Goal: Information Seeking & Learning: Learn about a topic

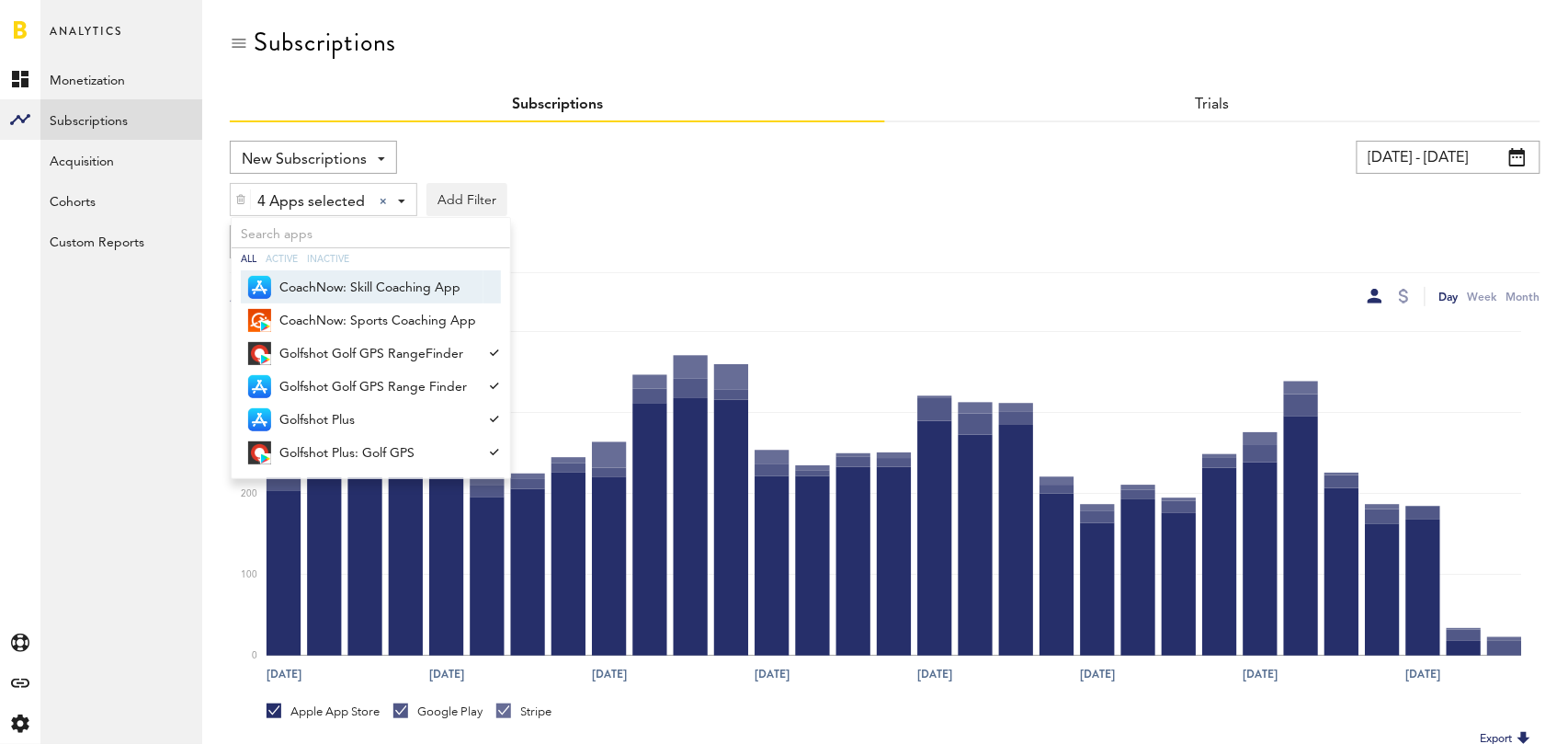
click at [783, 142] on div "New Subscriptions Revenue MRR Actives Trial Status Billing Retries New Subscrip…" at bounding box center [553, 157] width 647 height 33
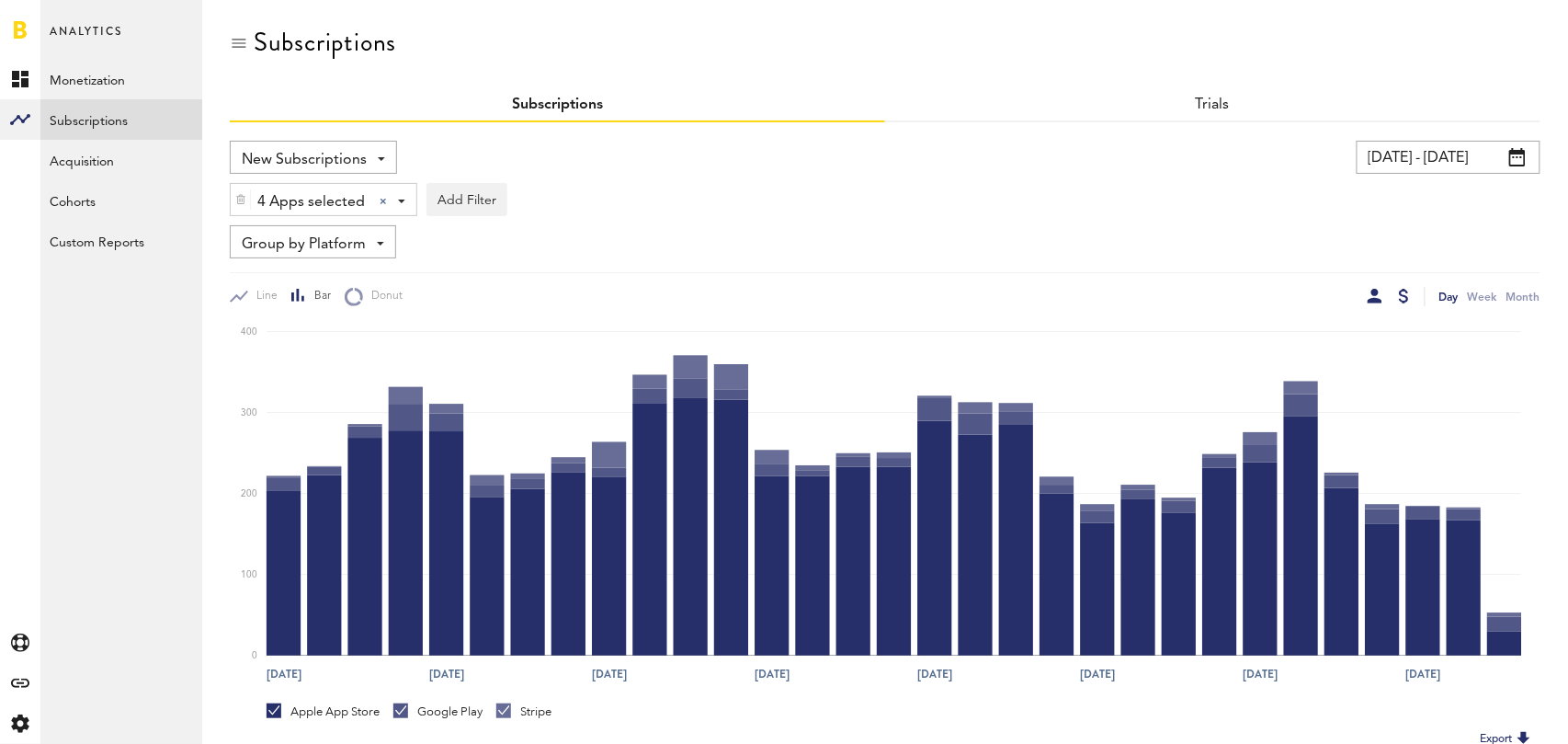
click at [1402, 297] on div at bounding box center [1404, 296] width 10 height 15
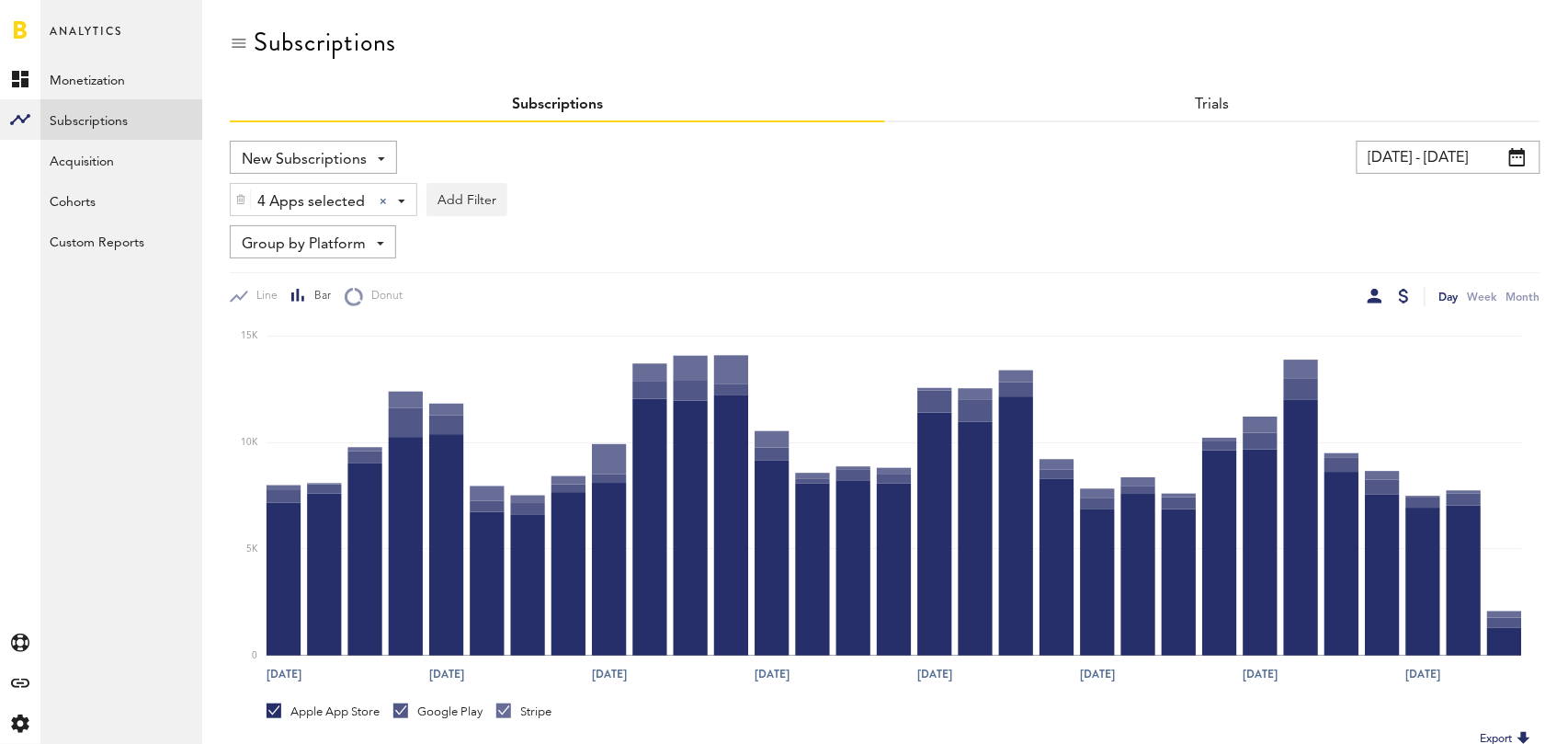
click at [1374, 290] on div at bounding box center [1374, 296] width 15 height 15
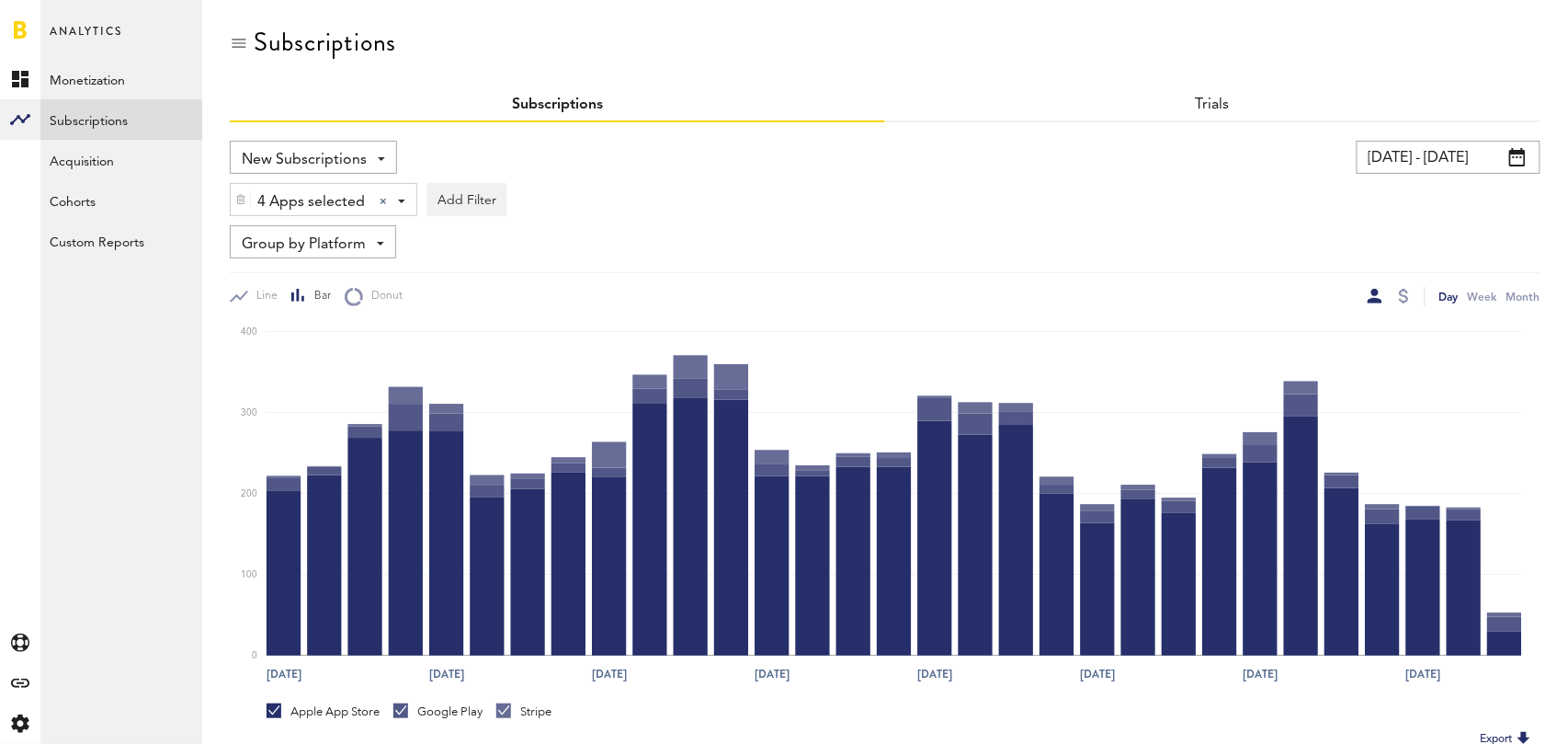
click at [340, 234] on span "Group by Platform" at bounding box center [303, 243] width 124 height 31
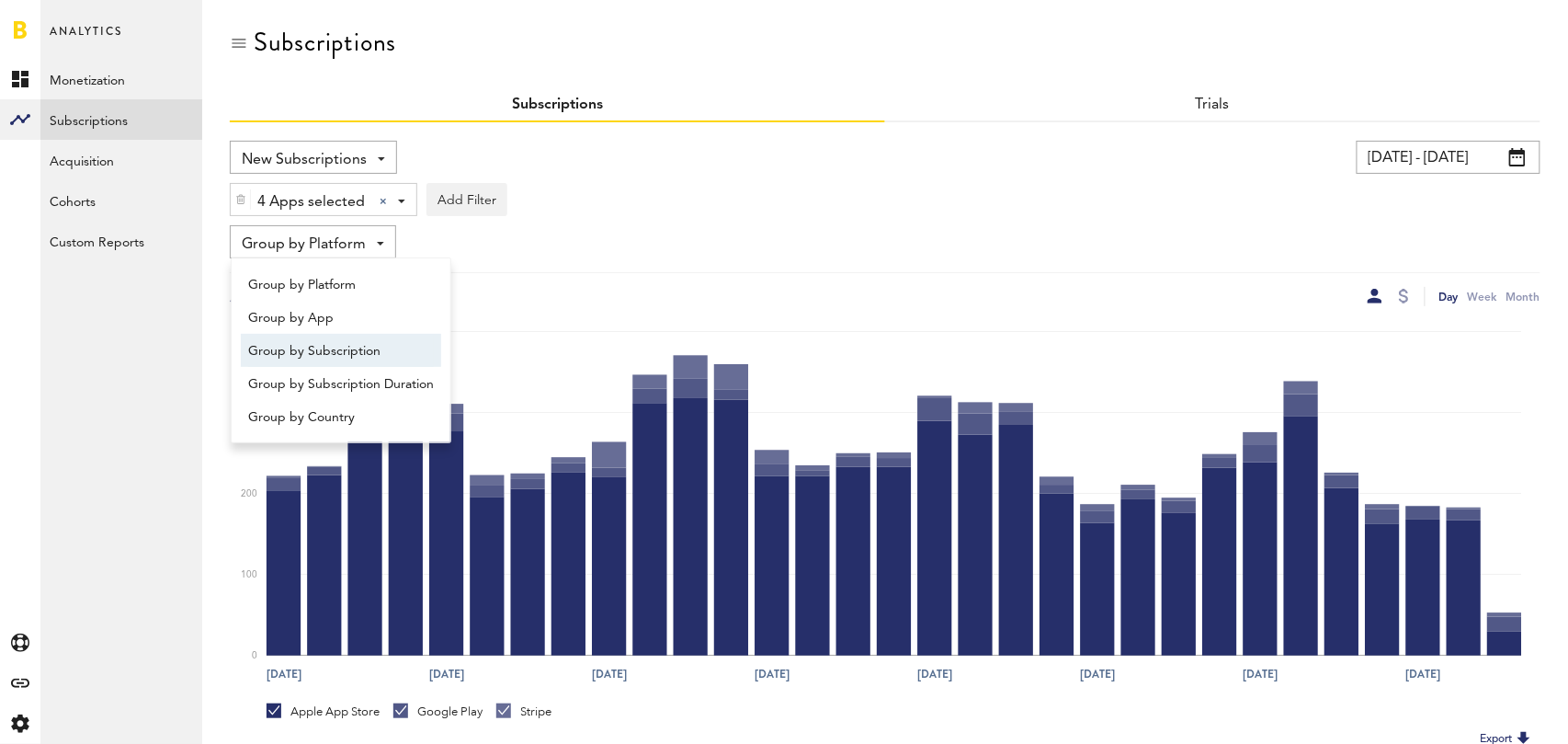
click at [357, 343] on span "Group by Subscription" at bounding box center [341, 351] width 186 height 31
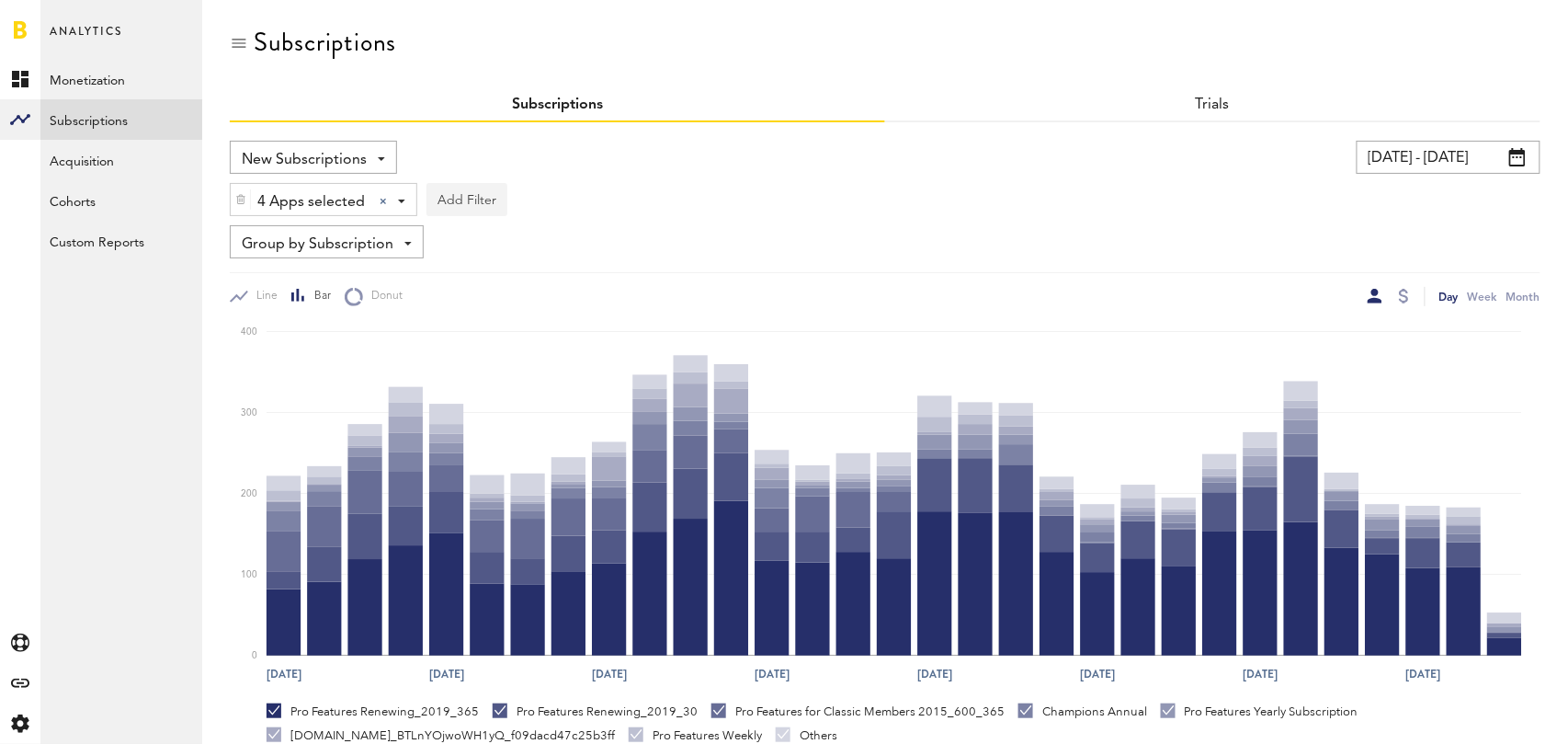
click at [467, 194] on button "Add Filter" at bounding box center [466, 199] width 80 height 33
click at [508, 349] on li "Subscription durations" at bounding box center [511, 346] width 149 height 33
click at [601, 204] on div "Subscription durations" at bounding box center [535, 202] width 163 height 31
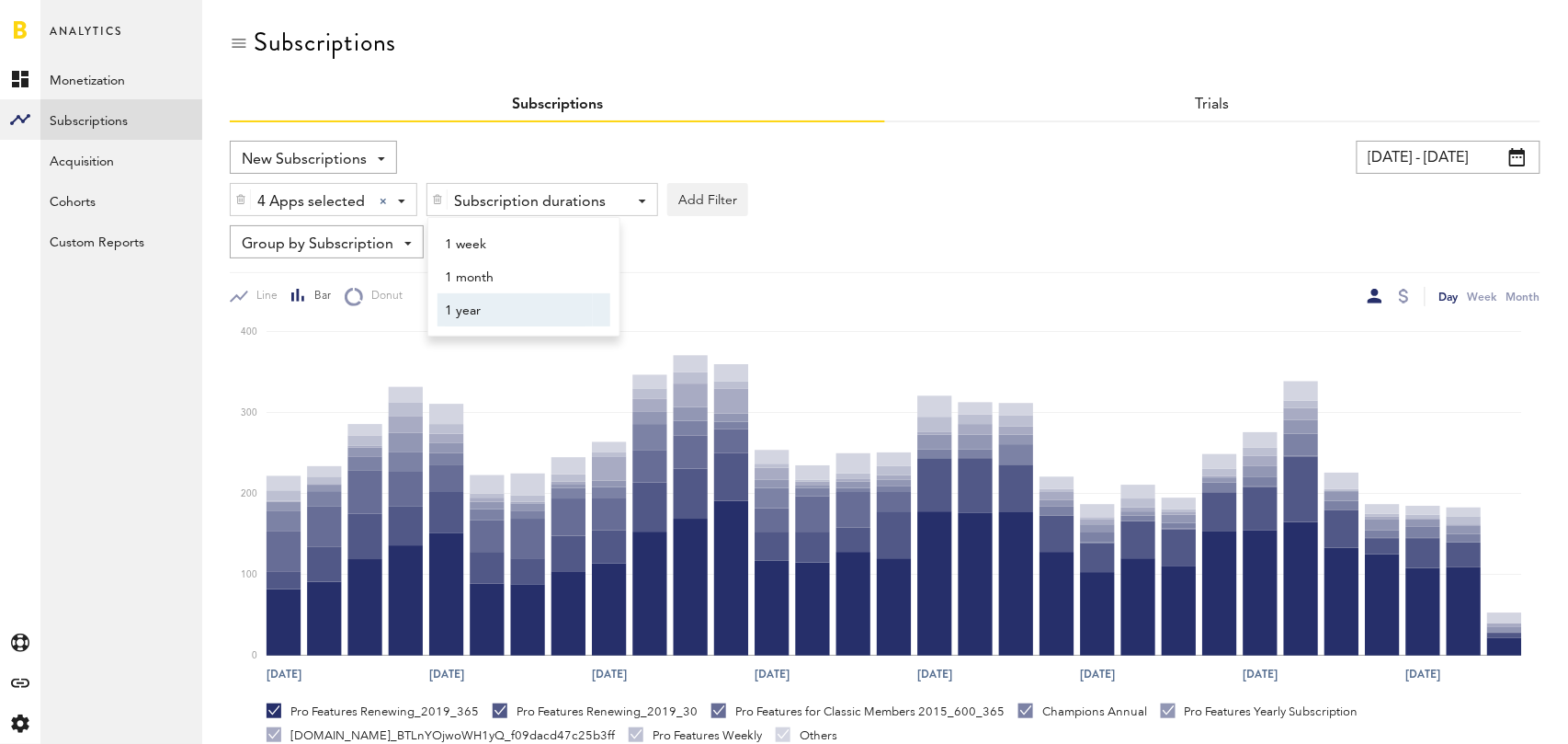
click at [531, 306] on span "1 year" at bounding box center [515, 310] width 141 height 31
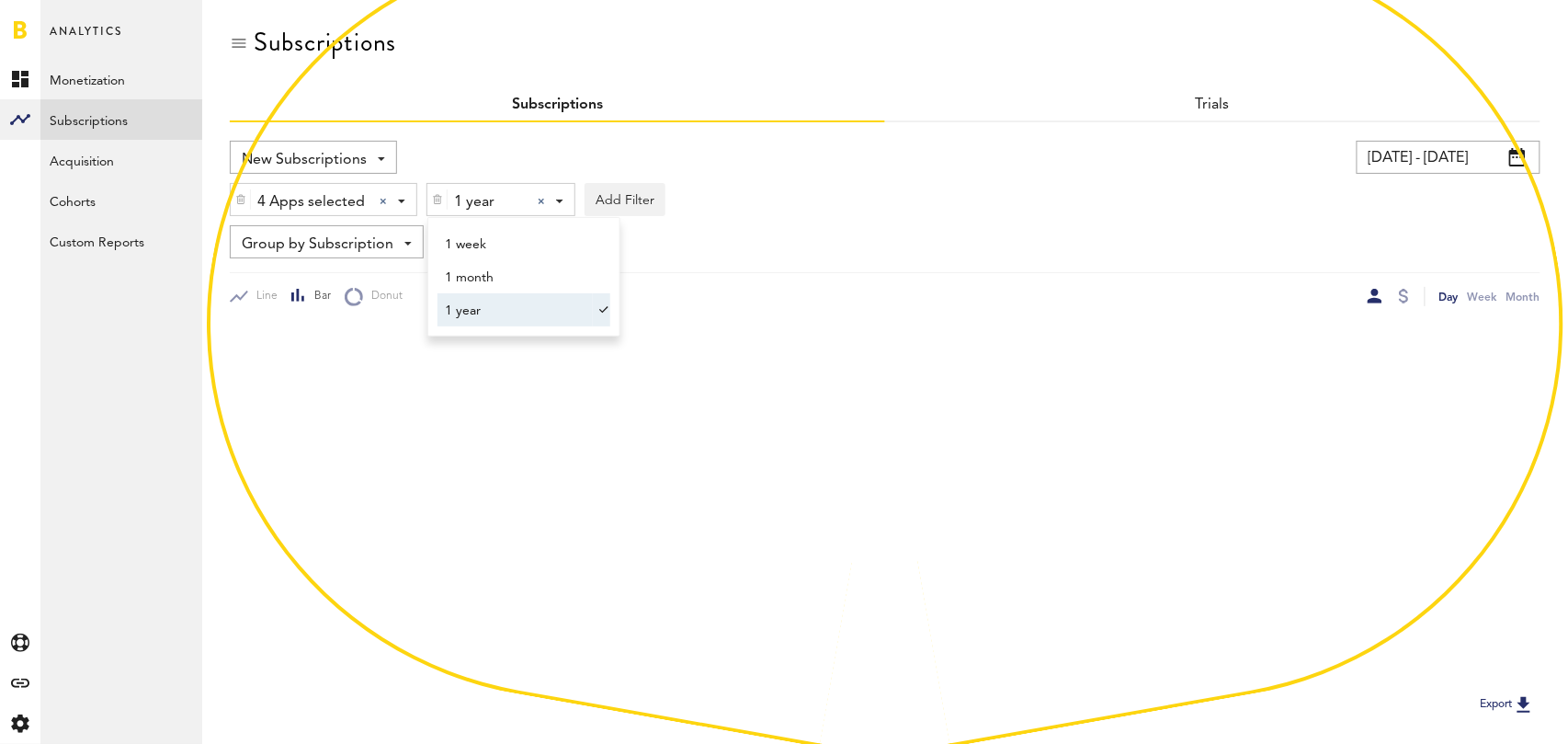
click at [874, 204] on div "4 Apps selected 4 Apps selected All Active Inactive CoachNow: Sports Coaching A…" at bounding box center [885, 195] width 1311 height 43
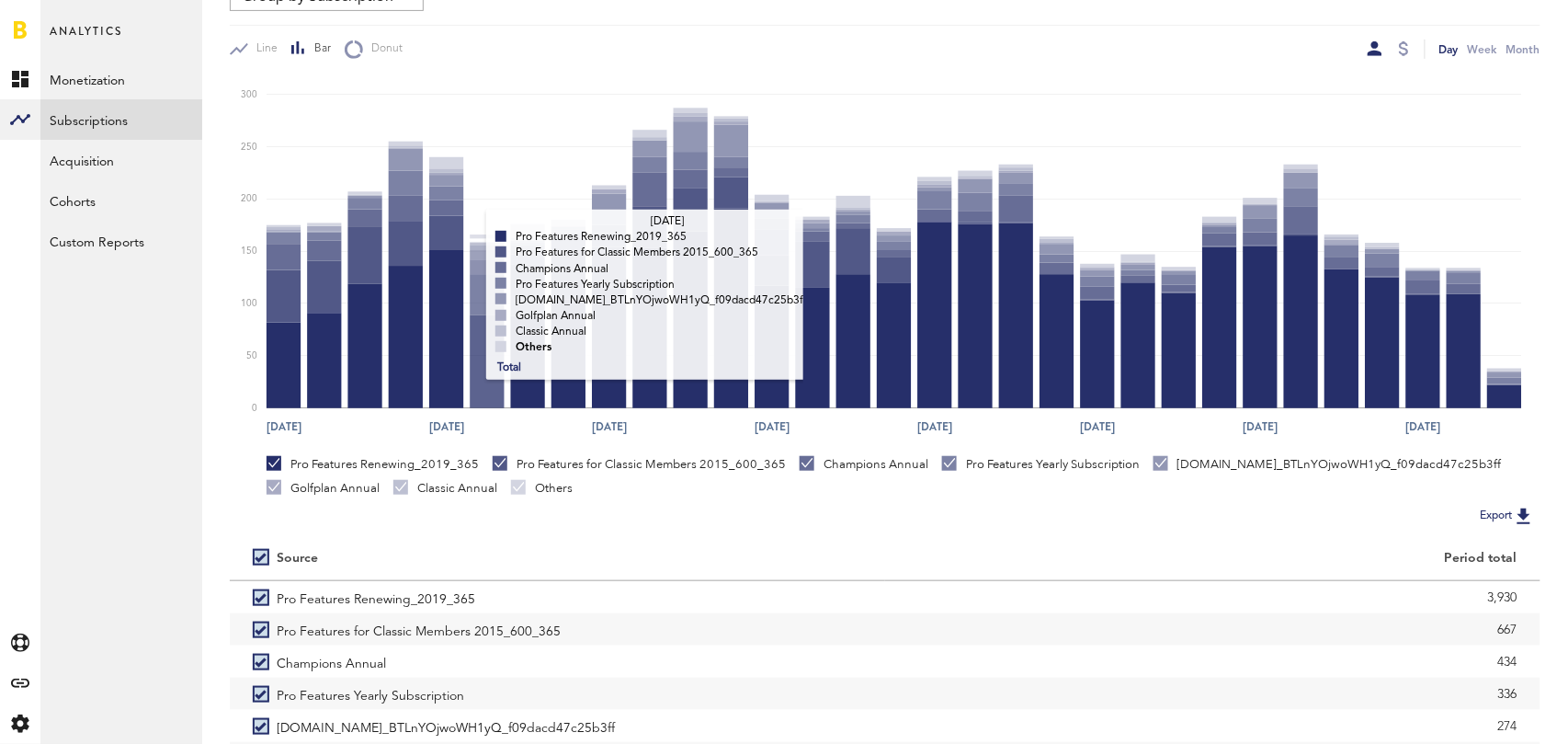
scroll to position [347, 0]
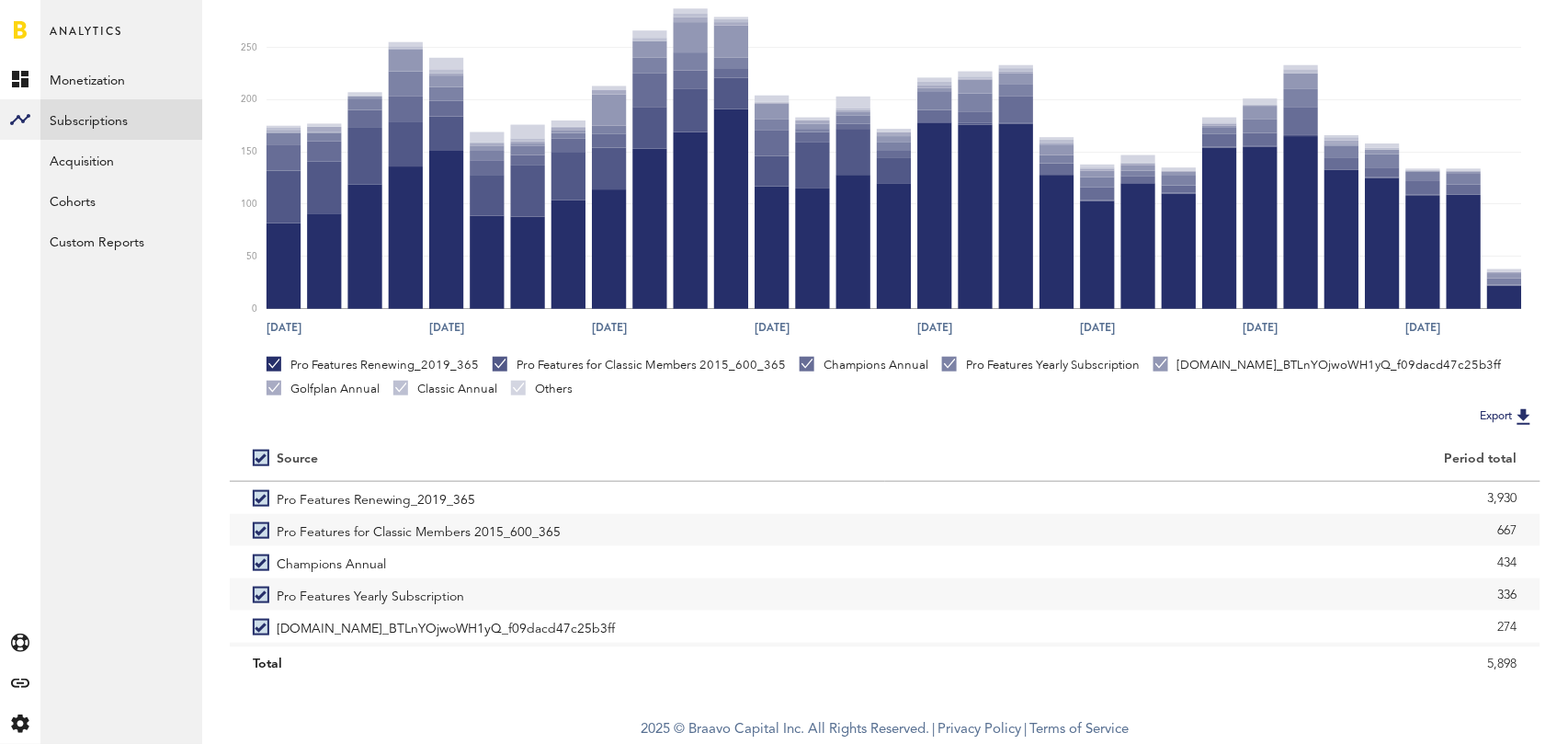
click at [267, 458] on label at bounding box center [265, 458] width 24 height 0
checkbox input "false"
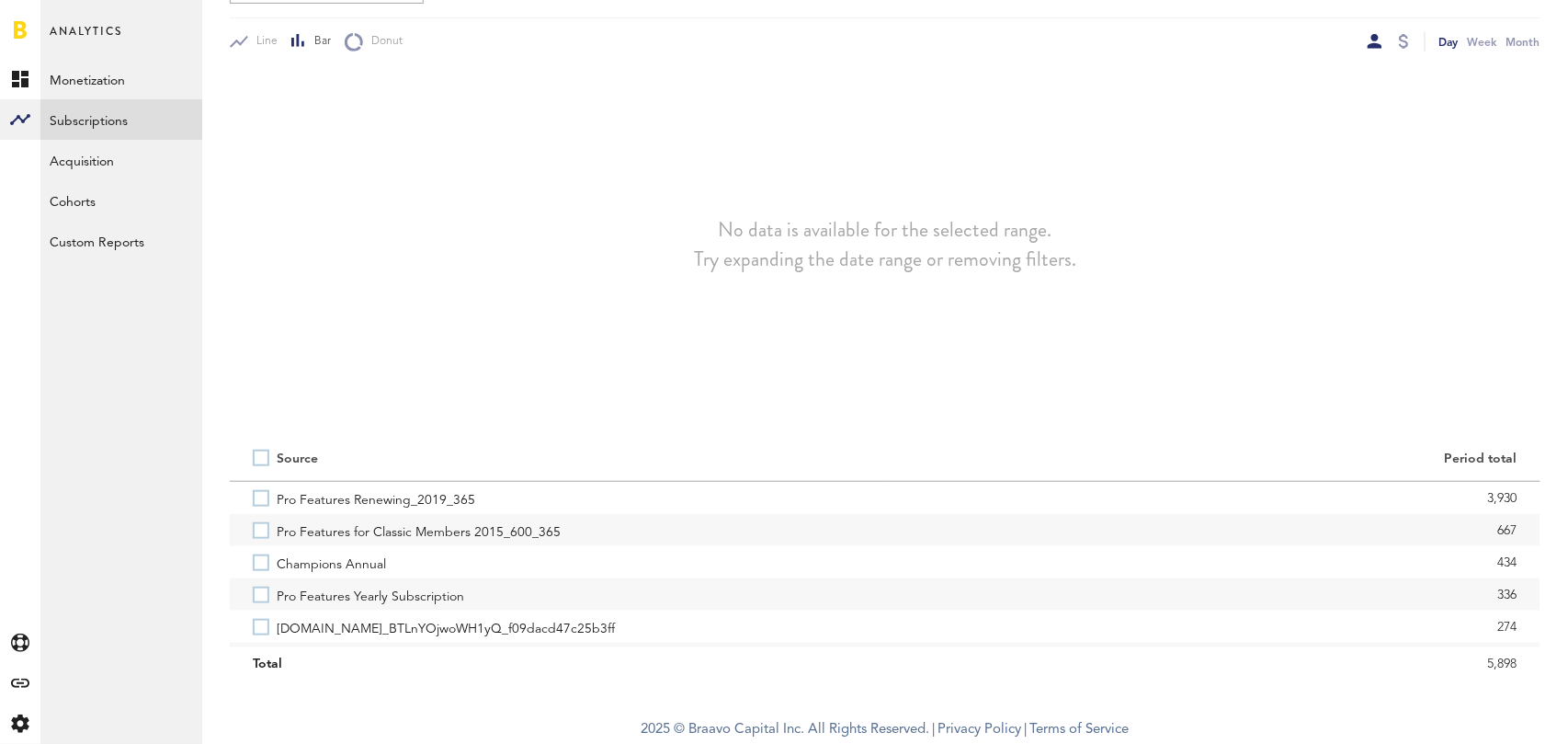
scroll to position [254, 0]
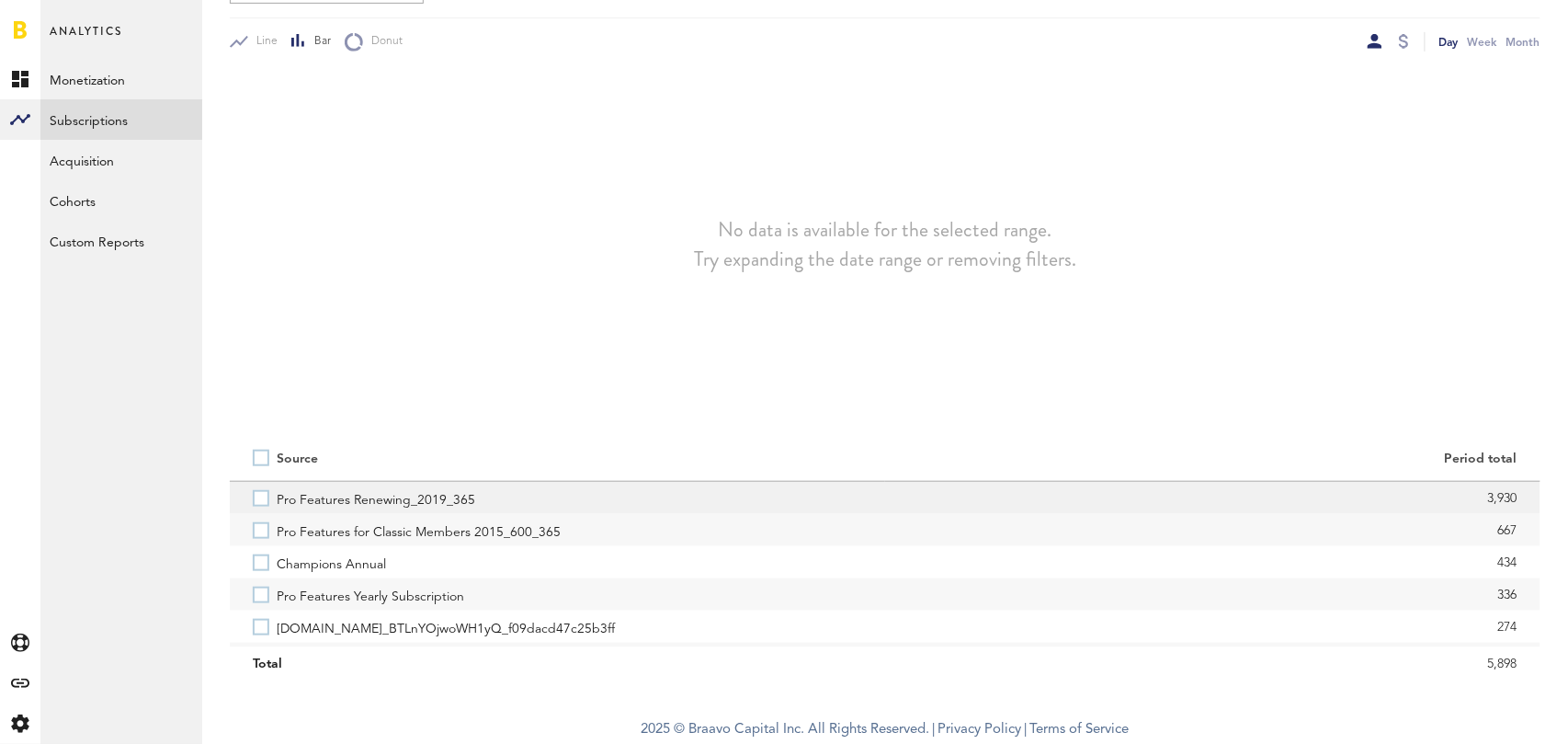
click at [253, 510] on label "Pro Features Renewing_2019_365" at bounding box center [558, 498] width 610 height 32
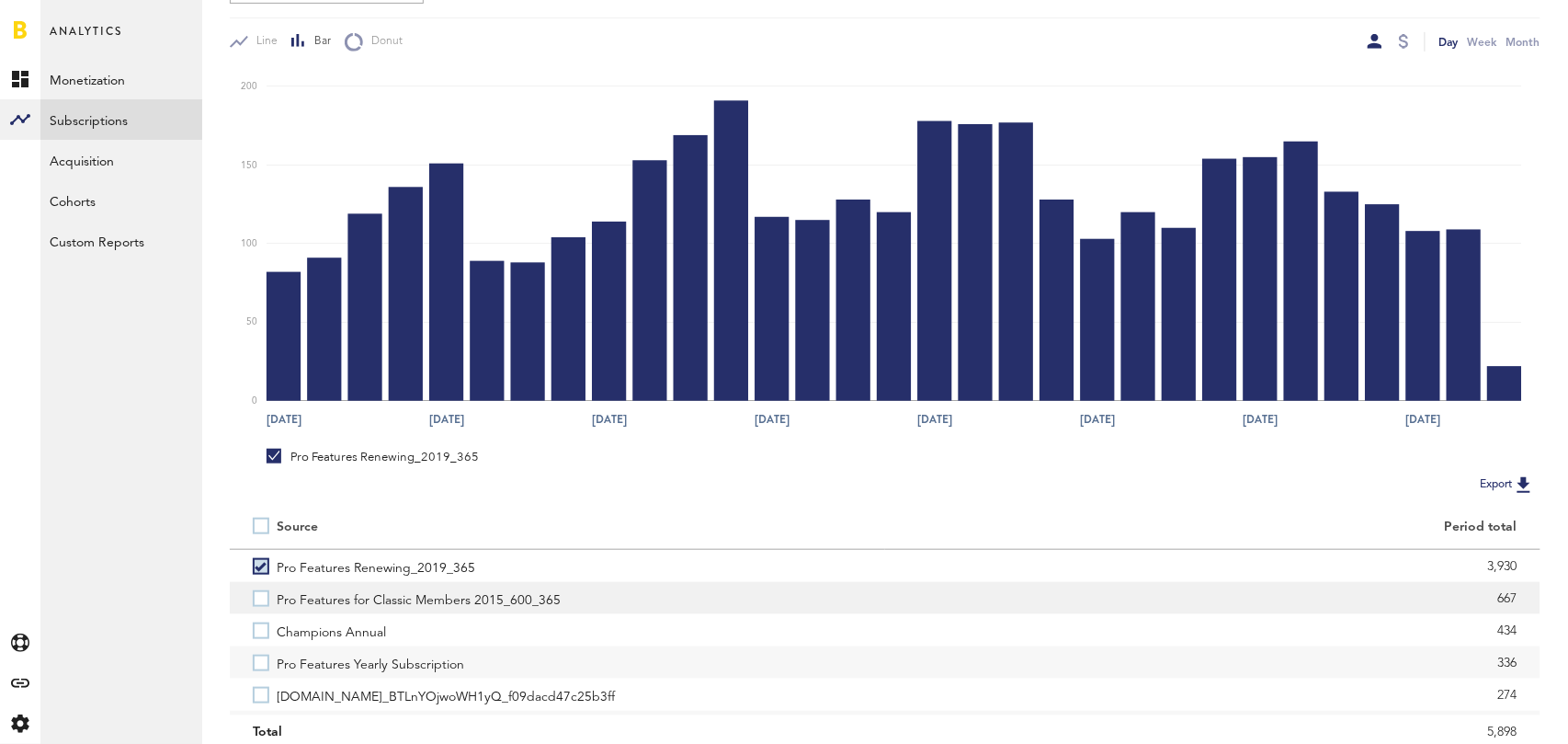
click at [258, 605] on label "Pro Features for Classic Members 2015_600_365" at bounding box center [558, 598] width 610 height 32
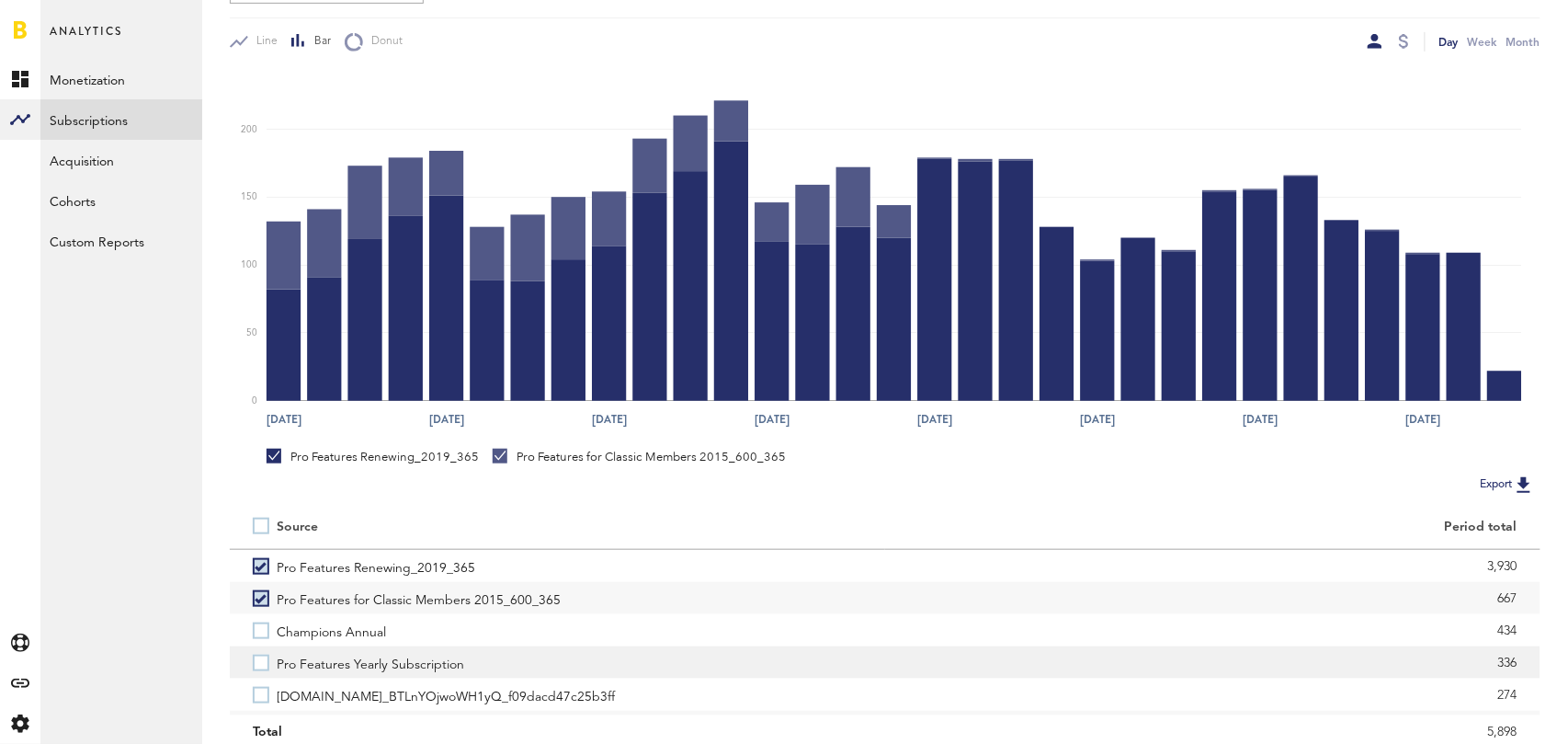
click at [262, 668] on label "Pro Features Yearly Subscription" at bounding box center [558, 663] width 610 height 32
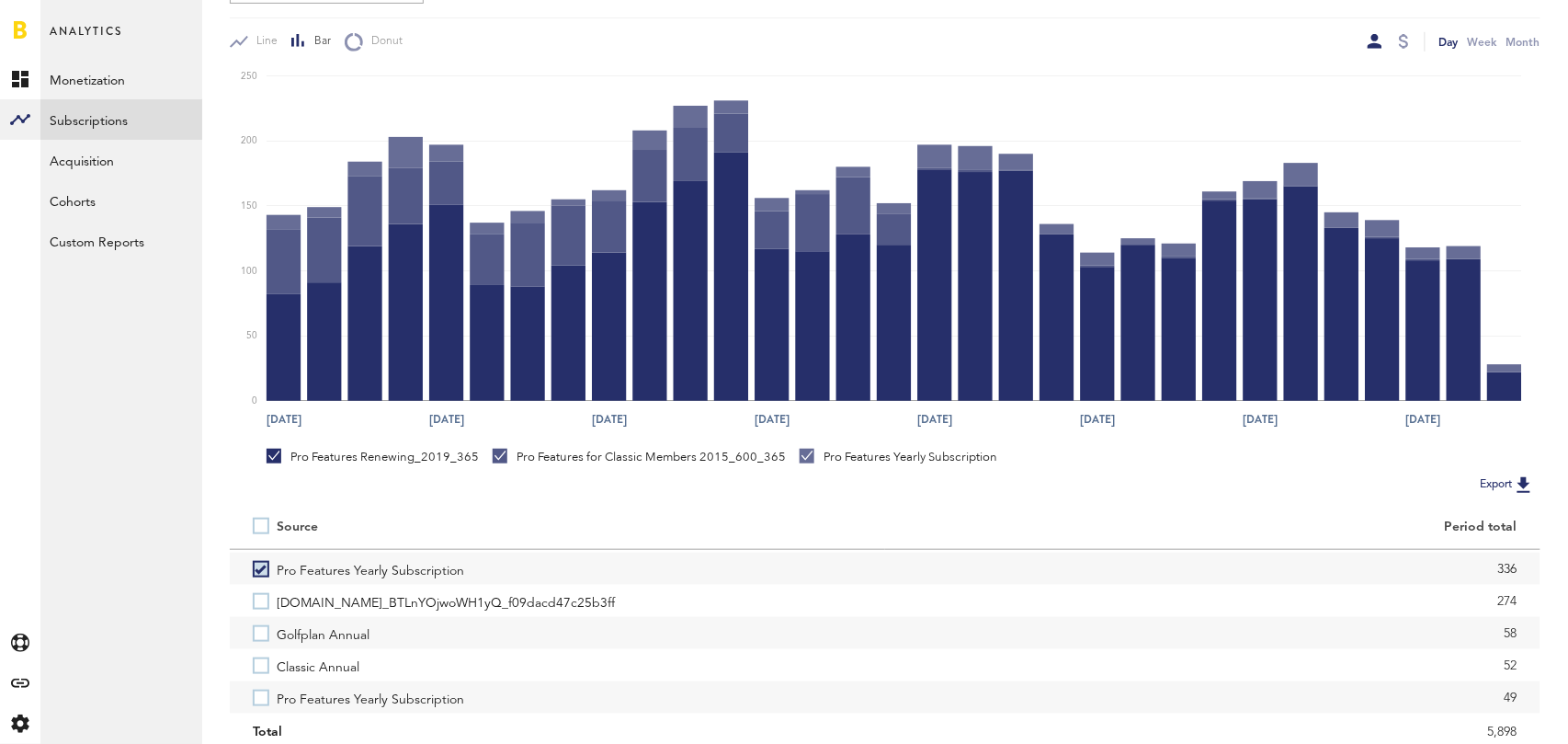
scroll to position [116, 0]
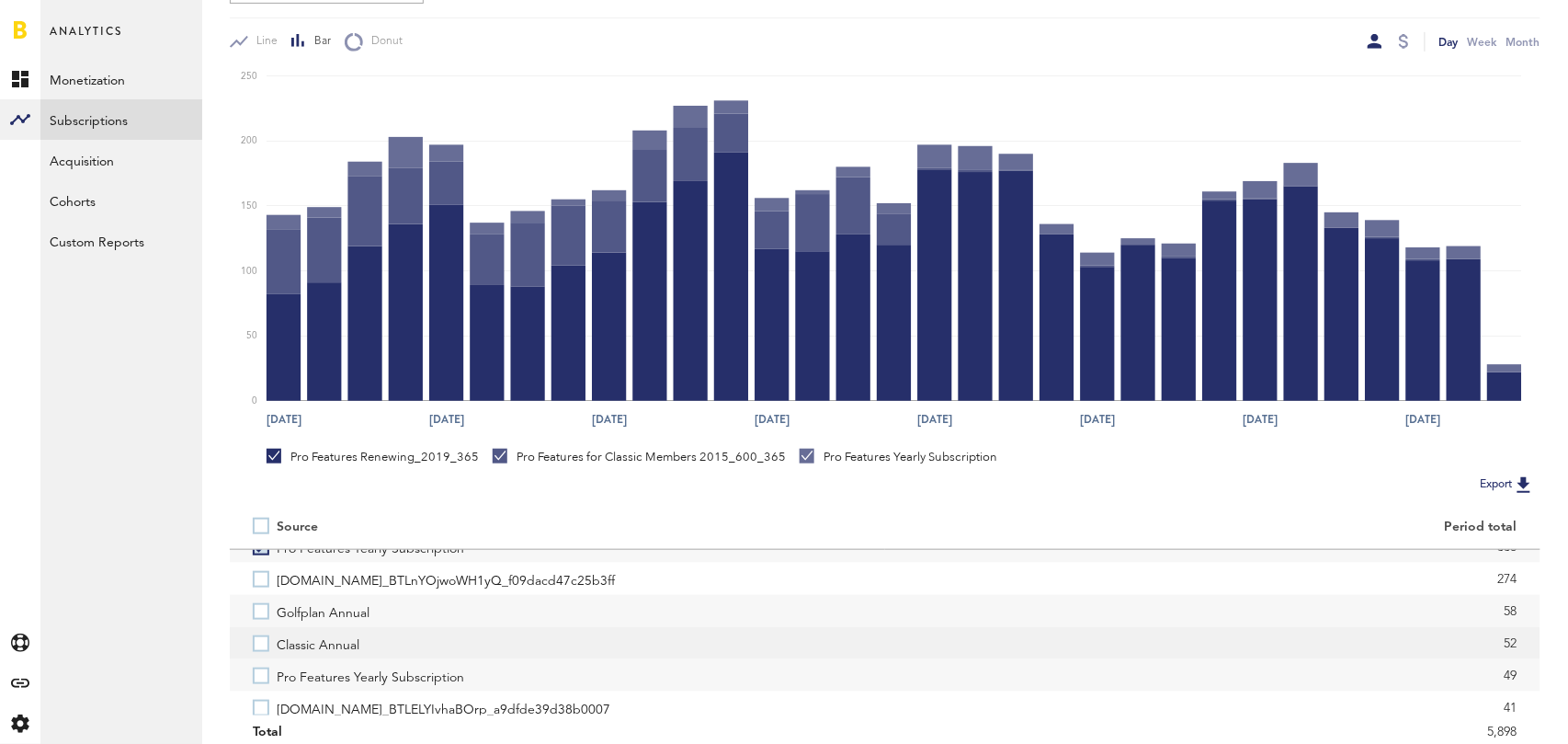
click at [262, 643] on label "Classic Annual" at bounding box center [558, 643] width 610 height 32
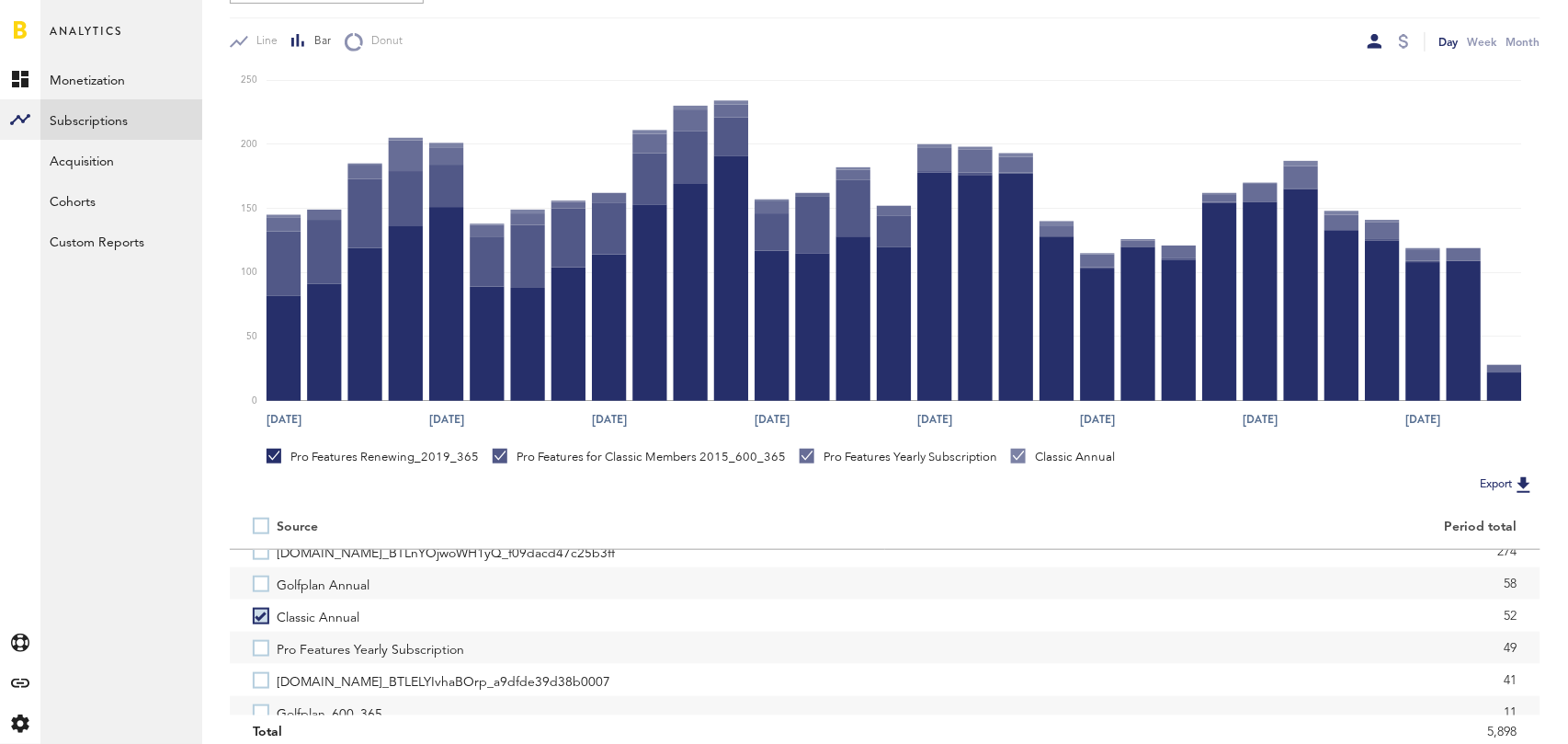
click at [262, 643] on label "Pro Features Yearly Subscription" at bounding box center [558, 648] width 610 height 32
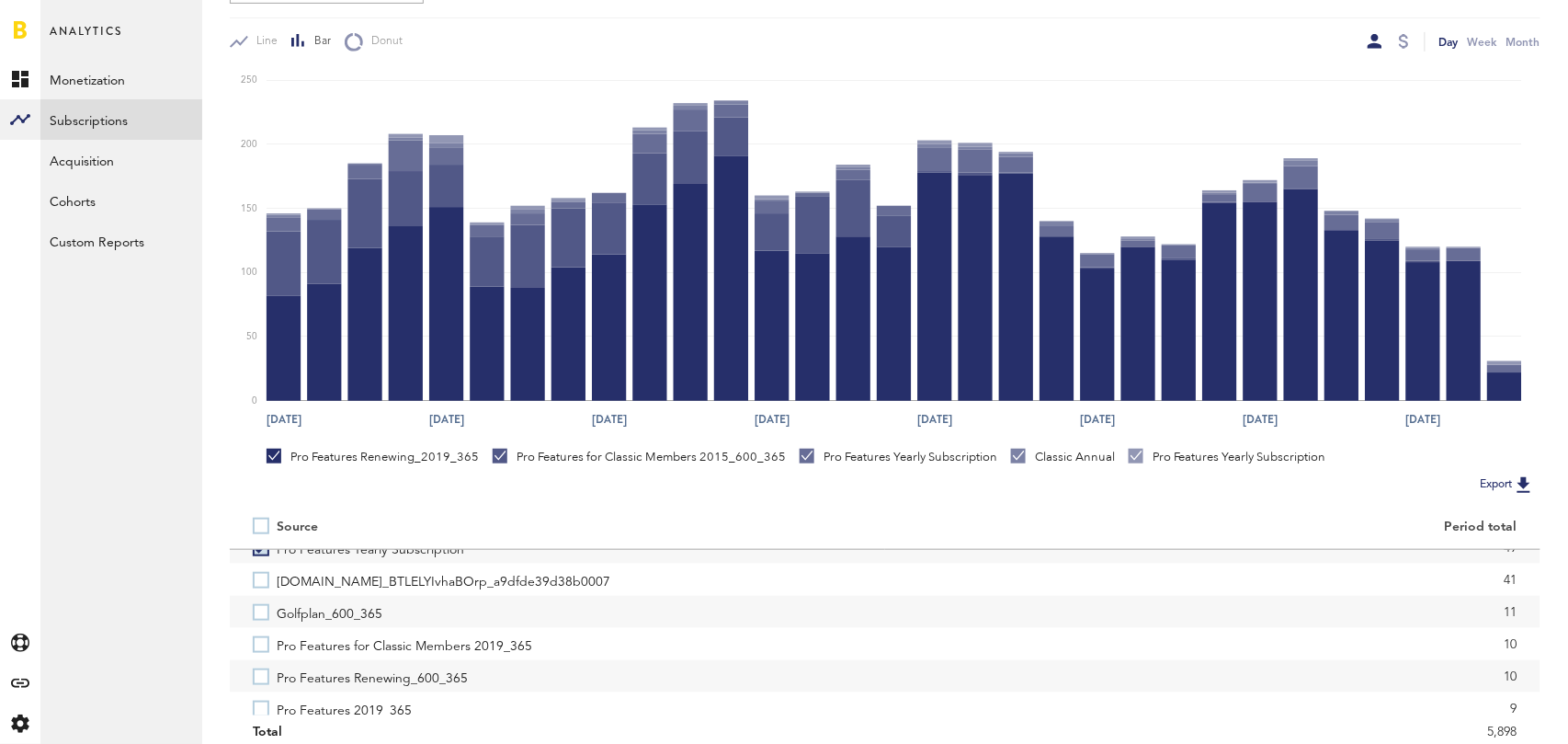
scroll to position [244, 0]
click at [262, 643] on label "Pro Features for Classic Members 2019_365" at bounding box center [558, 643] width 610 height 32
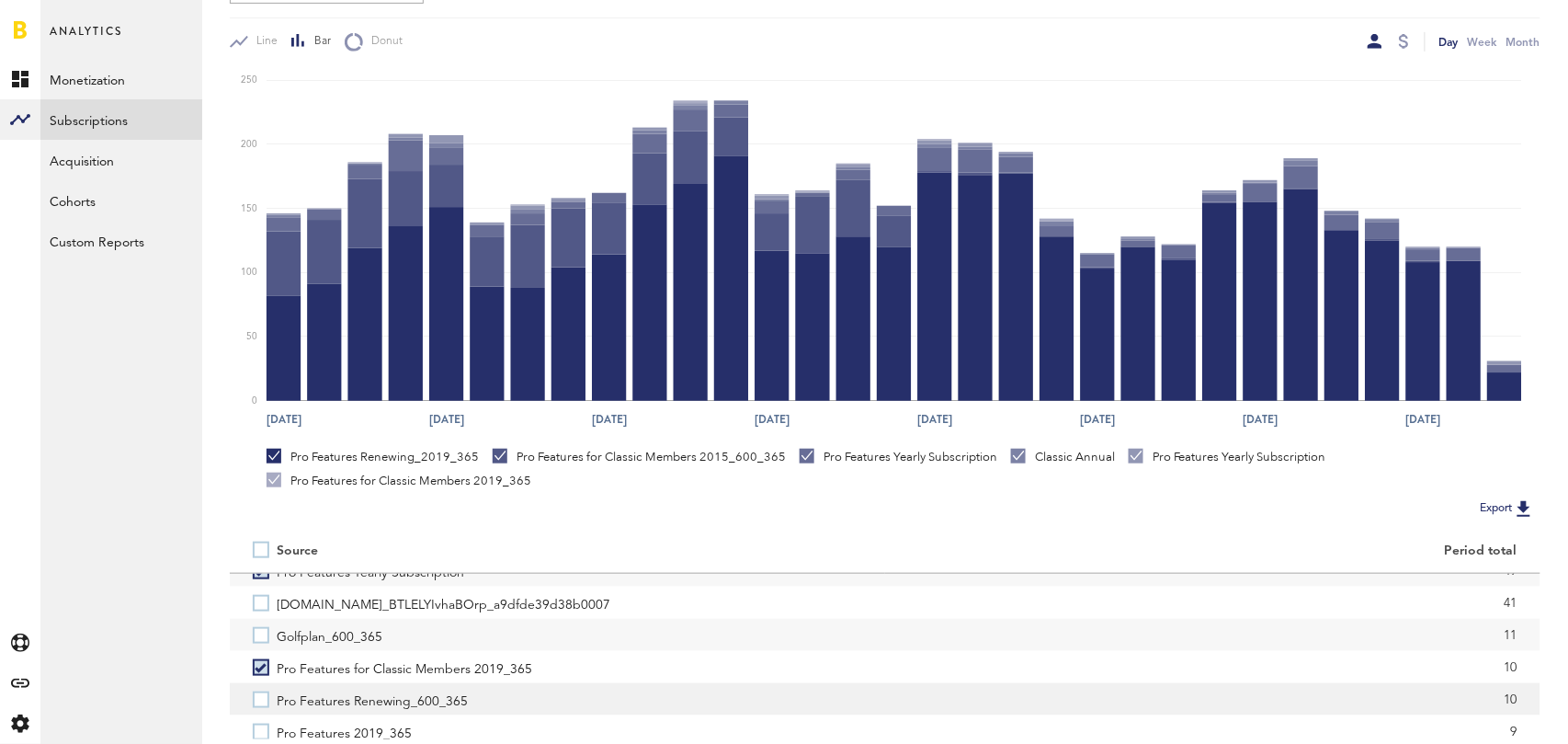
click at [262, 696] on label "Pro Features Renewing_600_365" at bounding box center [558, 699] width 610 height 32
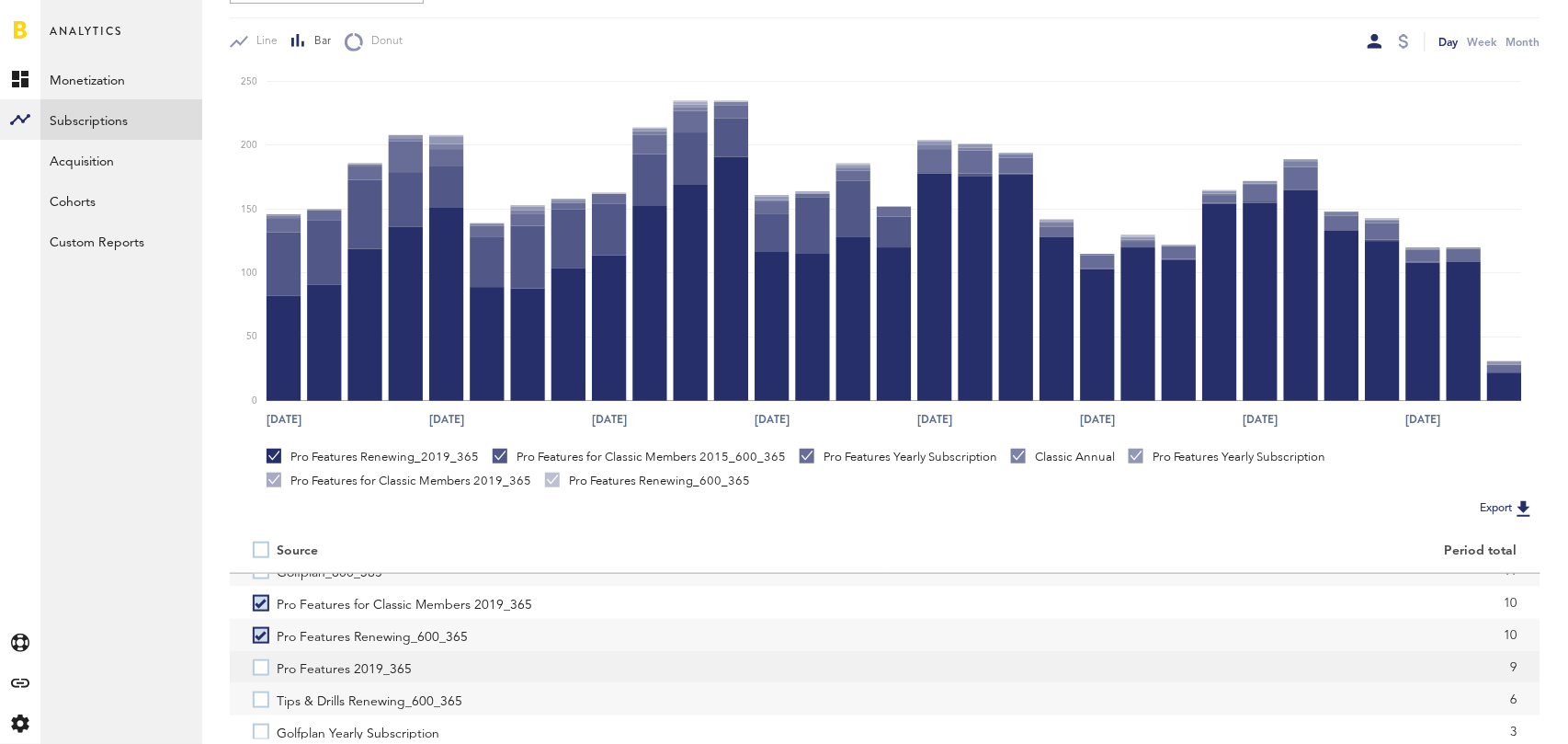
click at [262, 669] on label "Pro Features 2019_365" at bounding box center [558, 667] width 610 height 32
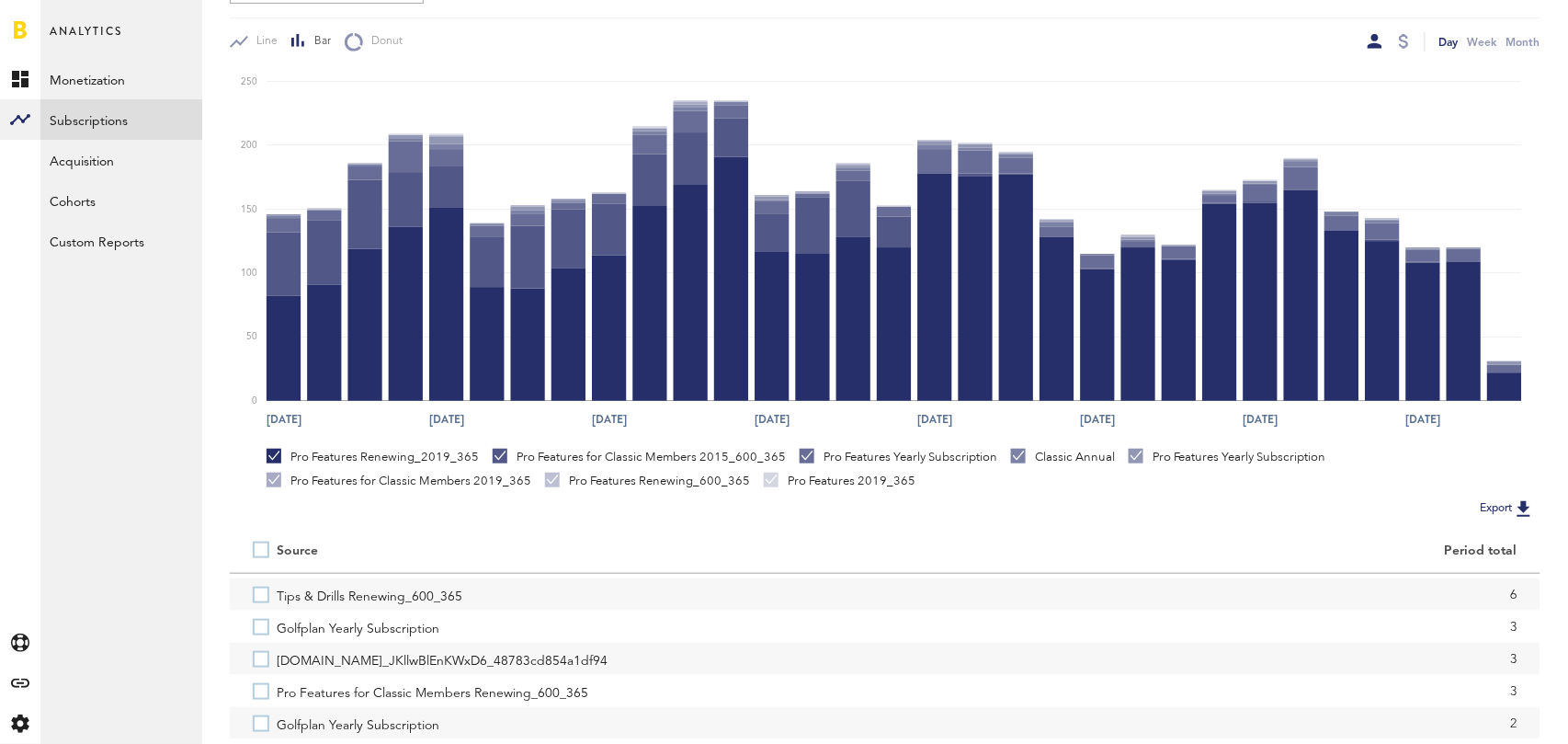
scroll to position [415, 0]
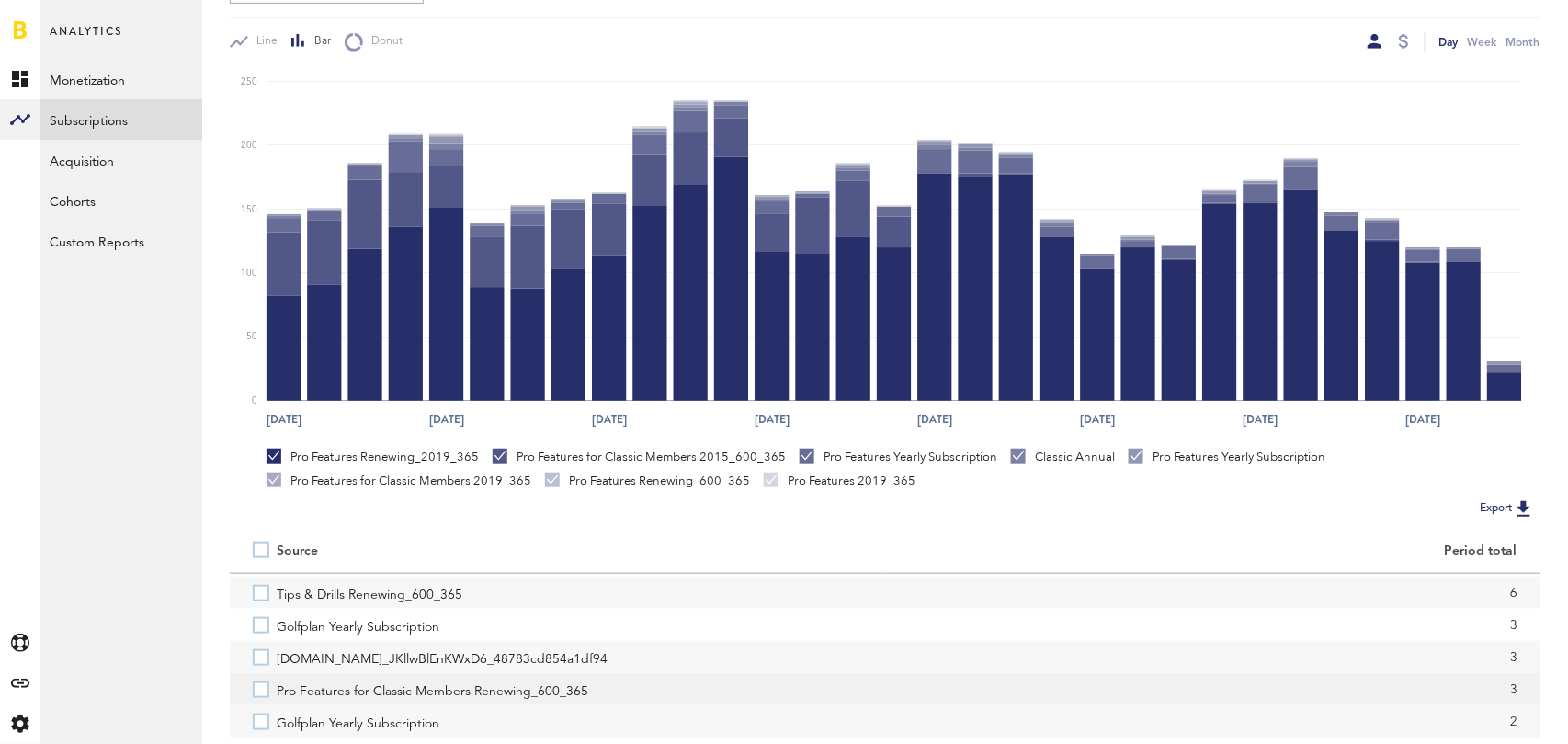
click at [256, 694] on label "Pro Features for Classic Members Renewing_600_365" at bounding box center [558, 688] width 610 height 32
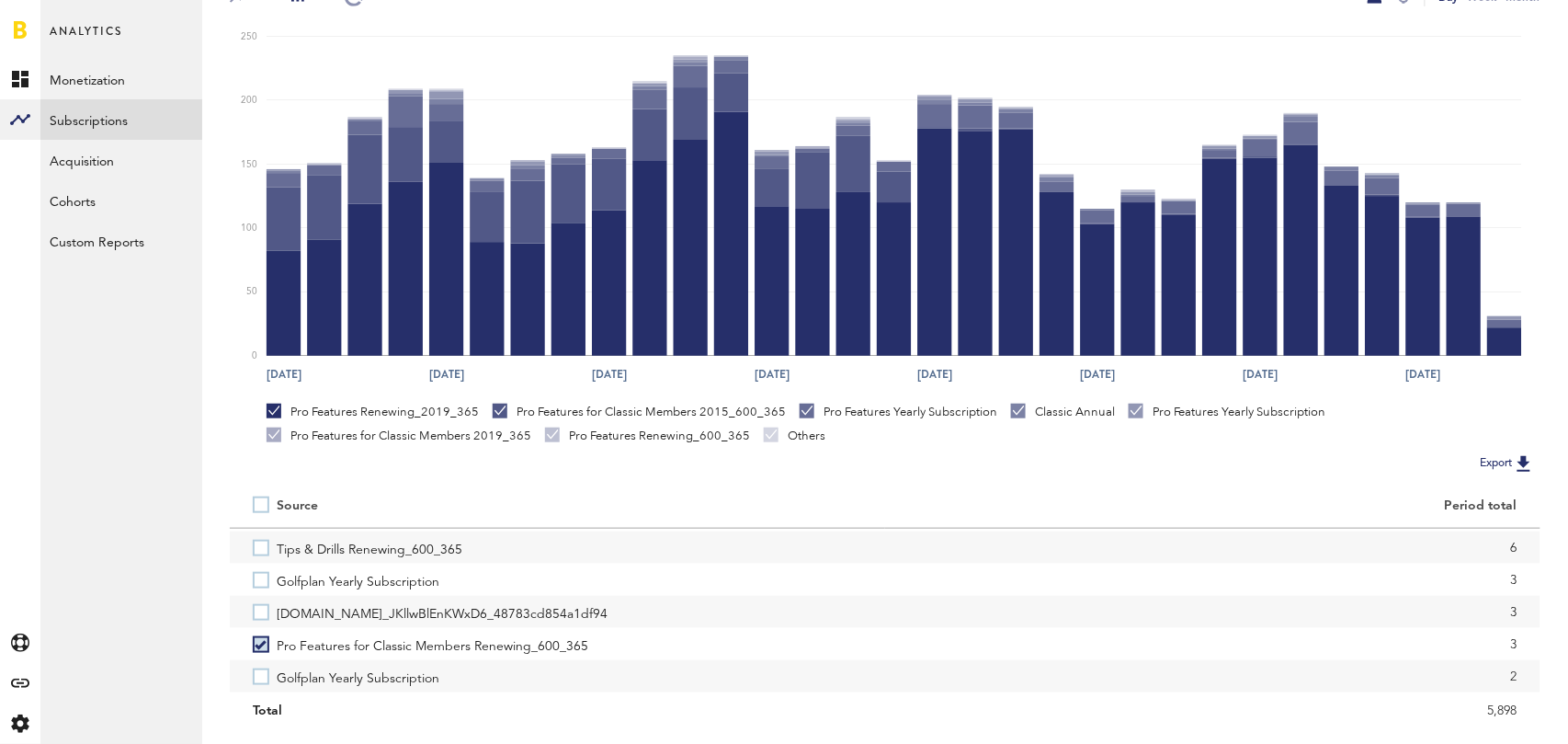
scroll to position [0, 0]
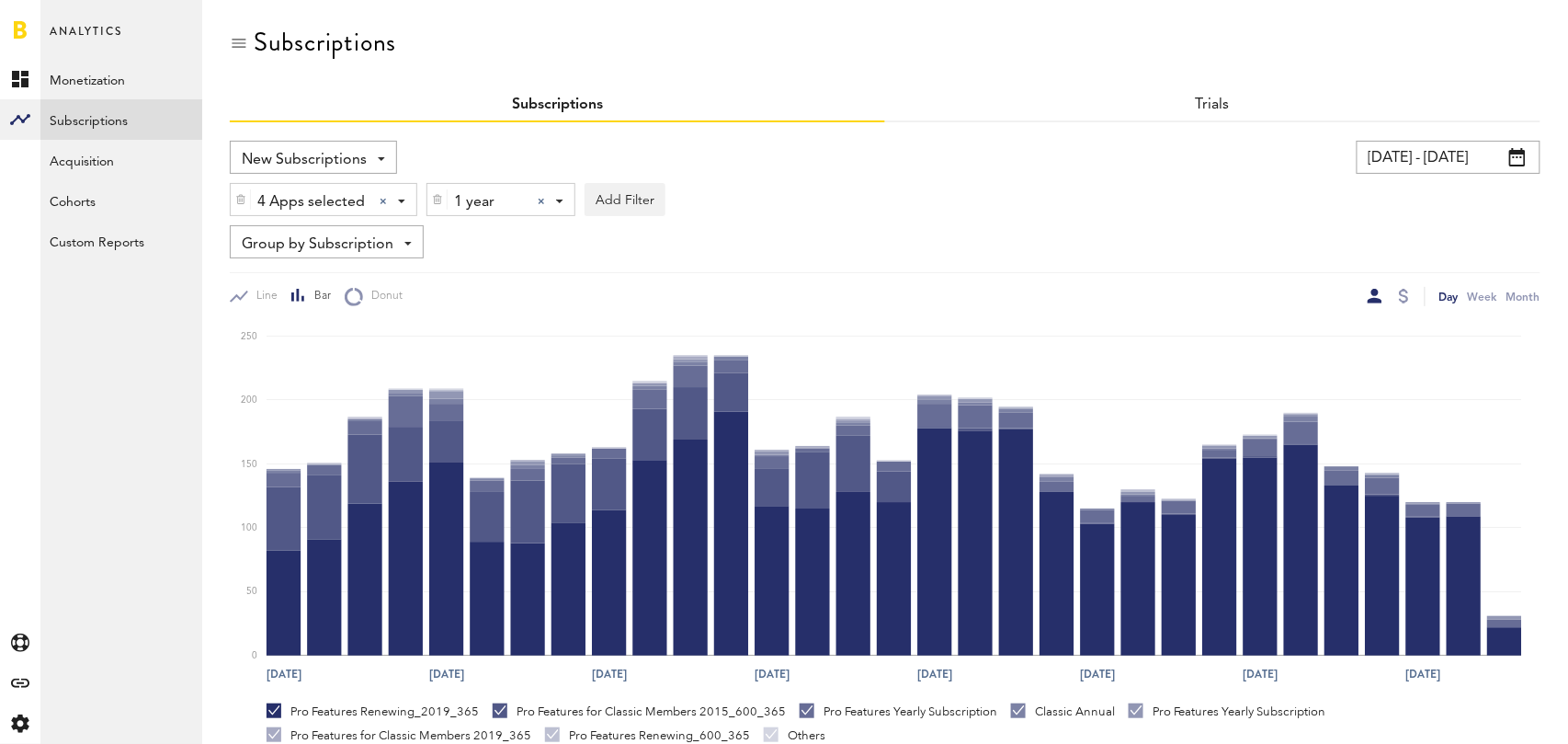
click at [543, 199] on div at bounding box center [540, 201] width 7 height 7
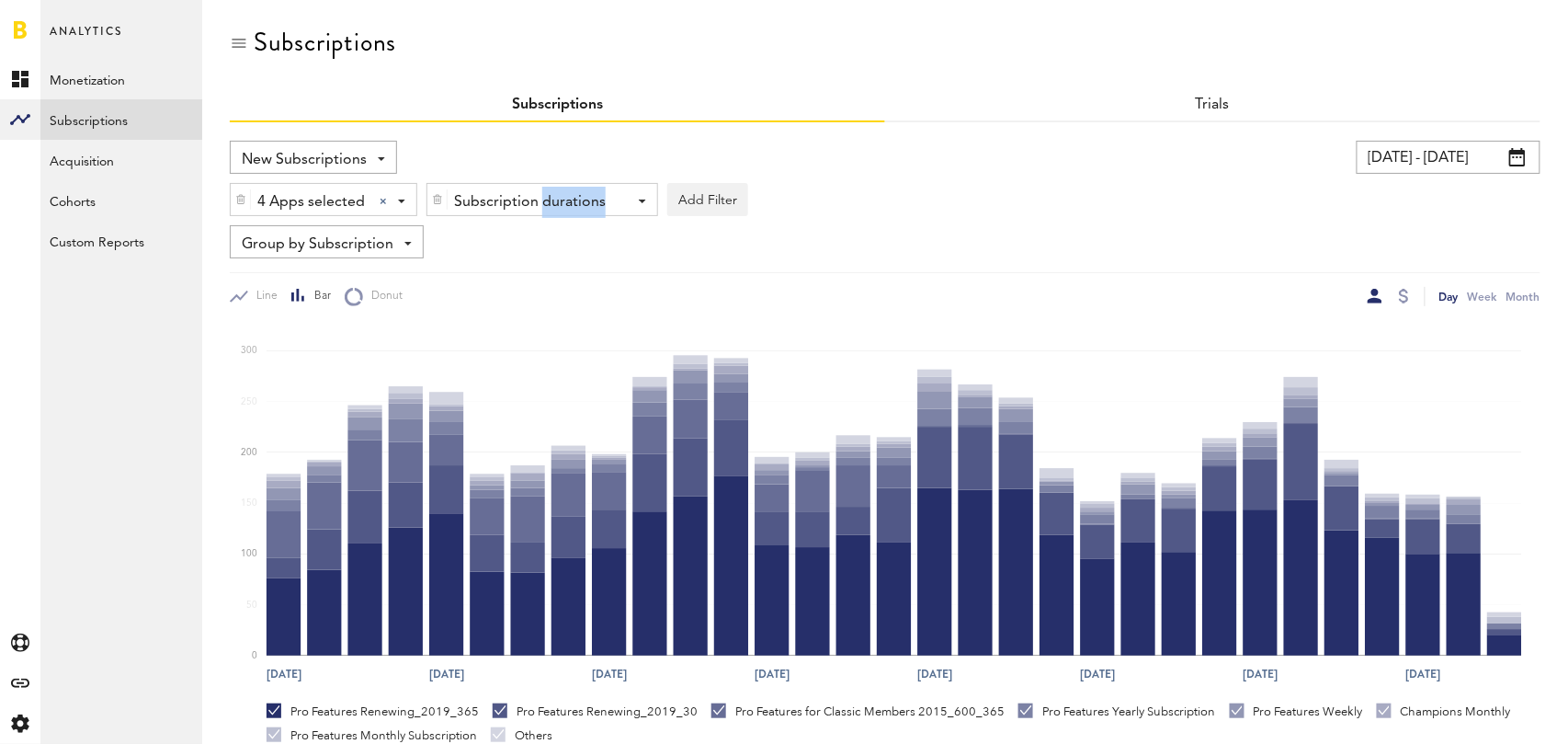
click at [543, 199] on div "Subscription durations" at bounding box center [535, 202] width 163 height 31
click at [530, 274] on span "1 month" at bounding box center [515, 277] width 141 height 31
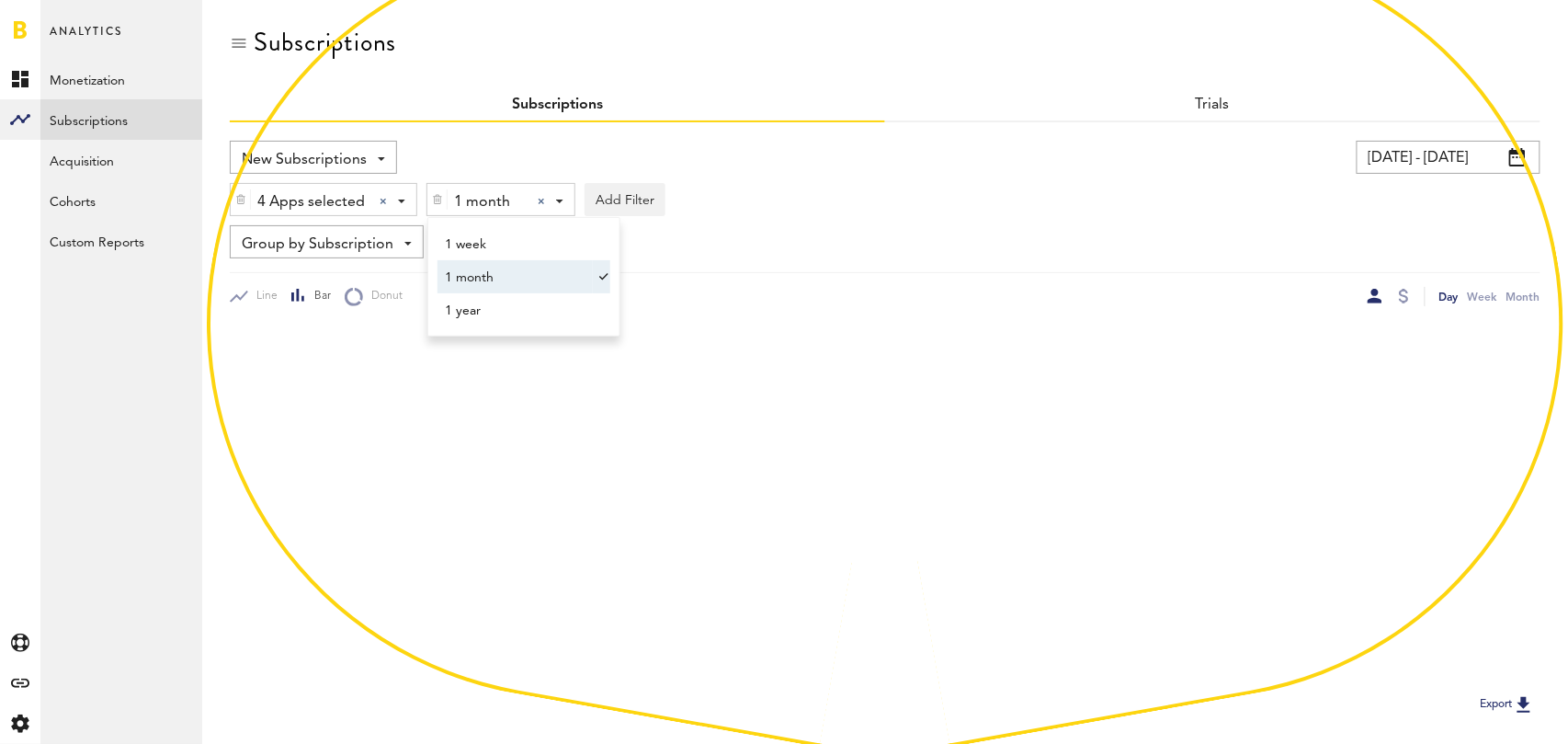
click at [889, 262] on div "New Subscriptions Revenue MRR Actives Trial Status Billing Retries New Subscrip…" at bounding box center [885, 223] width 1311 height 166
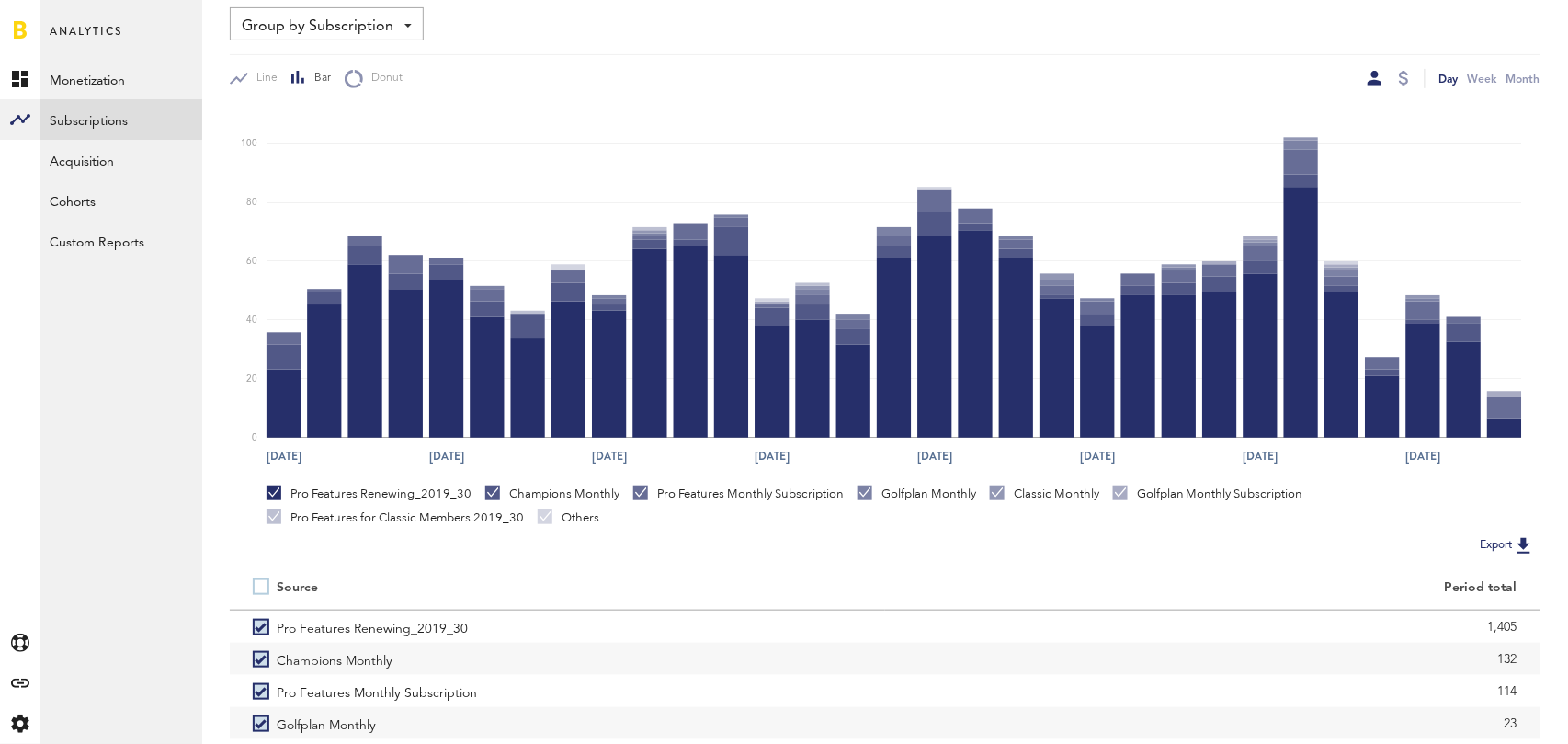
scroll to position [347, 0]
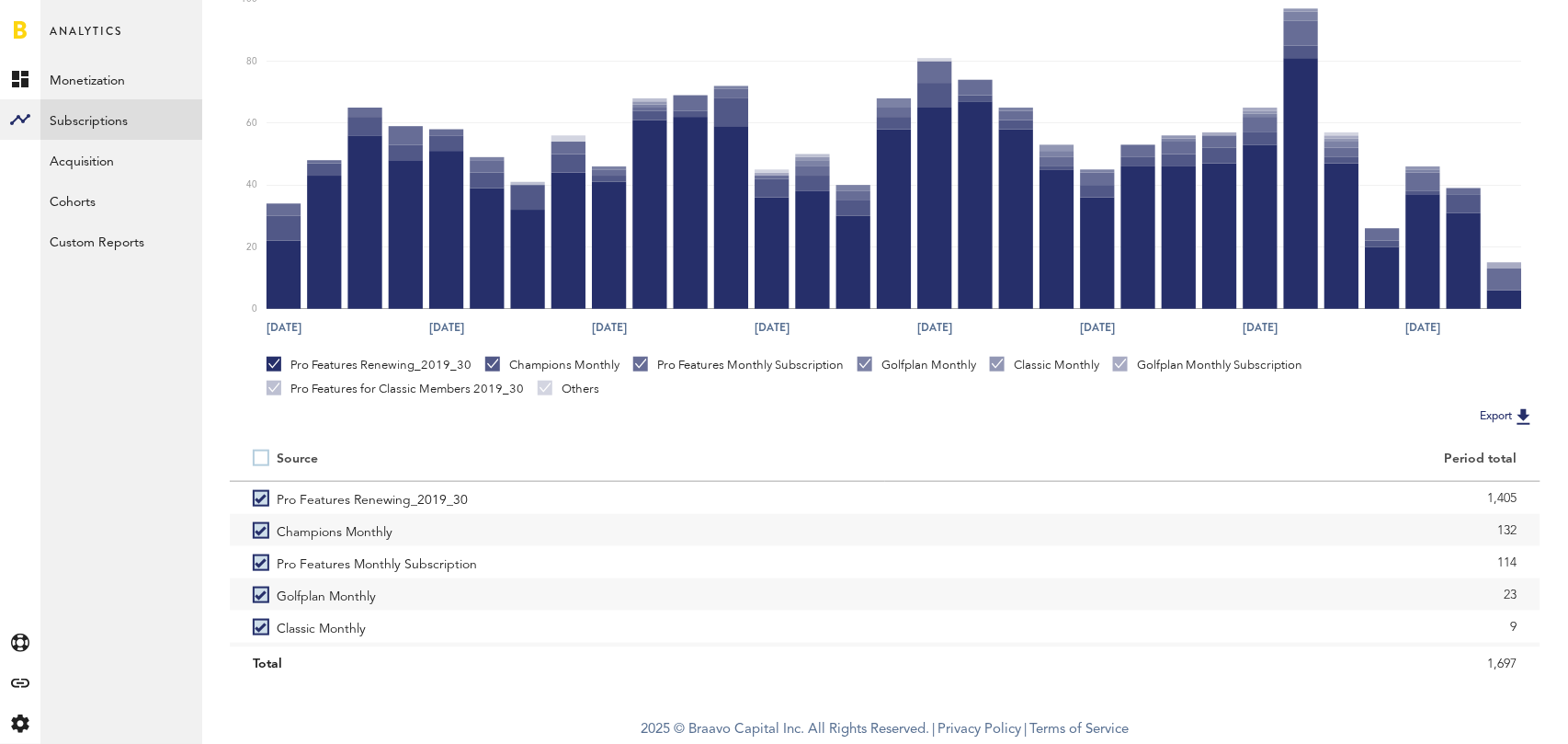
click at [261, 458] on label at bounding box center [265, 458] width 24 height 0
checkbox input "false"
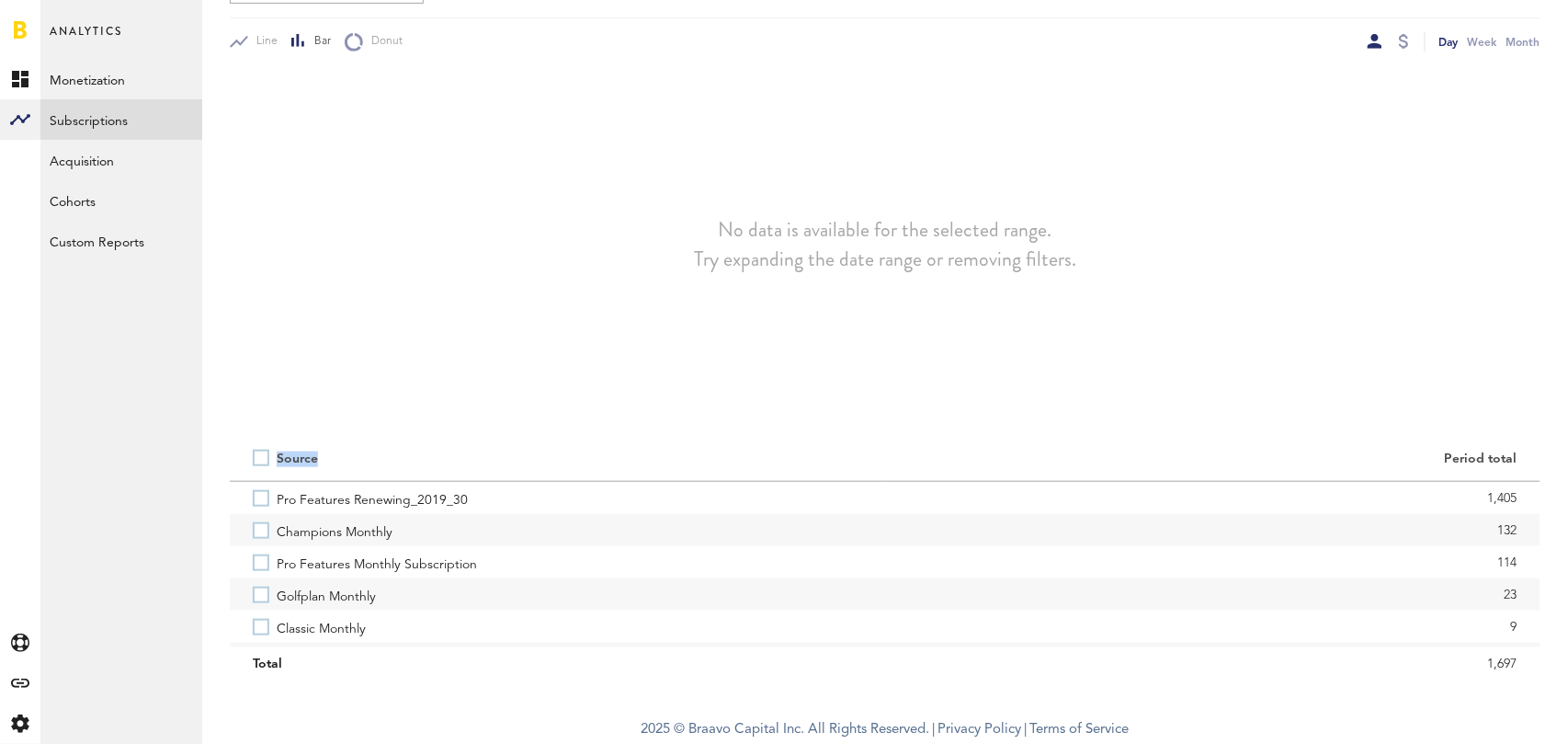
scroll to position [254, 0]
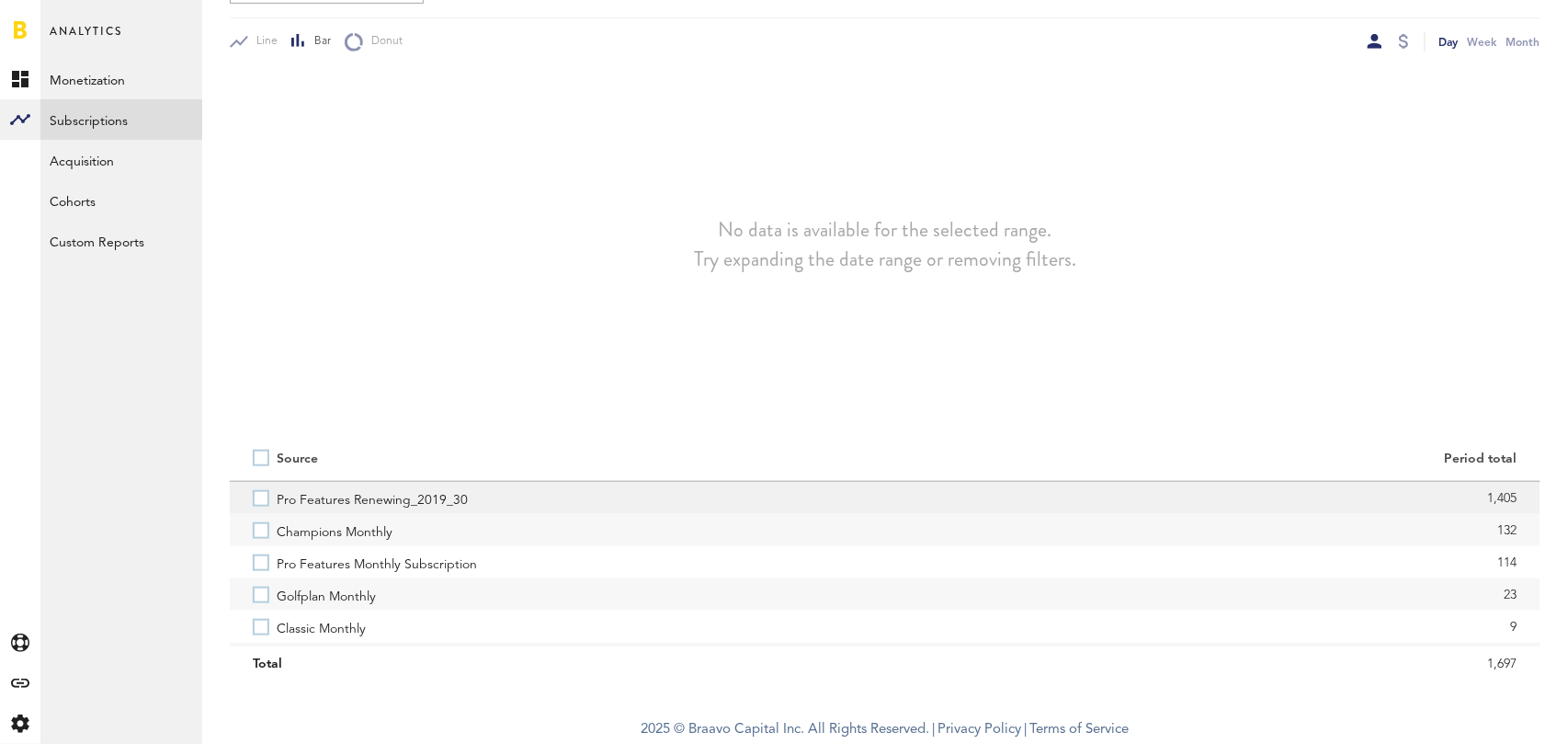
click at [262, 498] on label "Pro Features Renewing_2019_30" at bounding box center [558, 498] width 610 height 32
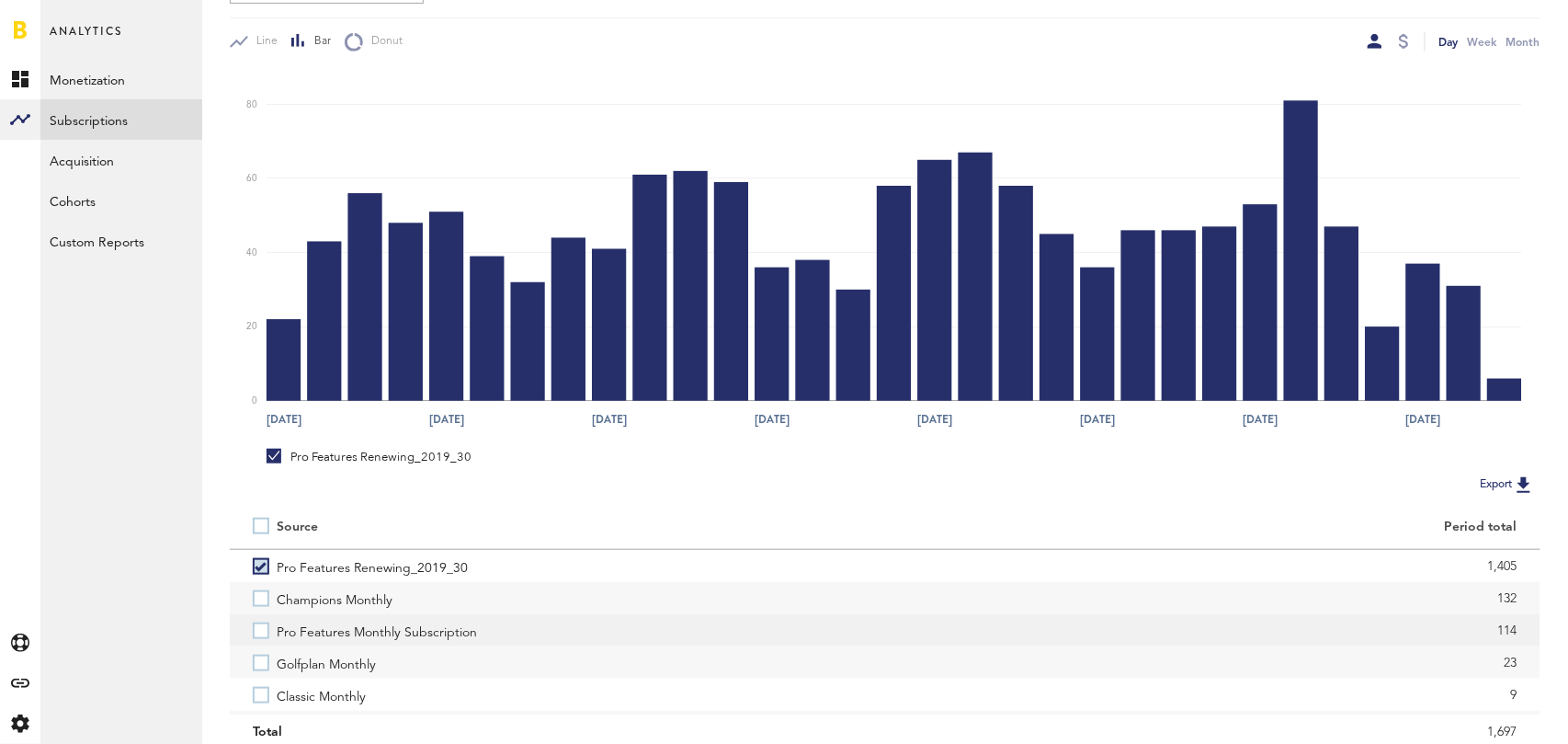
click at [257, 627] on label "Pro Features Monthly Subscription" at bounding box center [558, 630] width 610 height 32
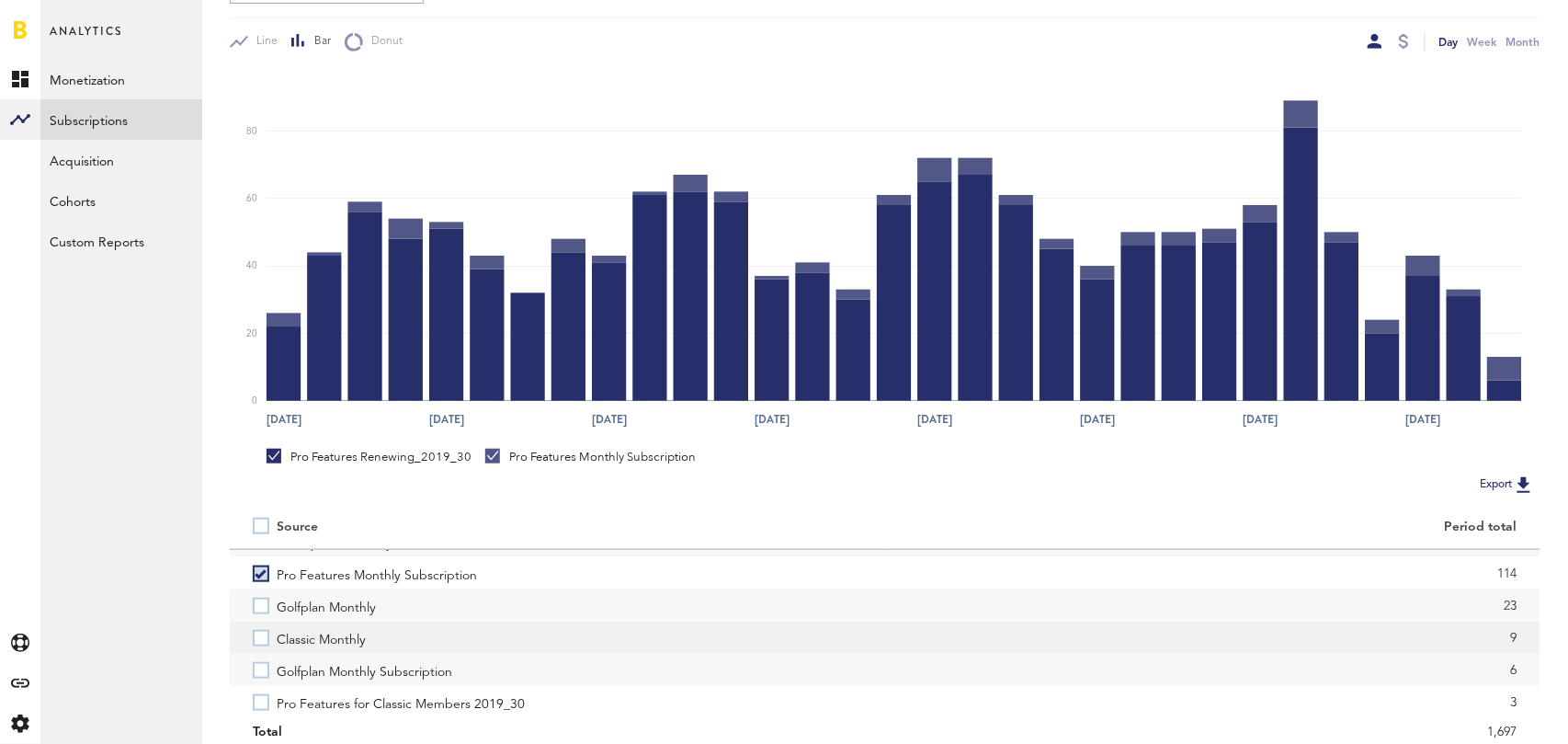
click at [258, 639] on label "Classic Monthly" at bounding box center [558, 638] width 610 height 32
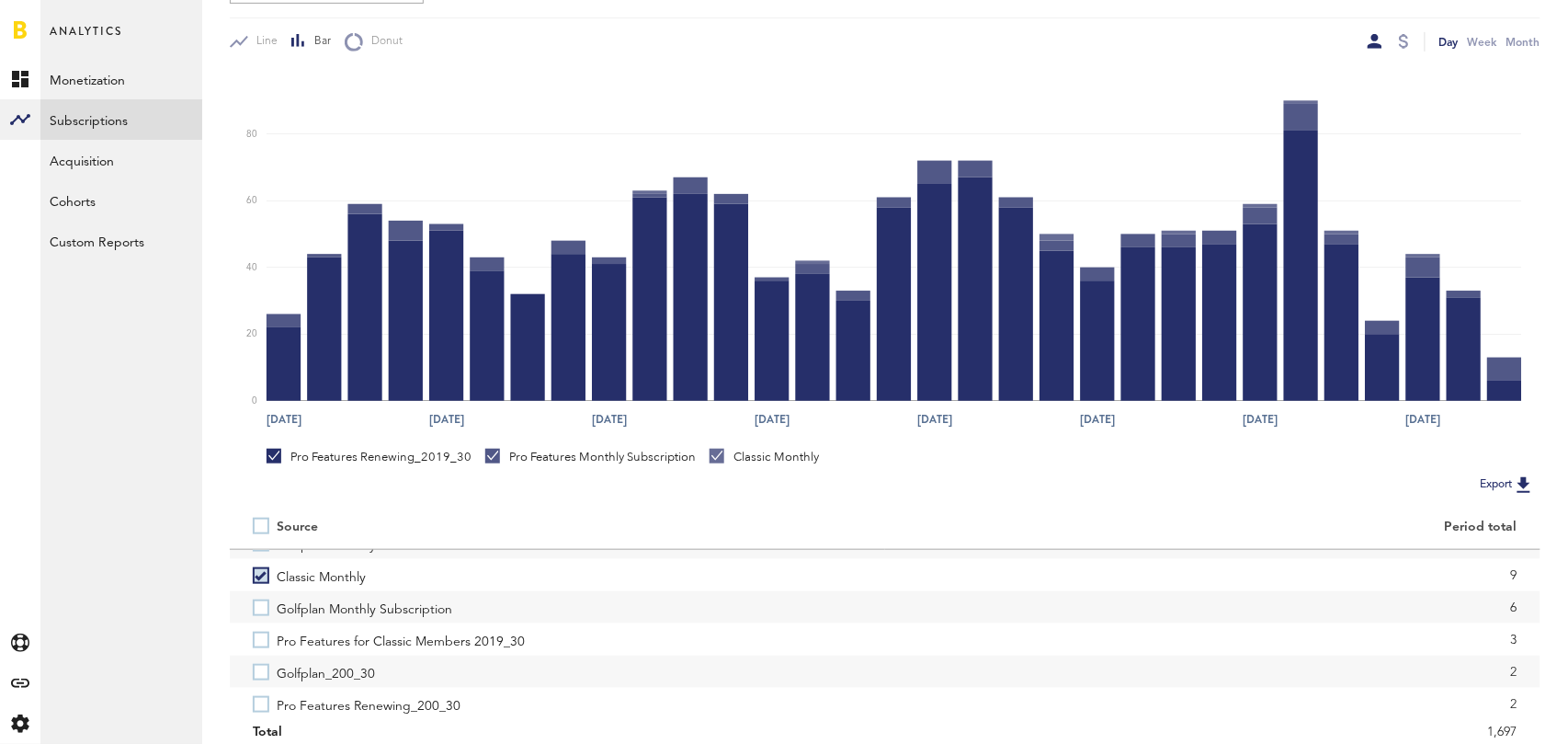
click at [258, 639] on label "Pro Features for Classic Members 2019_30" at bounding box center [558, 640] width 610 height 32
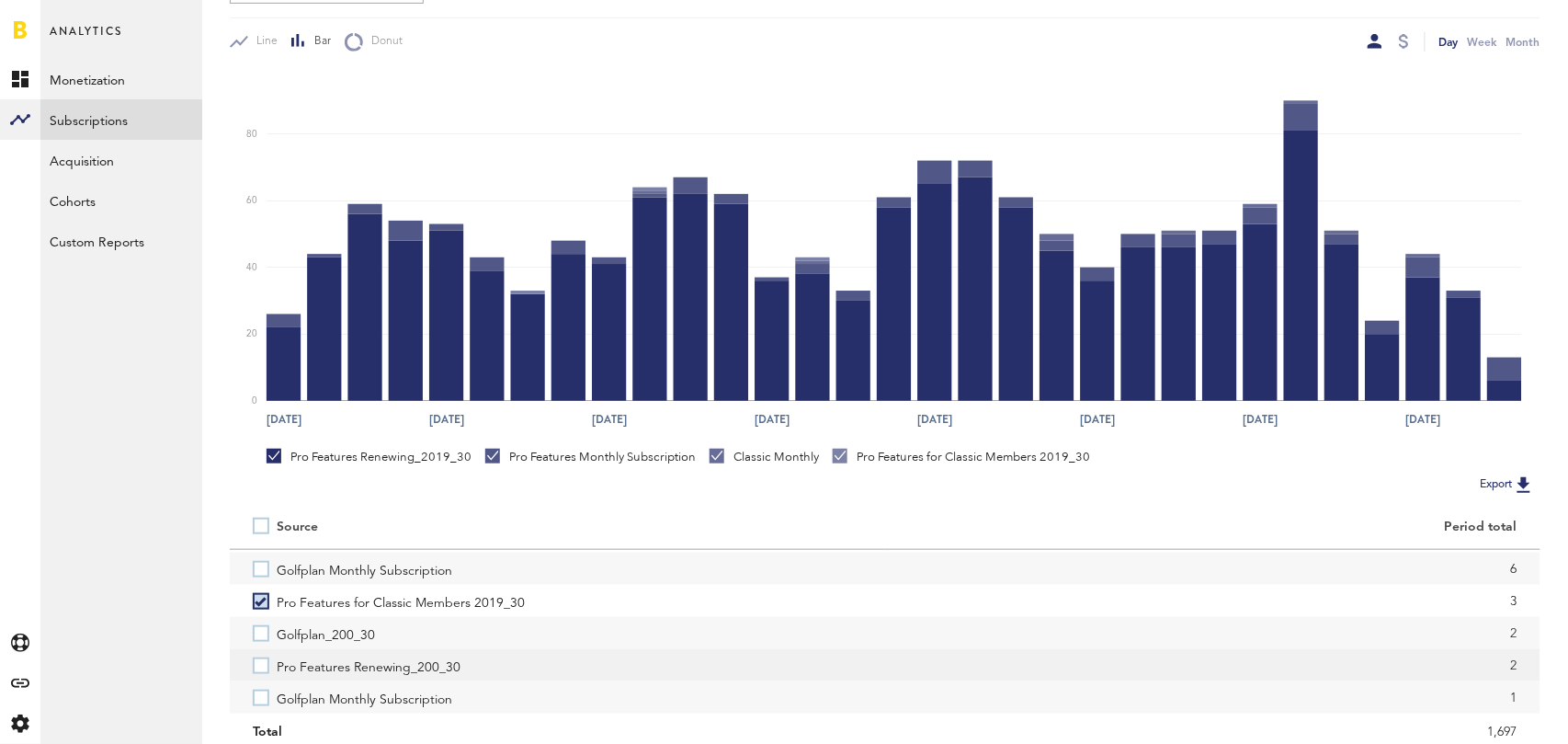
click at [258, 672] on label "Pro Features Renewing_200_30" at bounding box center [558, 665] width 610 height 32
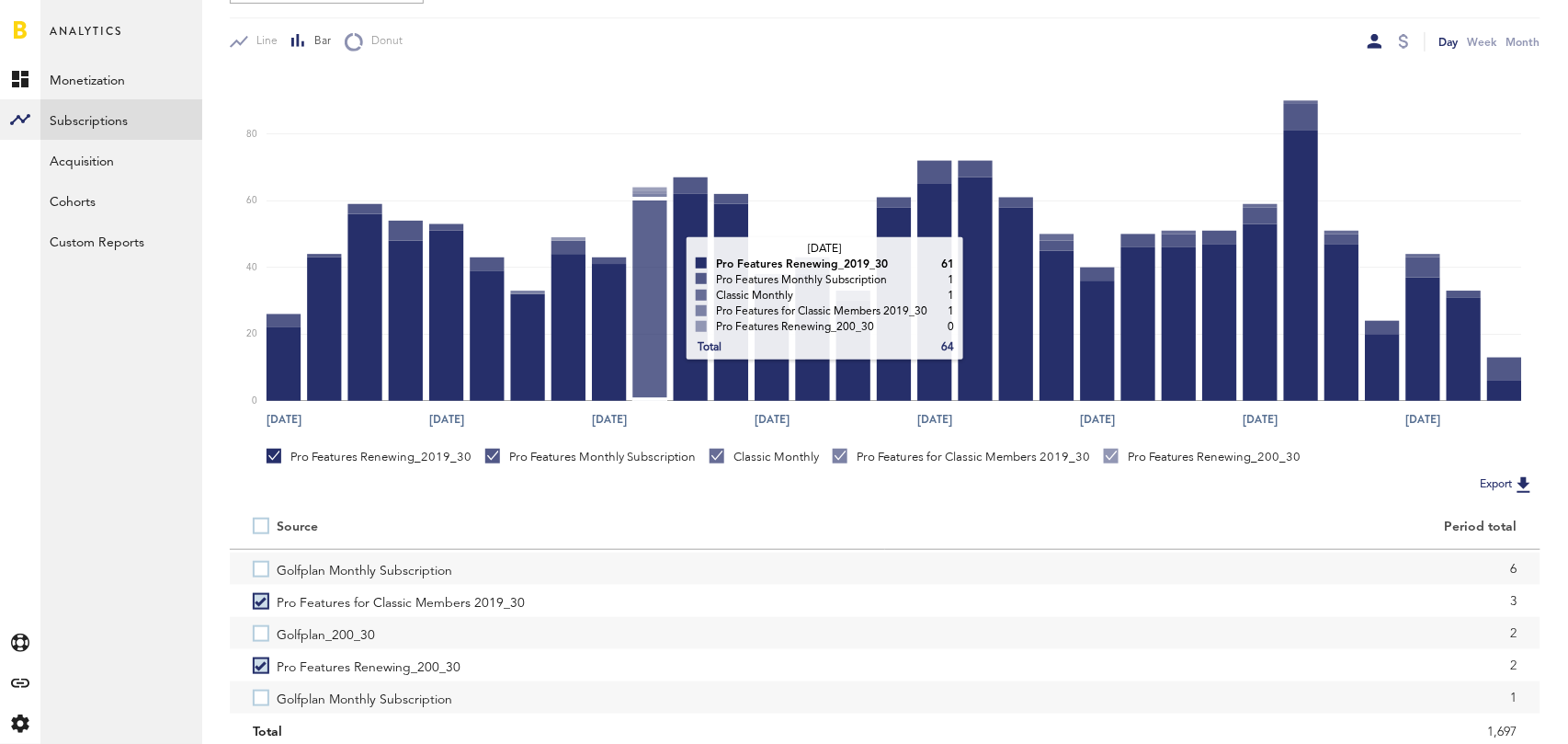
scroll to position [0, 0]
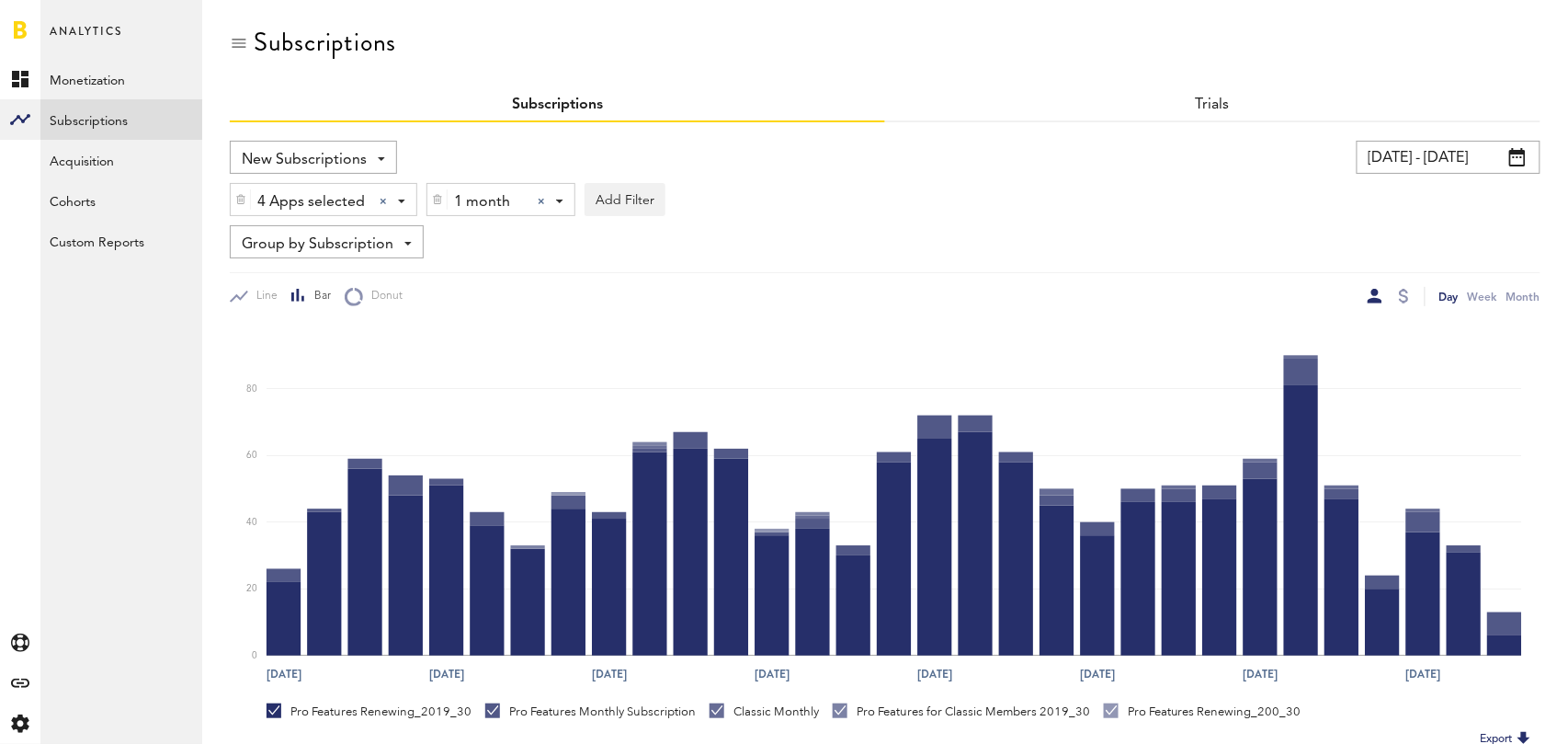
click at [542, 200] on div at bounding box center [540, 201] width 7 height 7
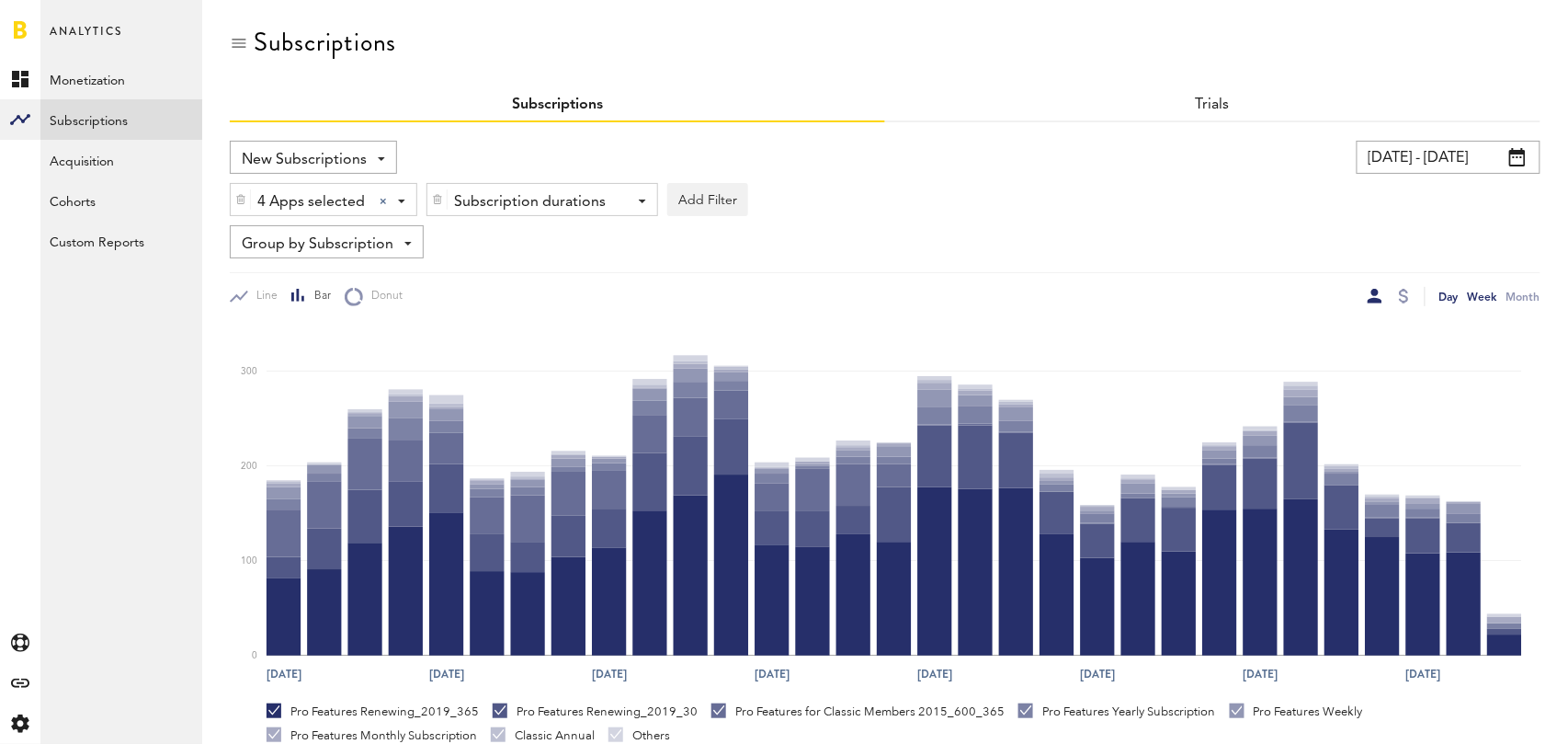
click at [1478, 295] on div "Week" at bounding box center [1483, 296] width 30 height 19
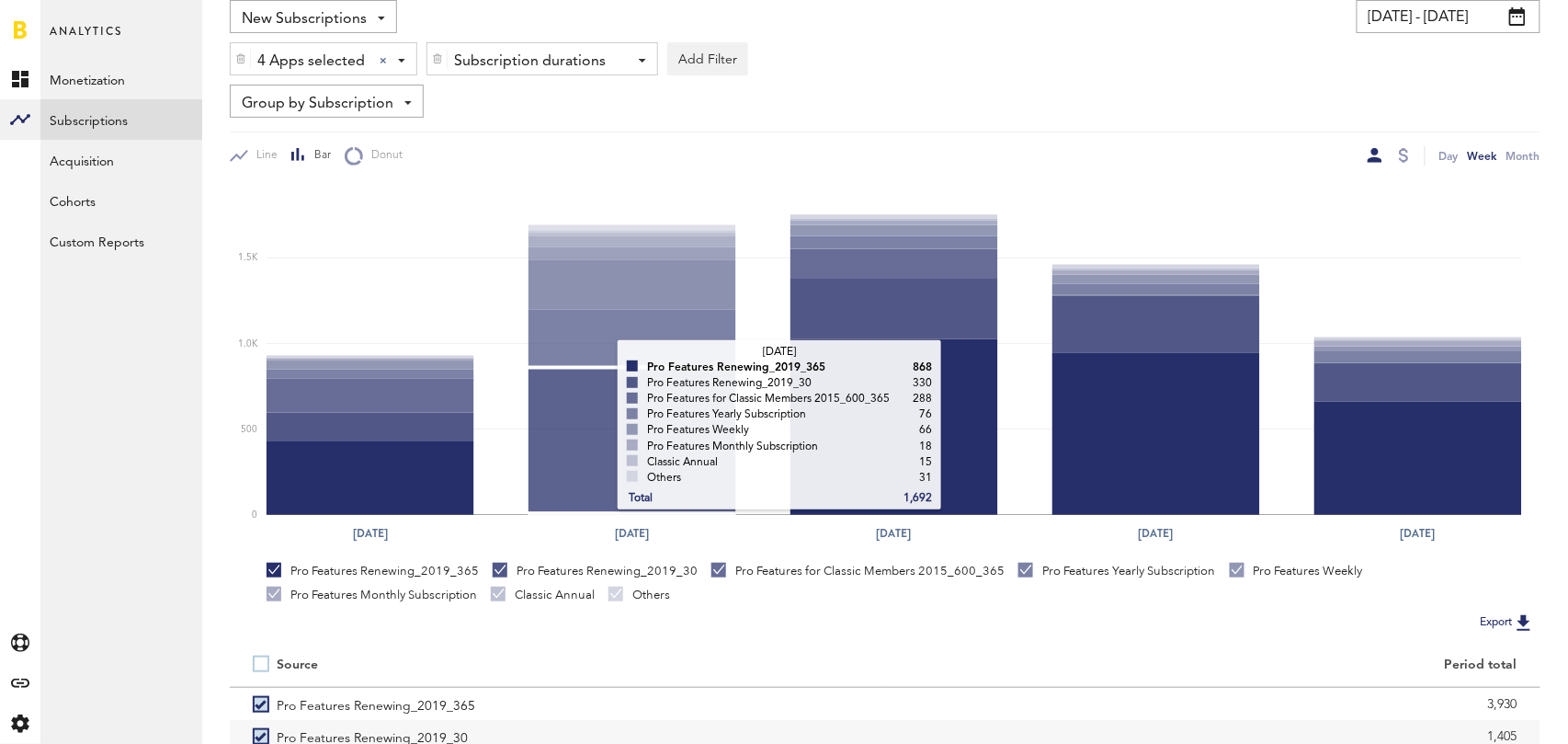
scroll to position [347, 0]
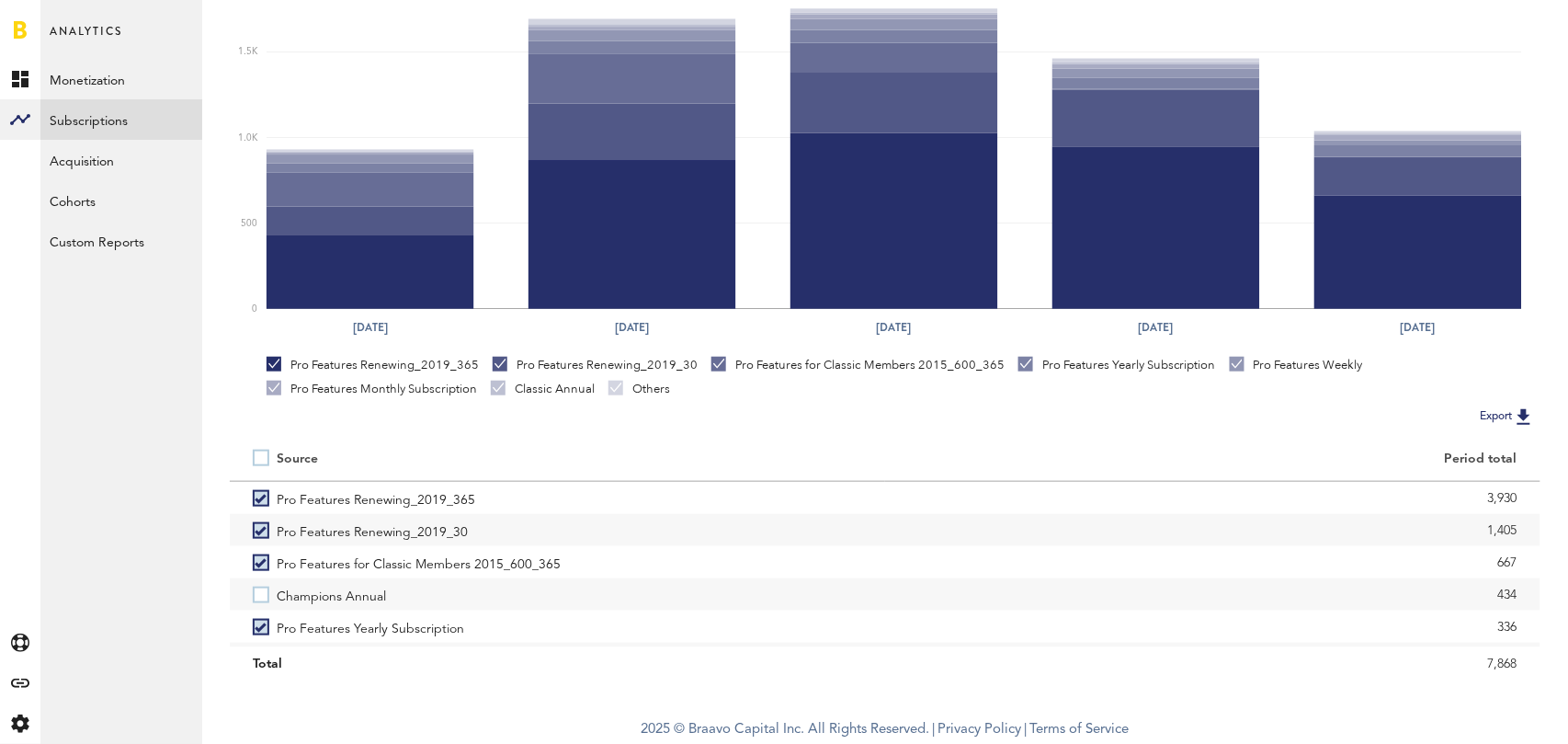
click at [263, 458] on label at bounding box center [265, 458] width 24 height 0
checkbox input "true"
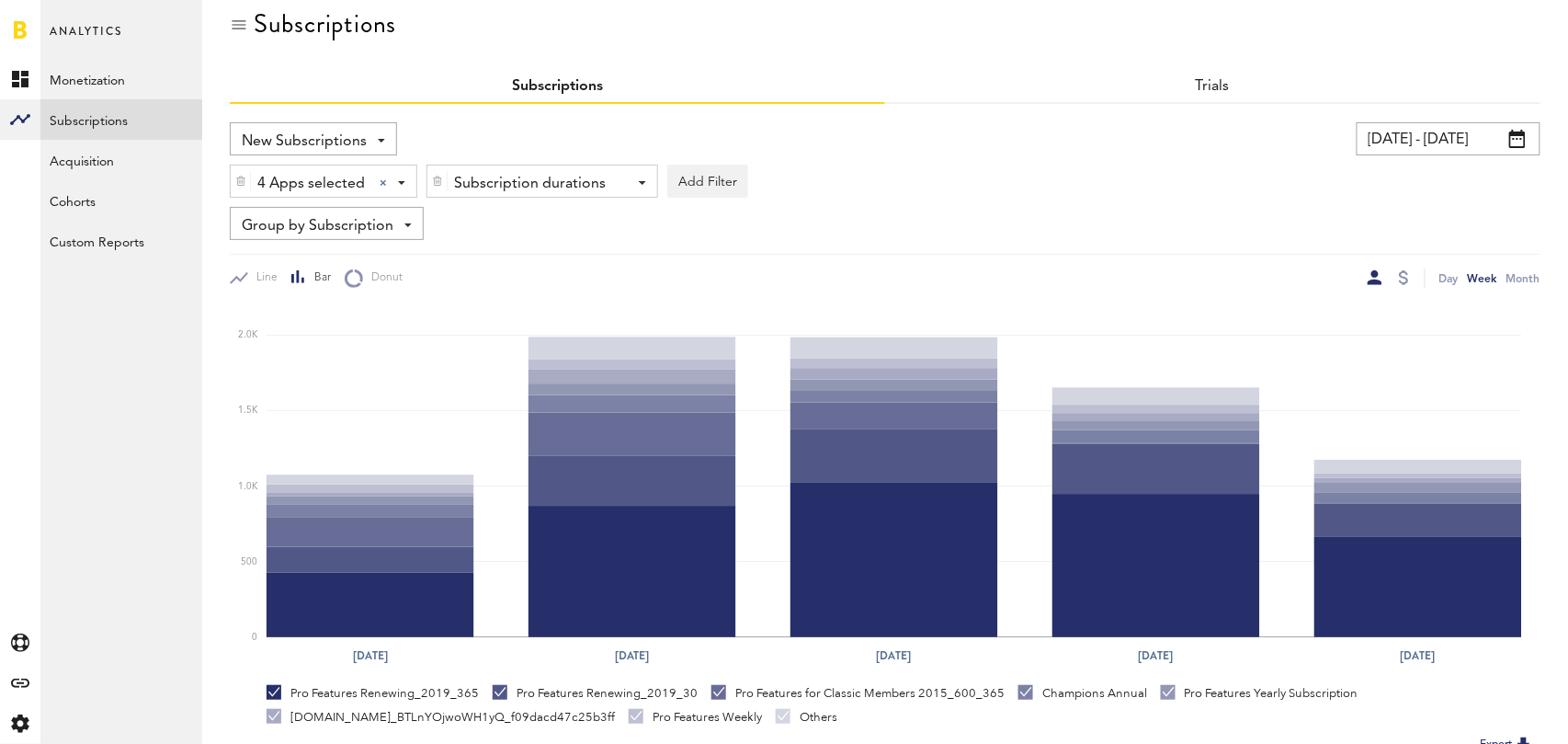
scroll to position [4, 0]
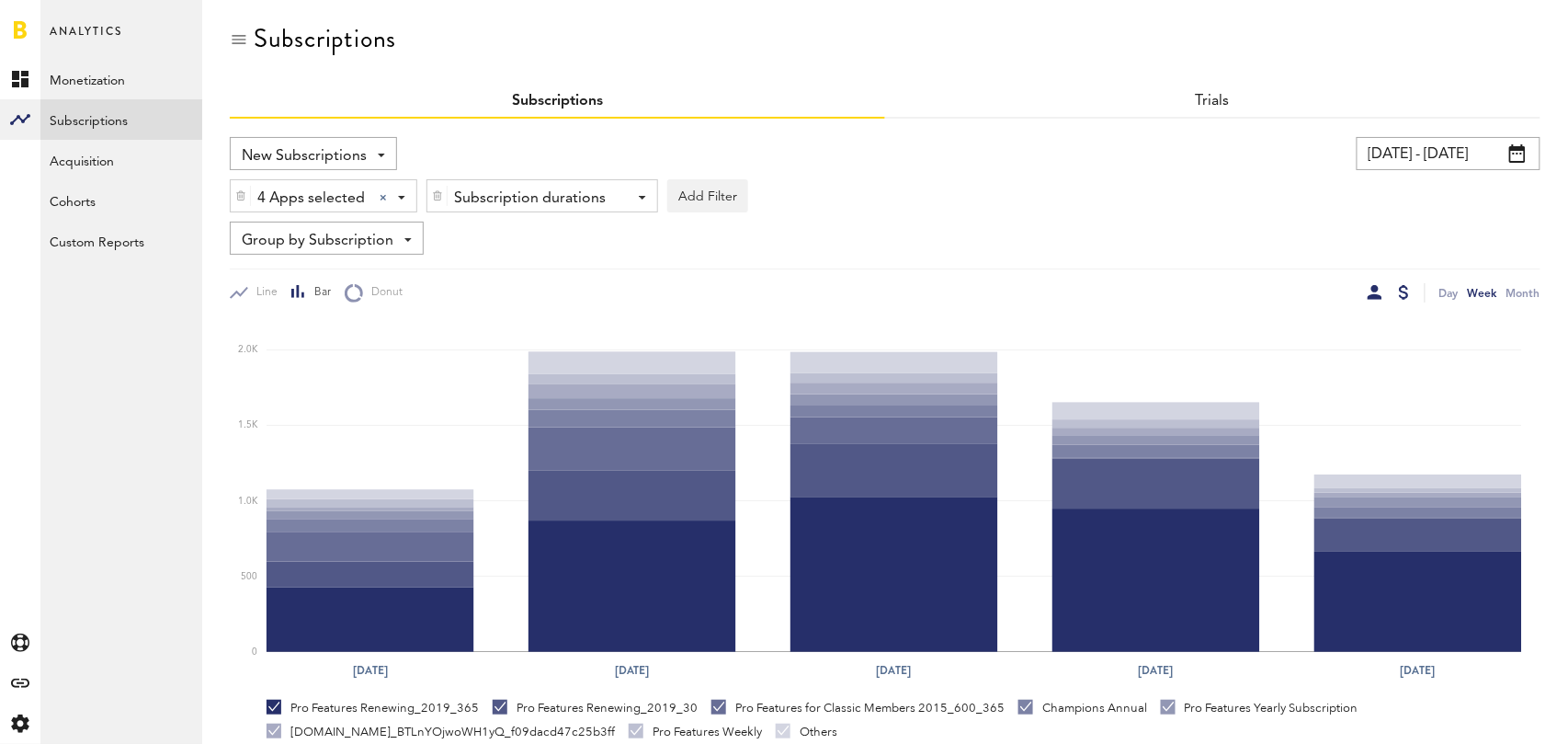
click at [1407, 290] on div at bounding box center [1404, 292] width 10 height 15
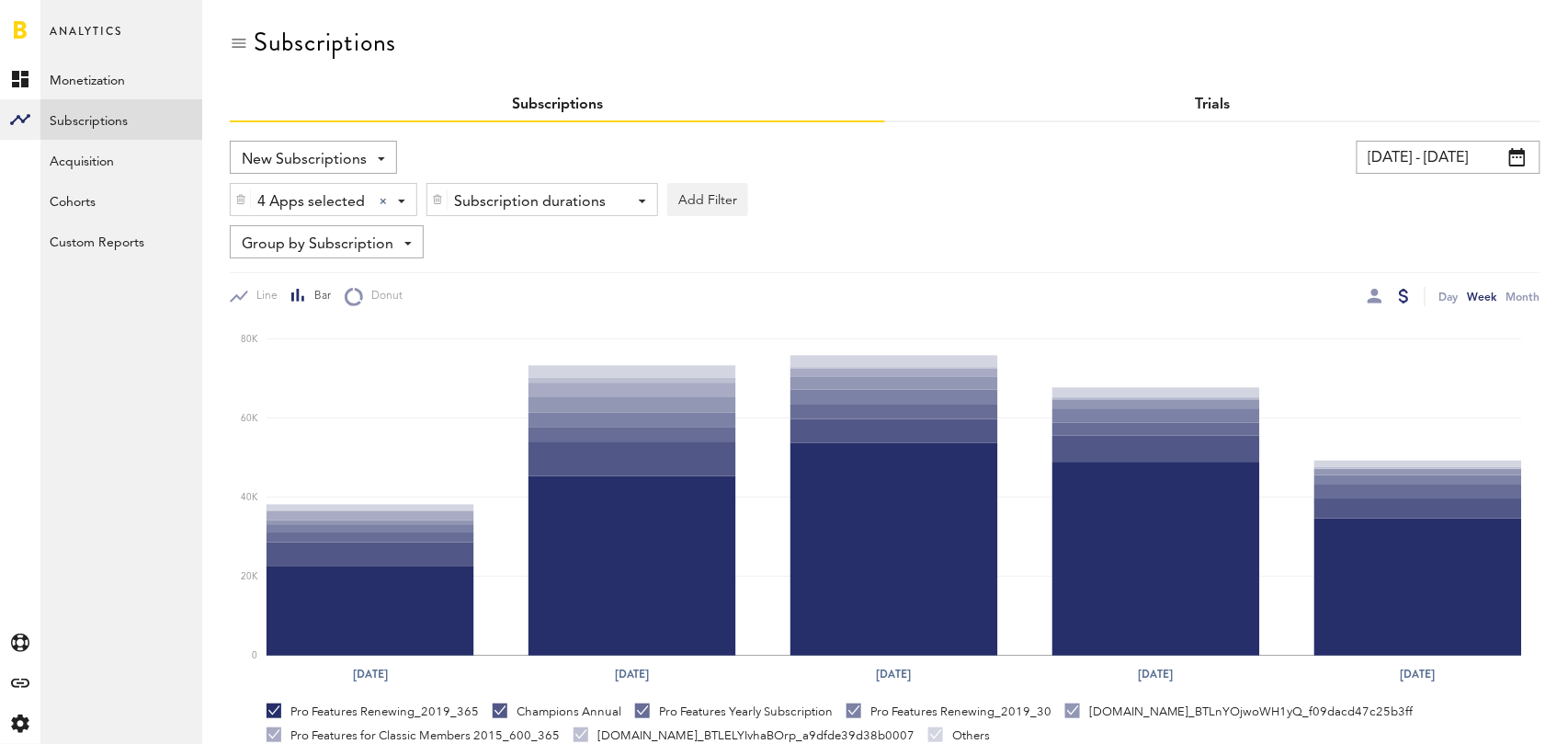
click at [1212, 97] on link "Trials" at bounding box center [1212, 104] width 35 height 15
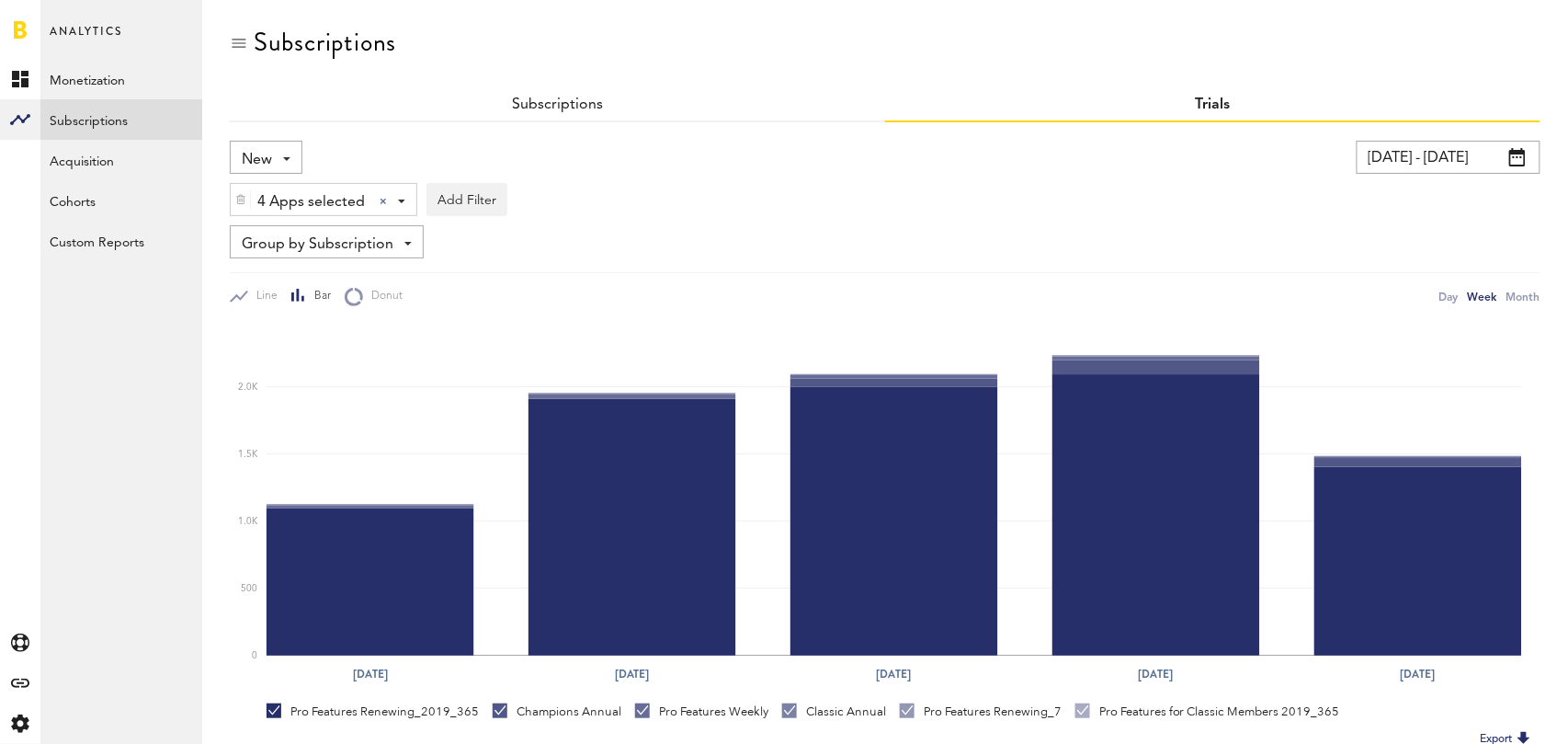
click at [282, 145] on div "New New Active Cancelled Conversion" at bounding box center [265, 157] width 72 height 33
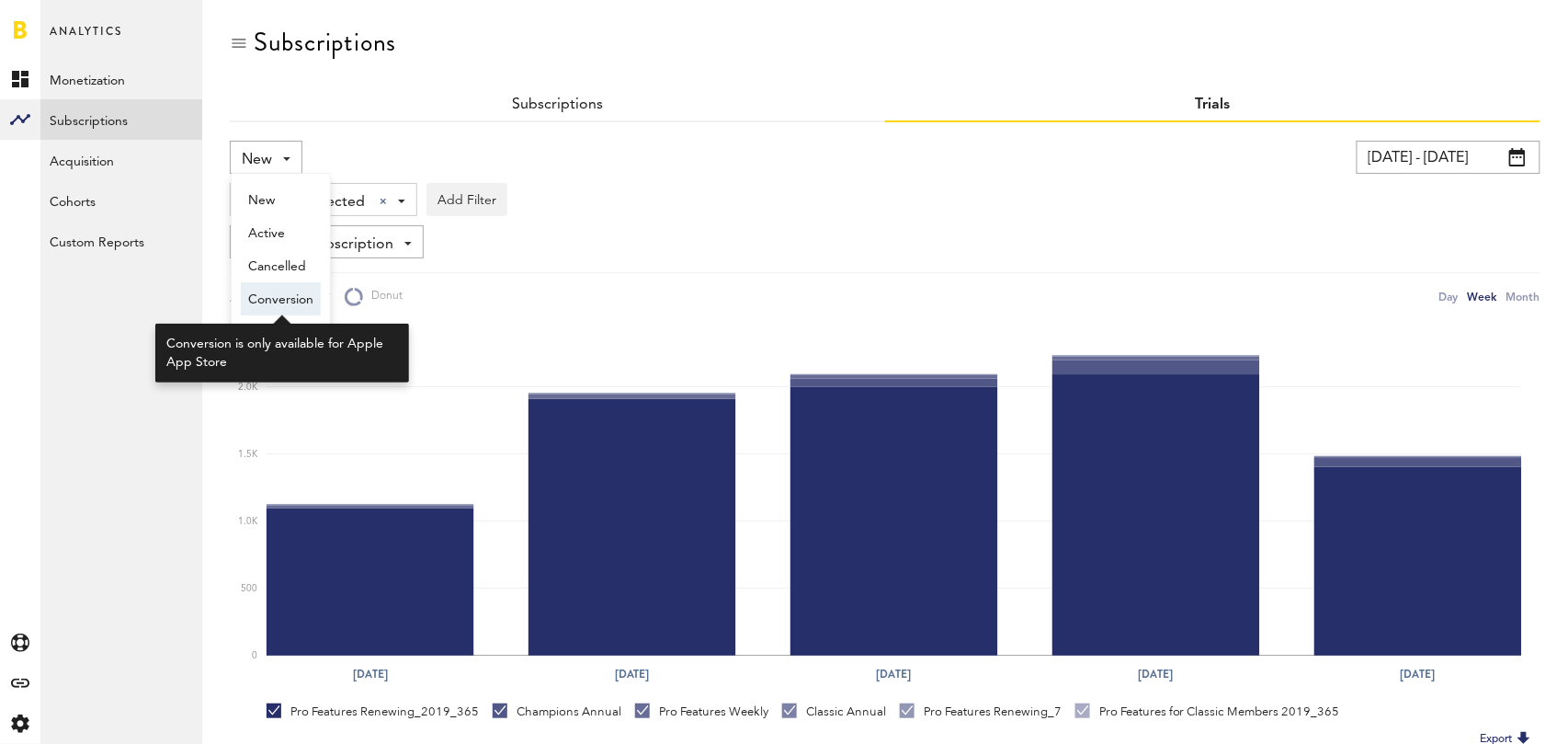
click at [274, 292] on span "Conversion" at bounding box center [281, 299] width 66 height 31
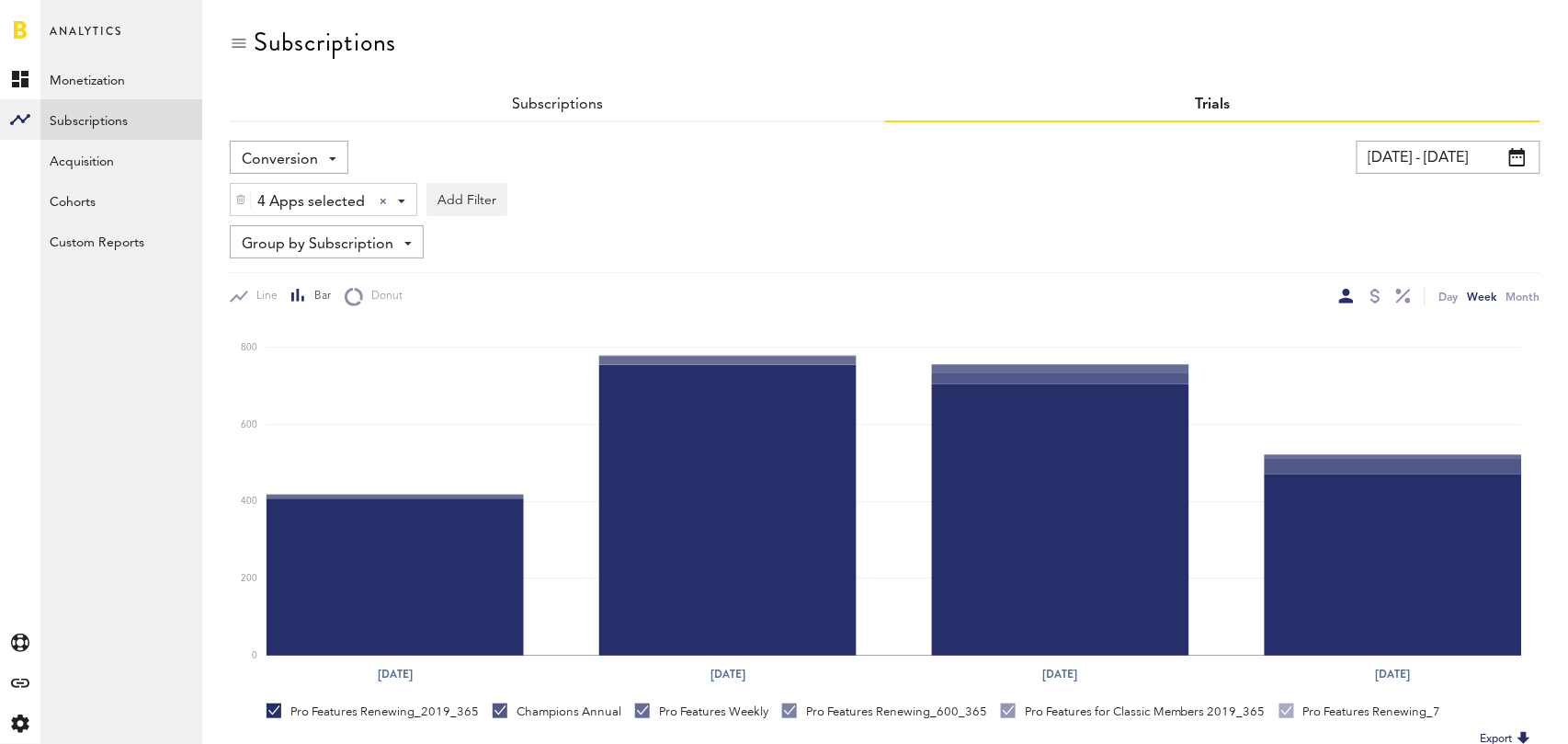
click at [308, 147] on span "Conversion" at bounding box center [279, 159] width 76 height 31
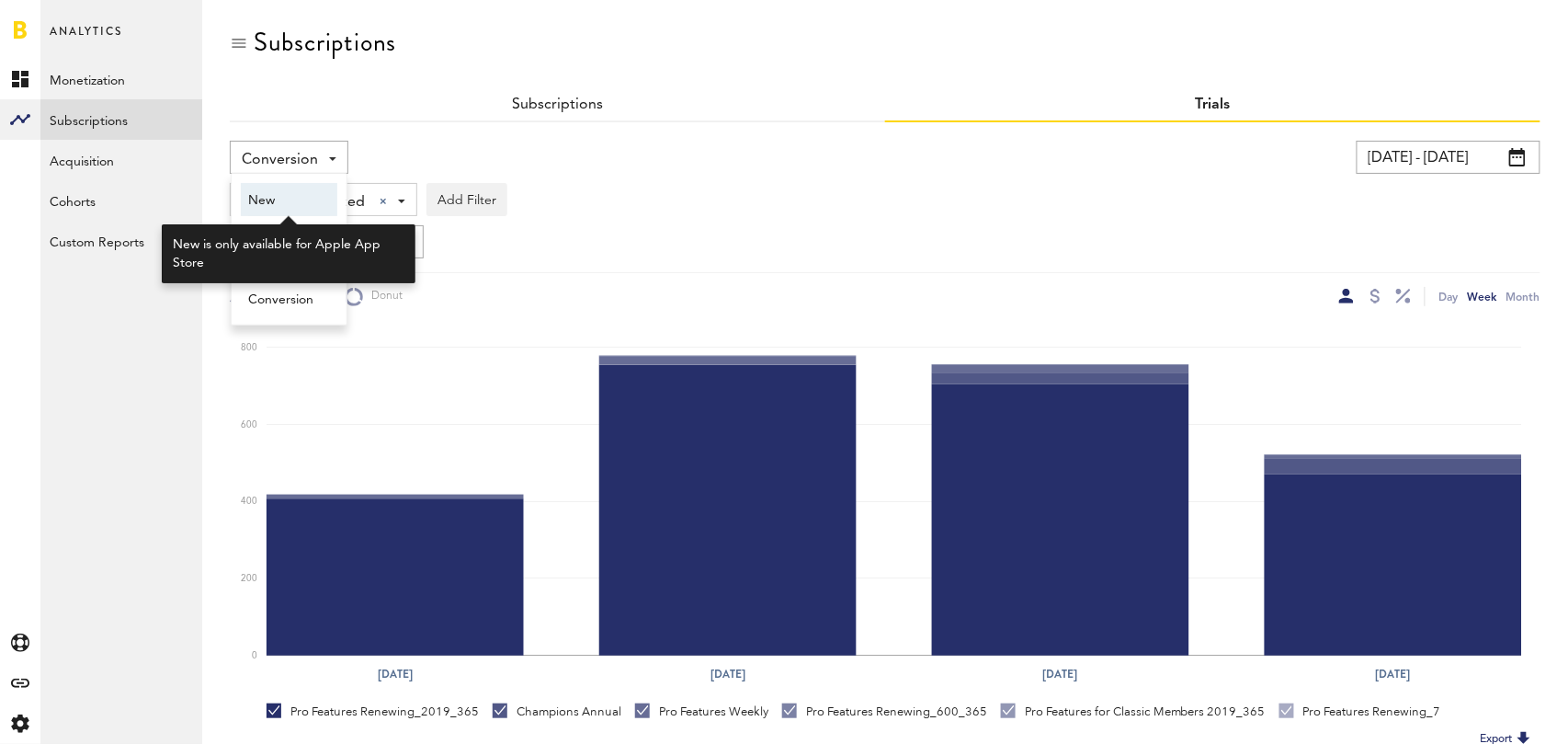
click at [307, 189] on span "New" at bounding box center [289, 200] width 81 height 31
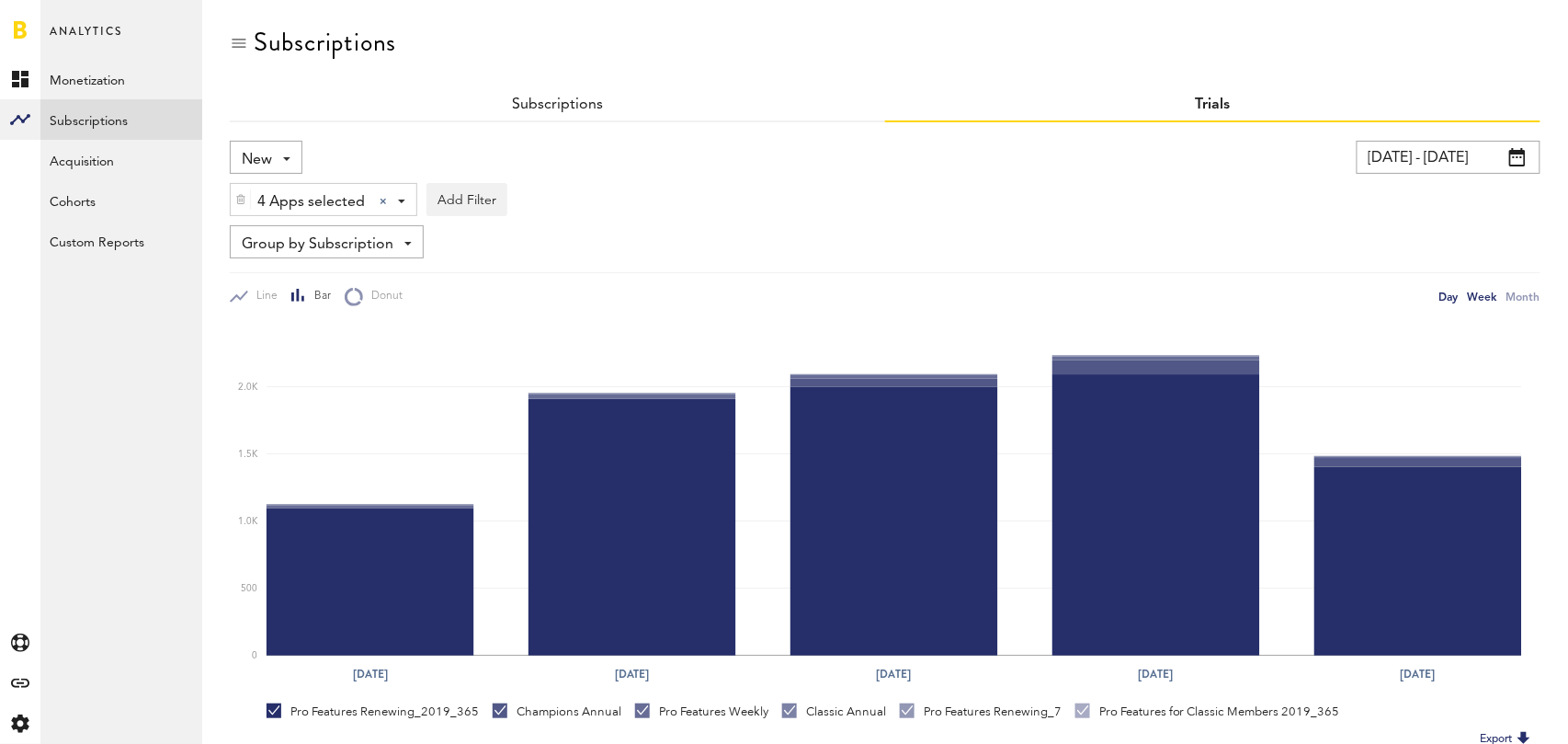
click at [1453, 294] on div "Day" at bounding box center [1448, 296] width 19 height 19
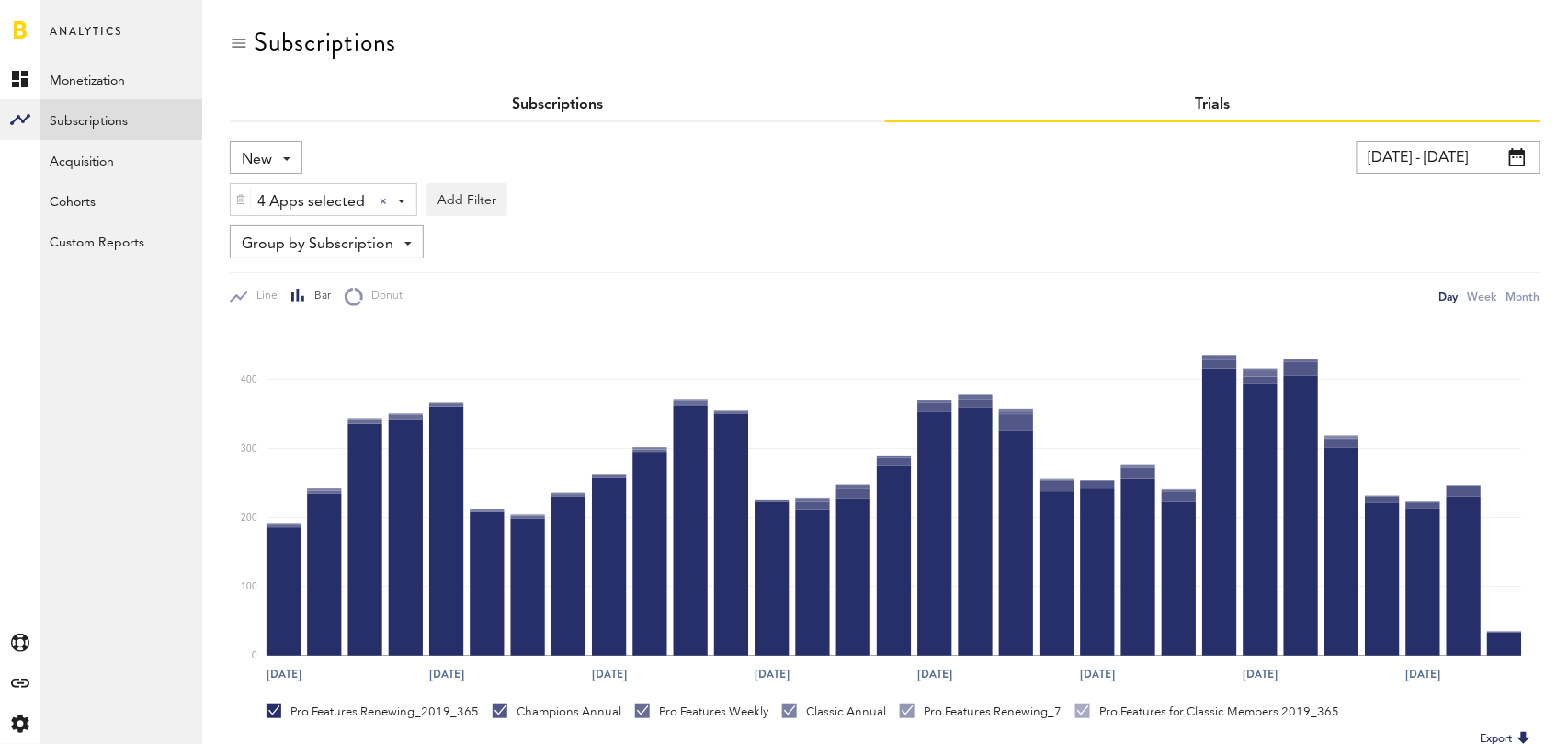
click at [600, 104] on link "Subscriptions" at bounding box center [558, 104] width 91 height 15
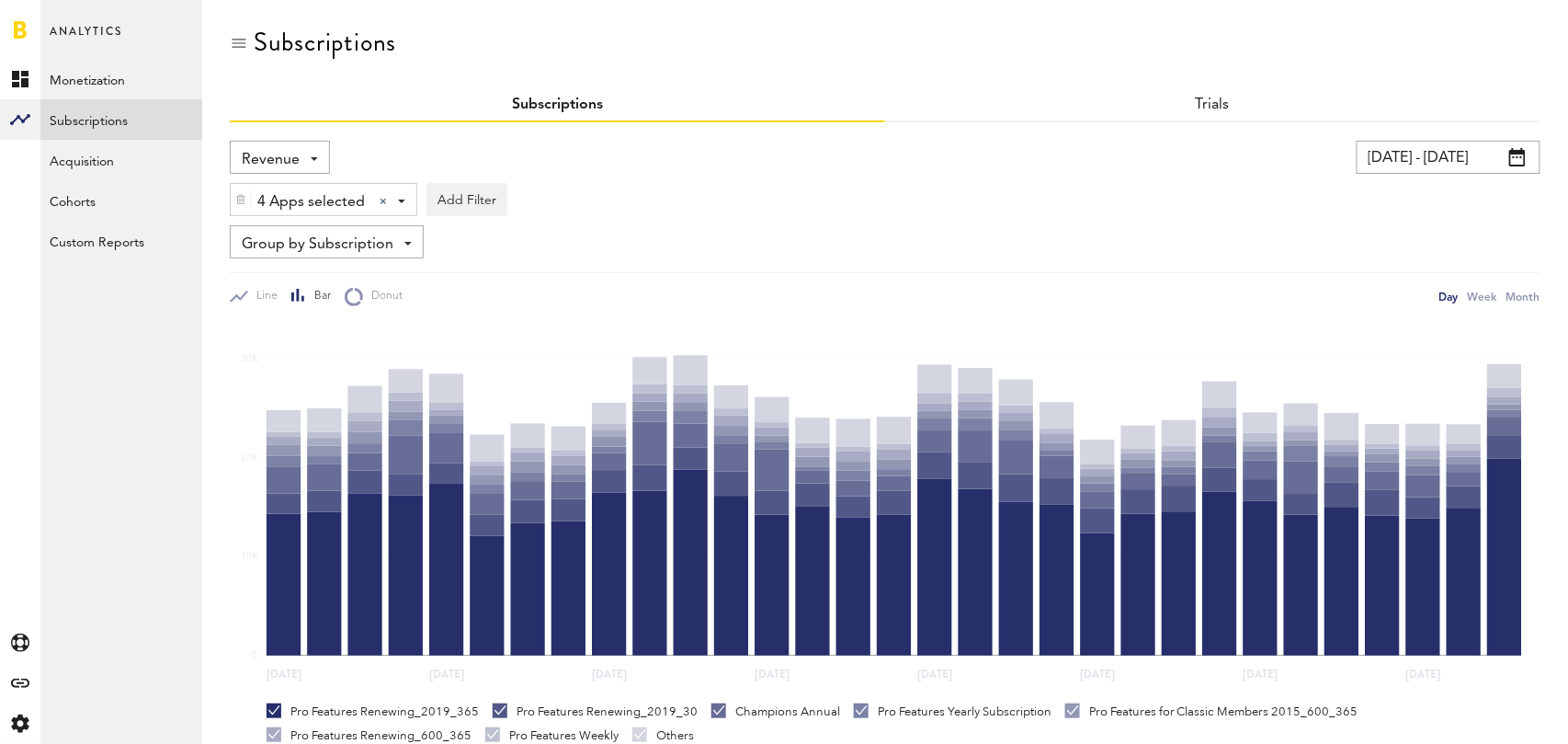
click at [274, 164] on span "Revenue" at bounding box center [270, 159] width 58 height 31
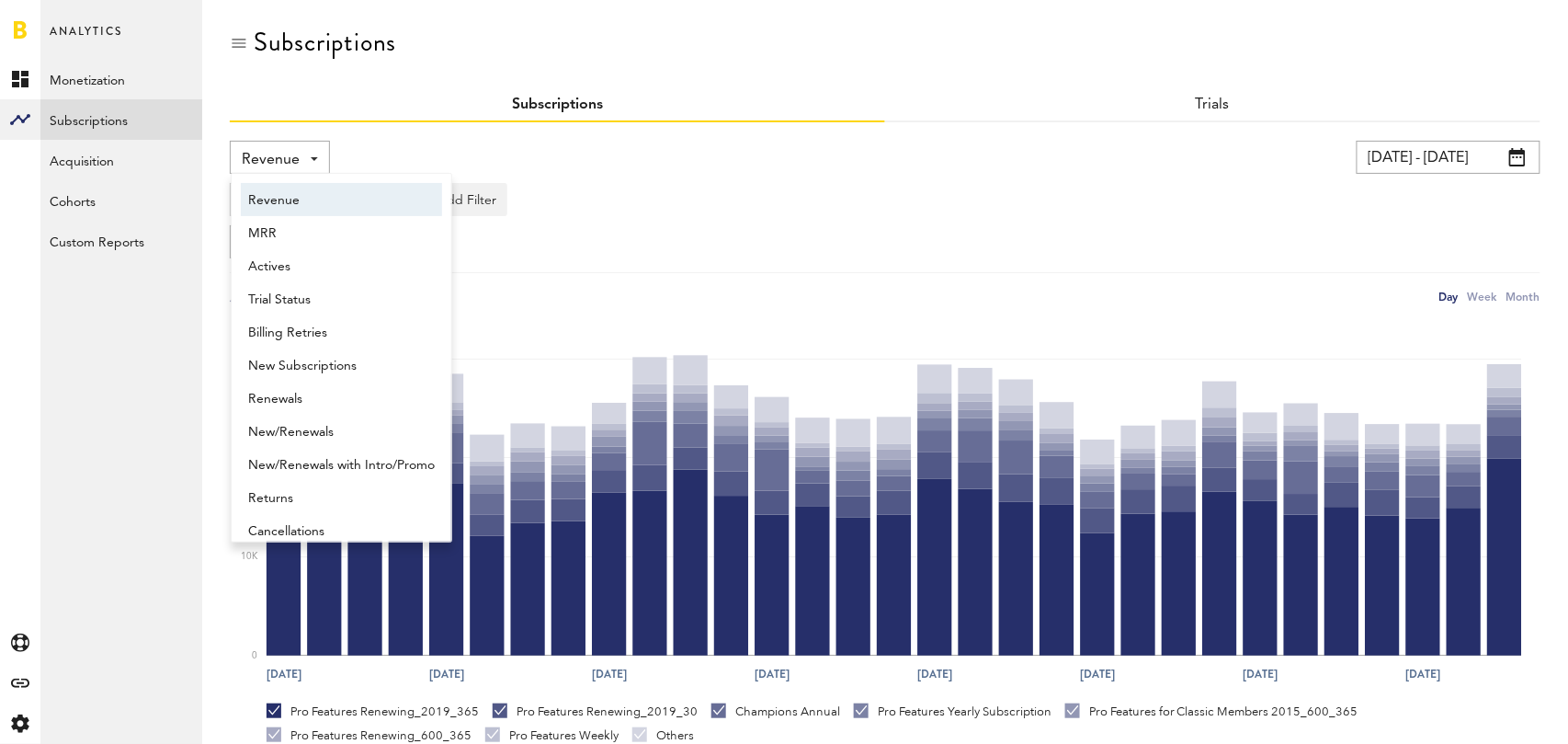
scroll to position [9, 0]
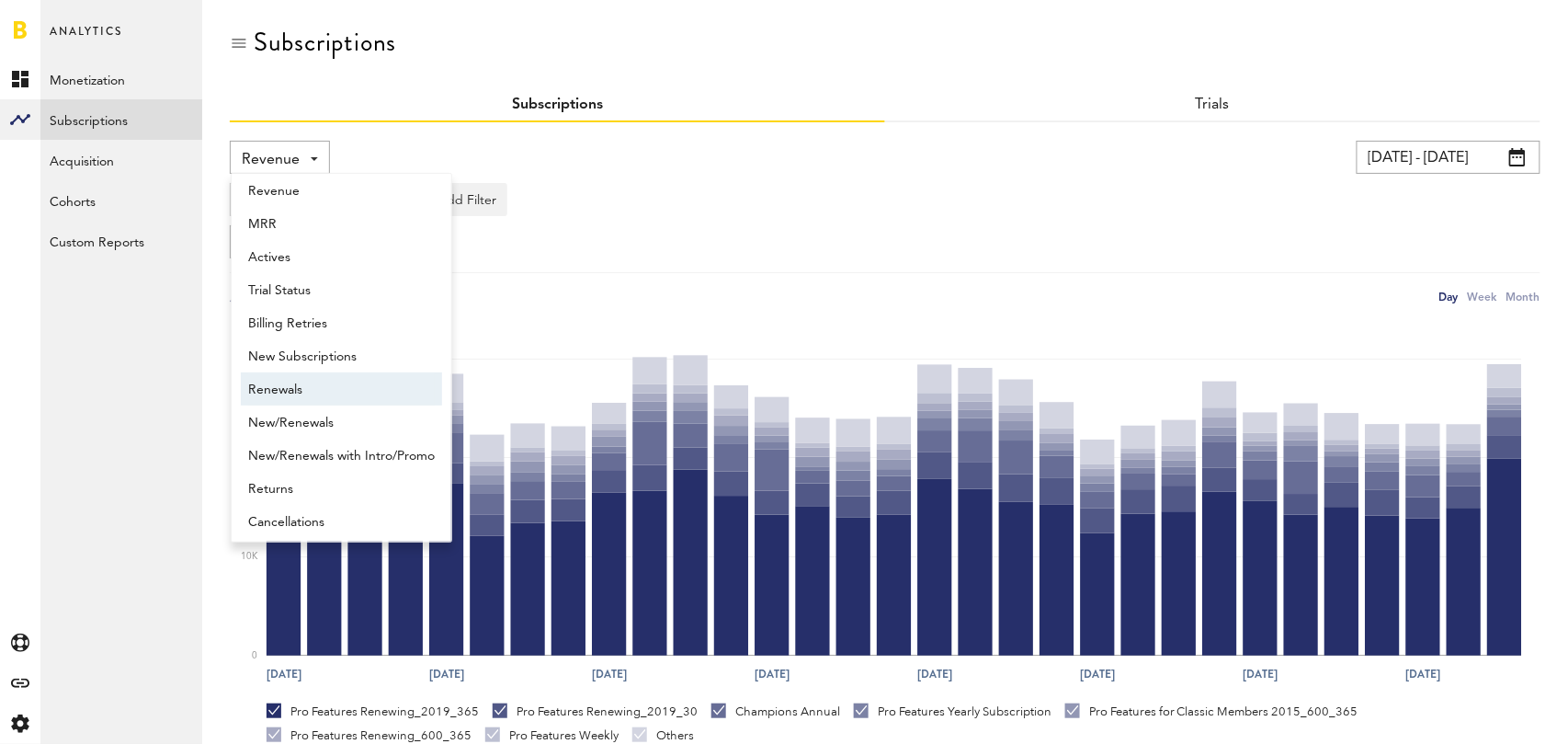
click at [317, 385] on span "Renewals" at bounding box center [342, 389] width 187 height 31
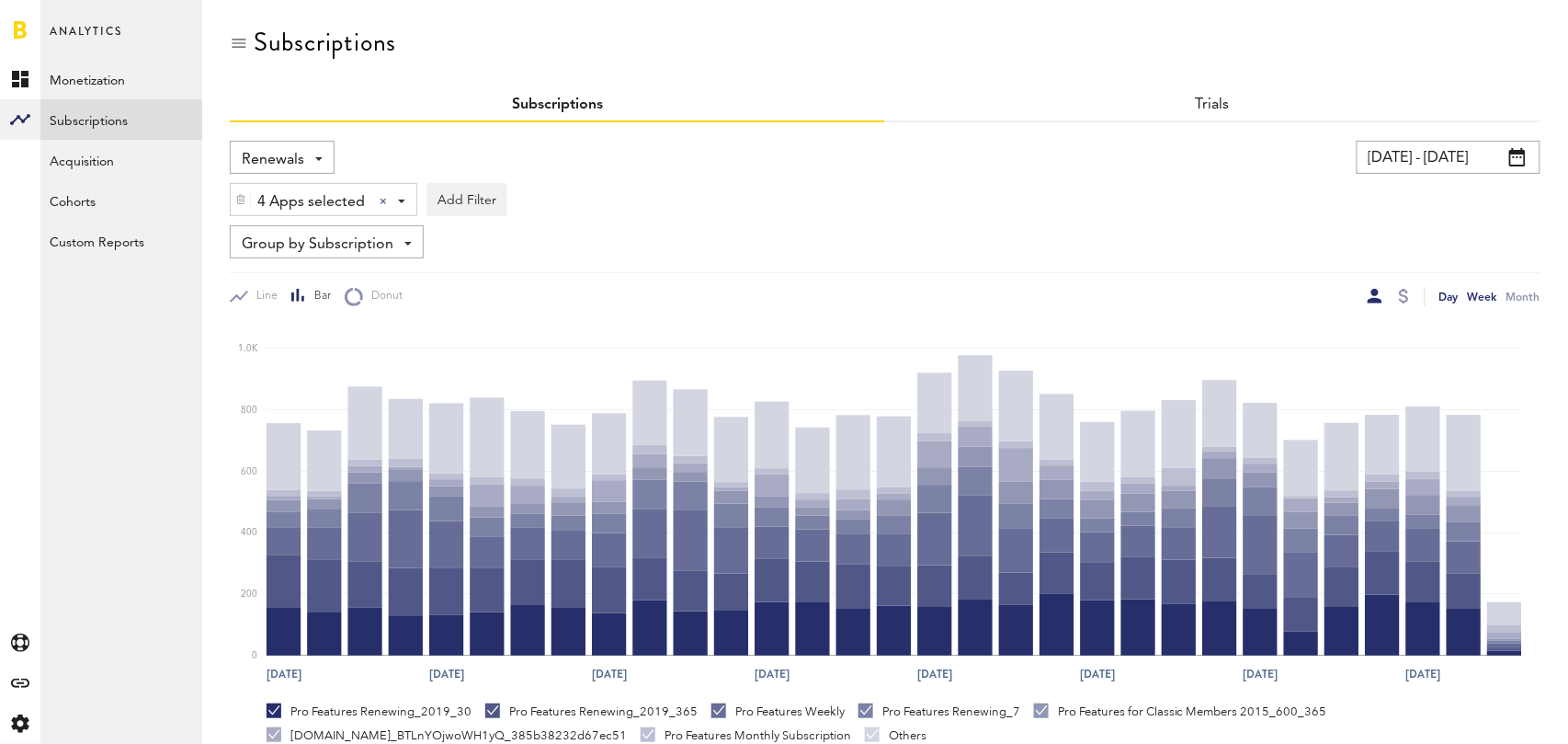
click at [1483, 294] on div "Week" at bounding box center [1483, 296] width 30 height 19
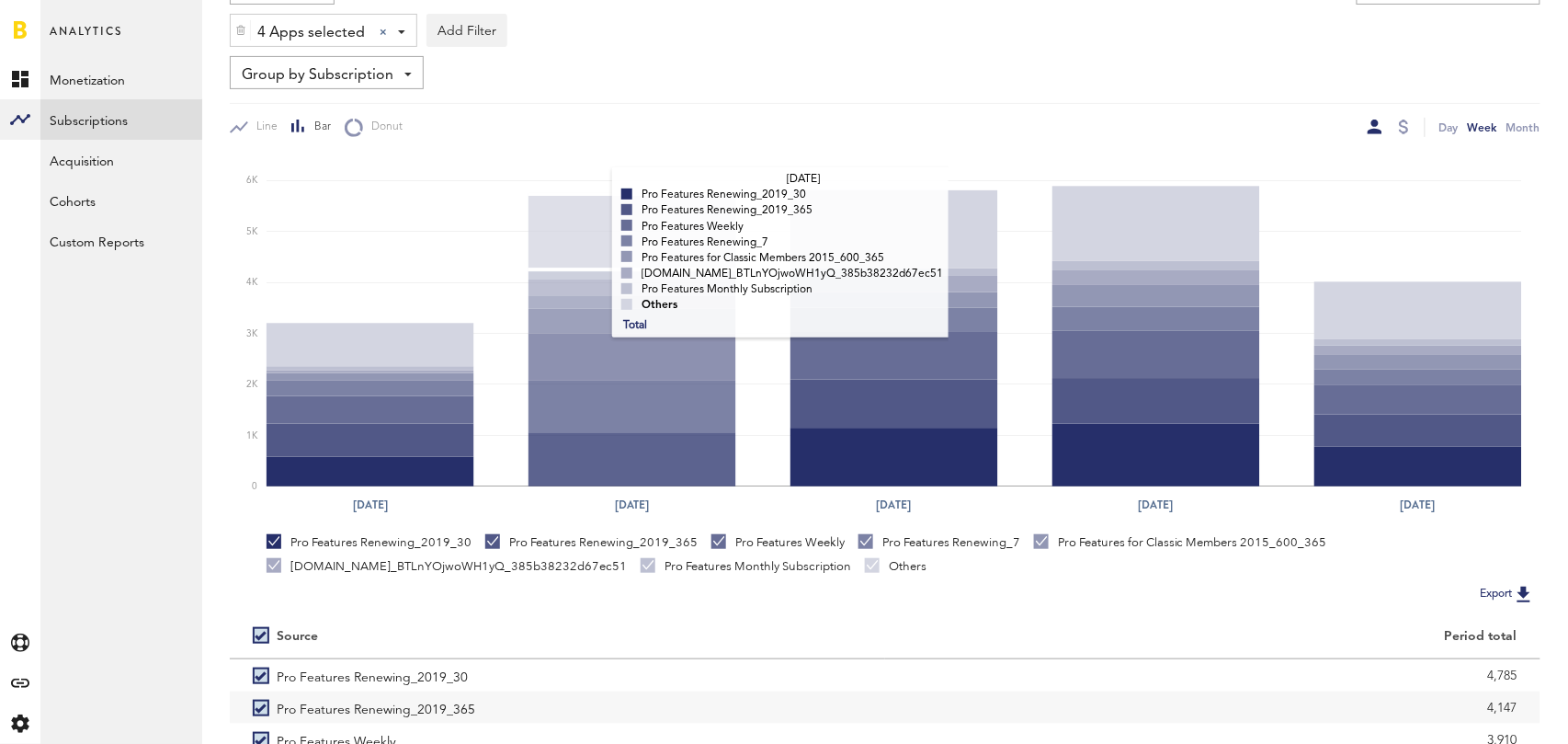
scroll to position [347, 0]
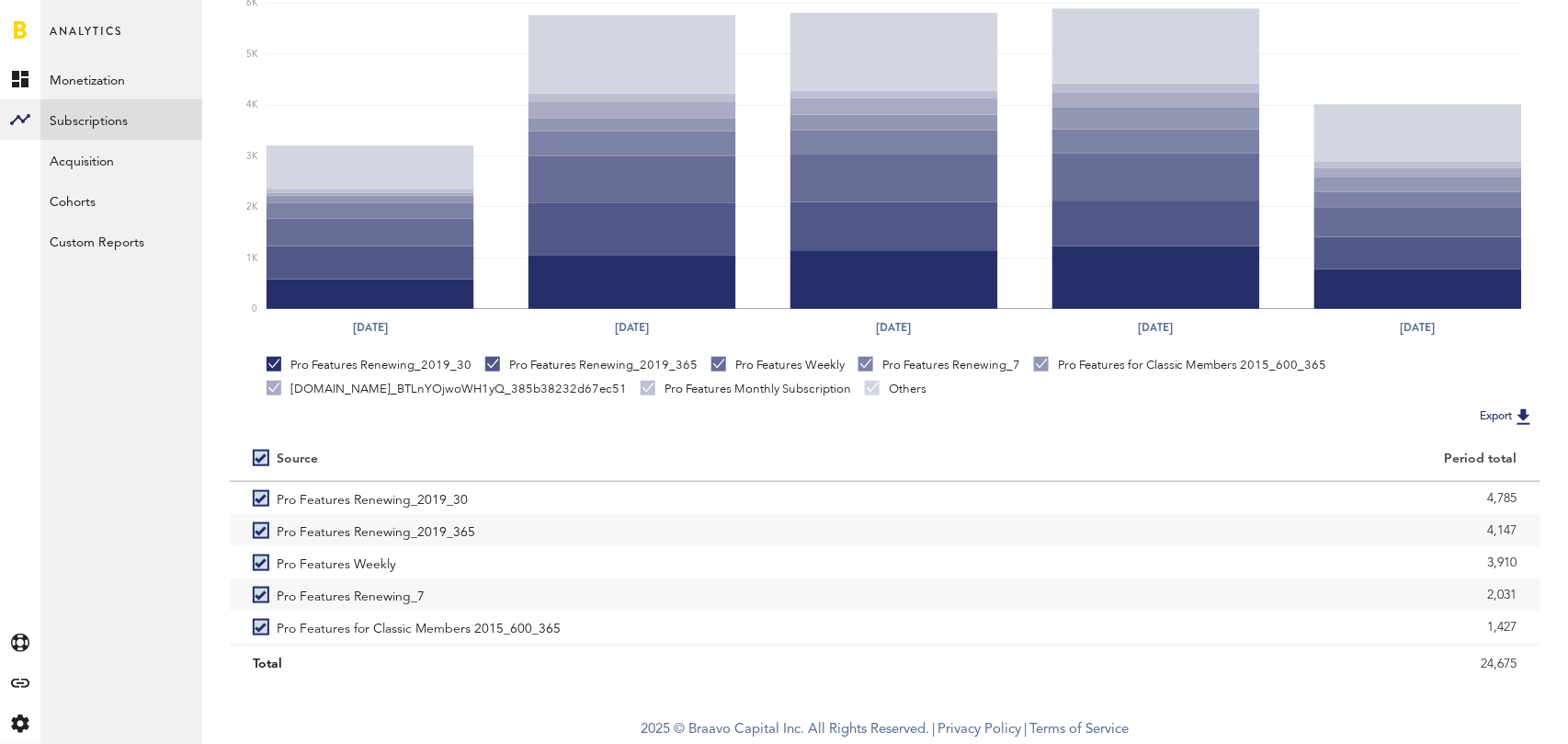
click at [257, 458] on label at bounding box center [265, 458] width 24 height 0
checkbox input "false"
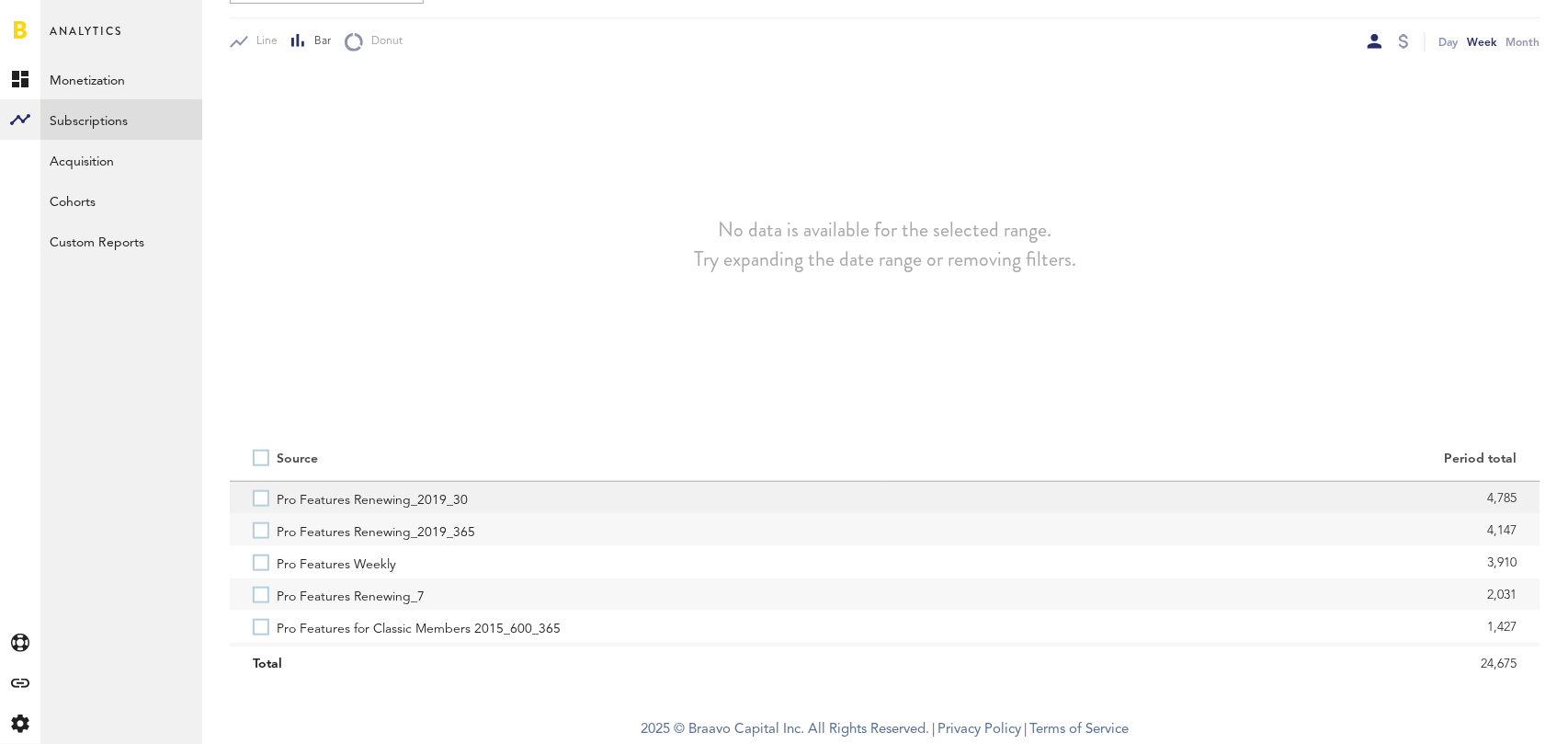
click at [265, 499] on label "Pro Features Renewing_2019_30" at bounding box center [558, 498] width 610 height 32
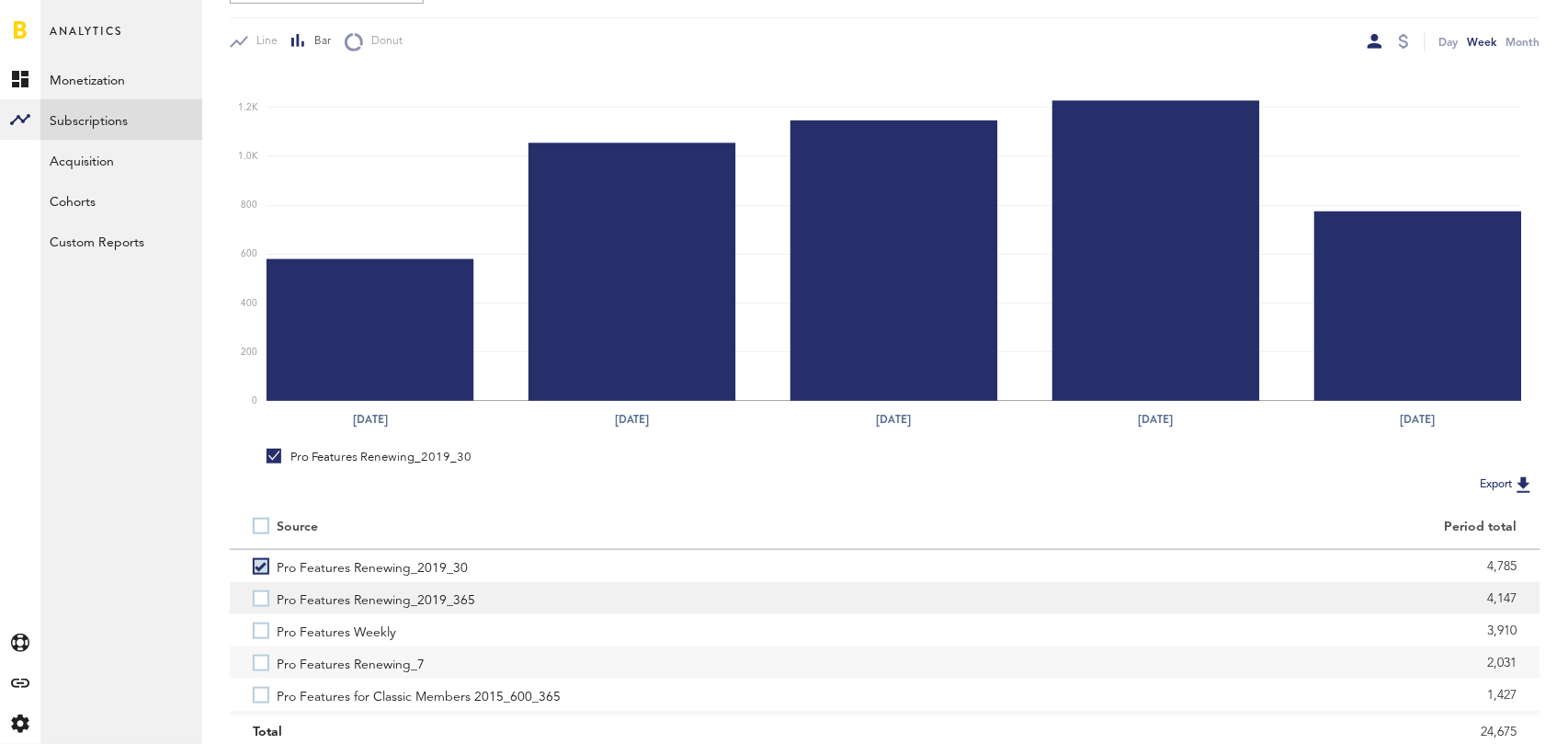
click at [267, 594] on label "Pro Features Renewing_2019_365" at bounding box center [558, 598] width 610 height 32
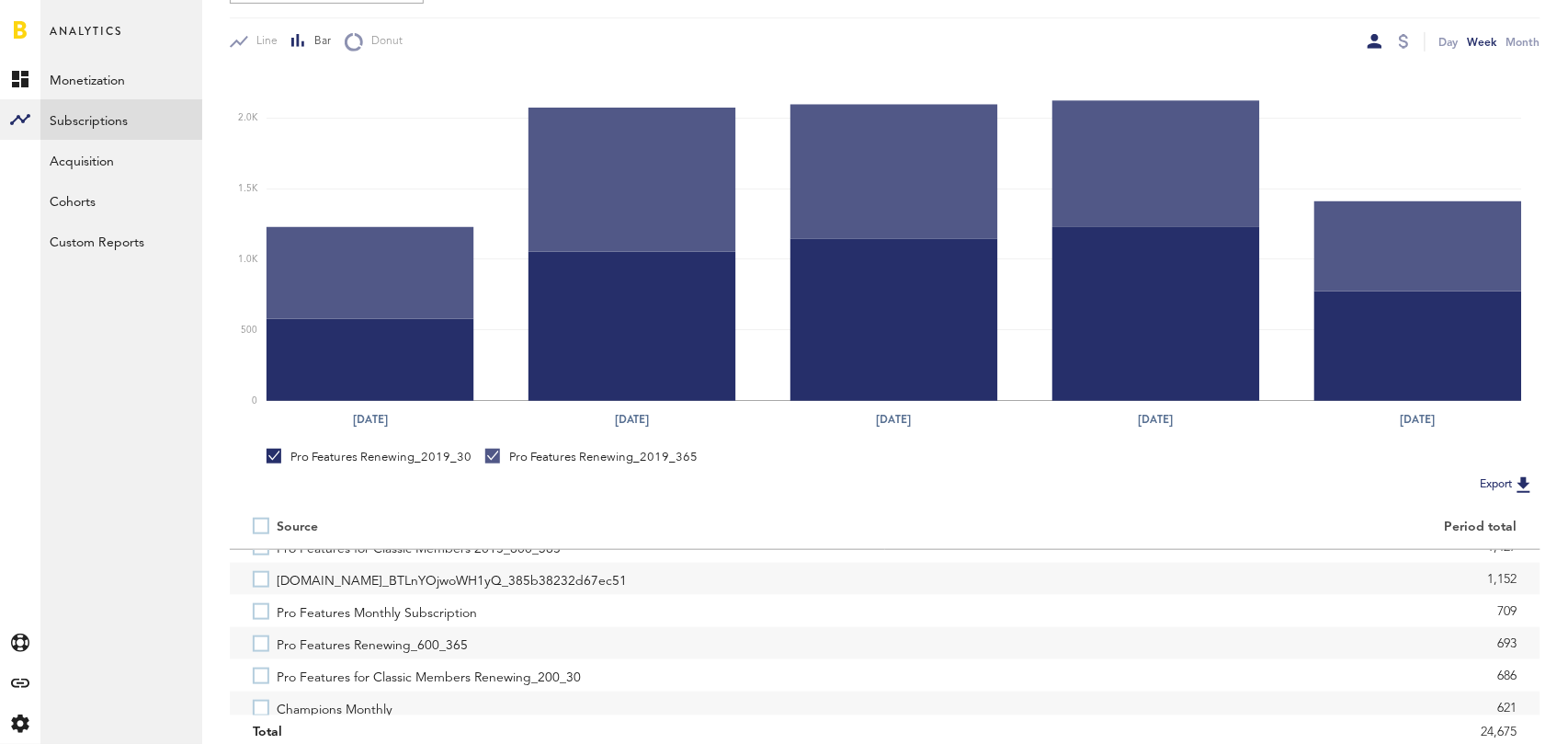
scroll to position [158, 0]
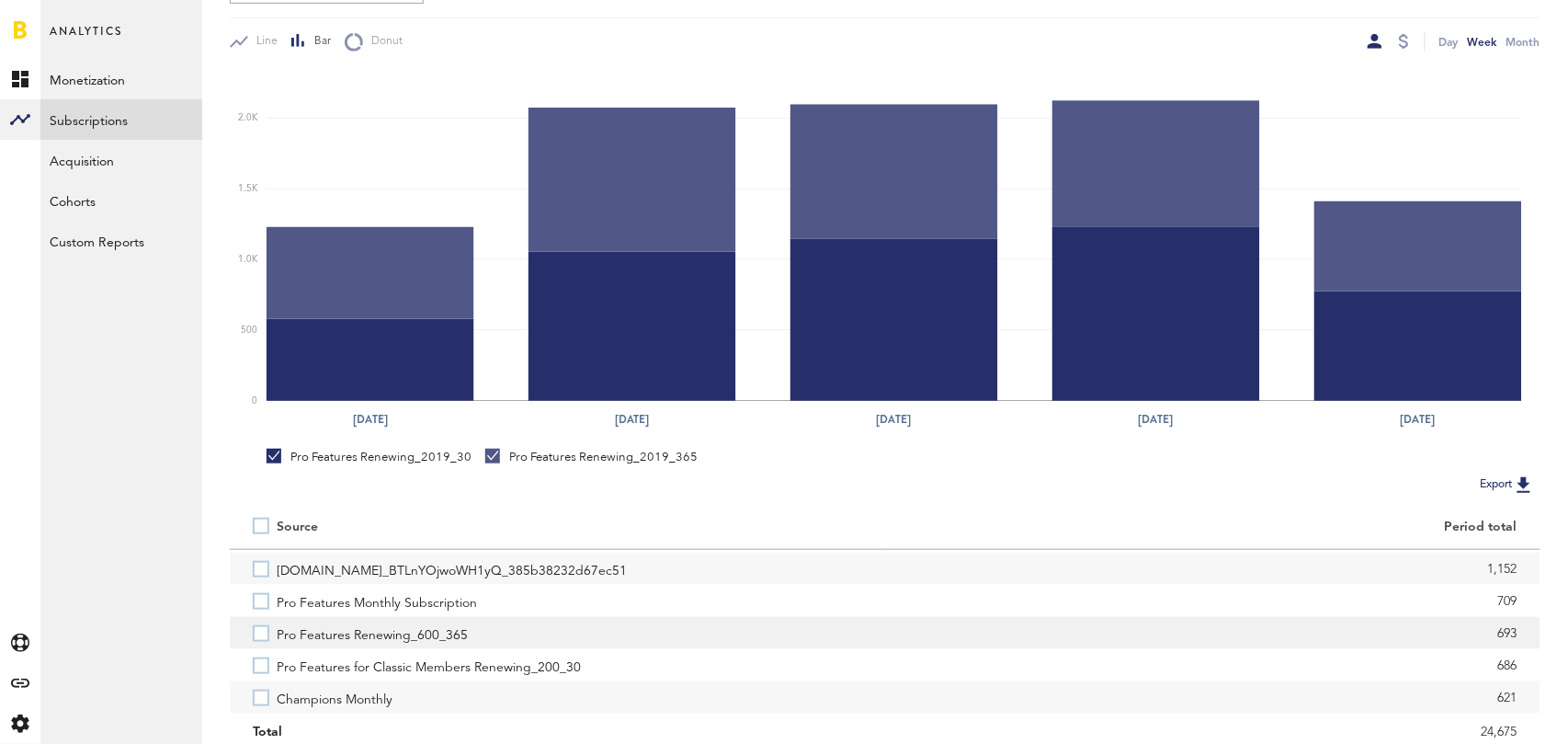
click at [263, 631] on label "Pro Features Renewing_600_365" at bounding box center [558, 633] width 610 height 32
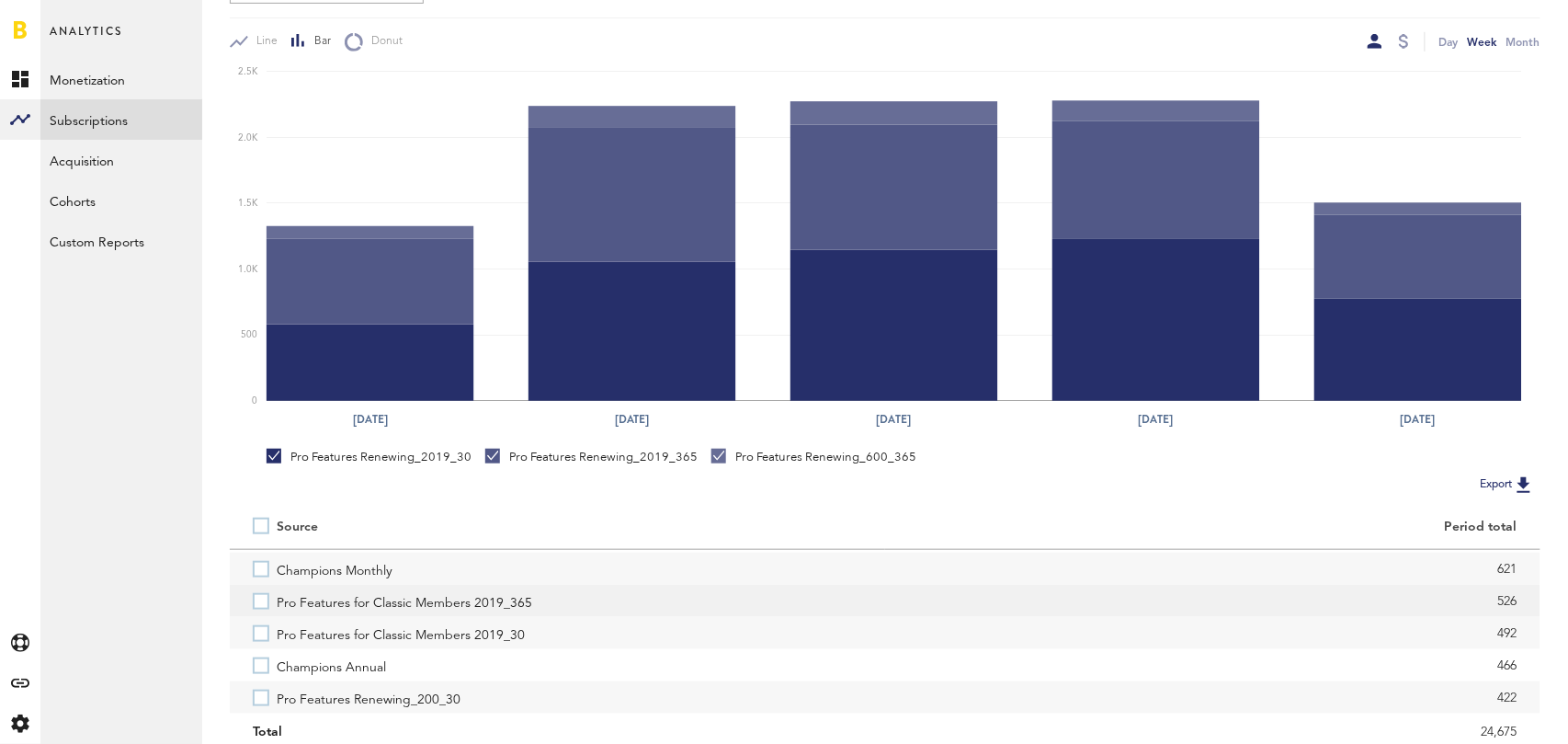
scroll to position [290, 0]
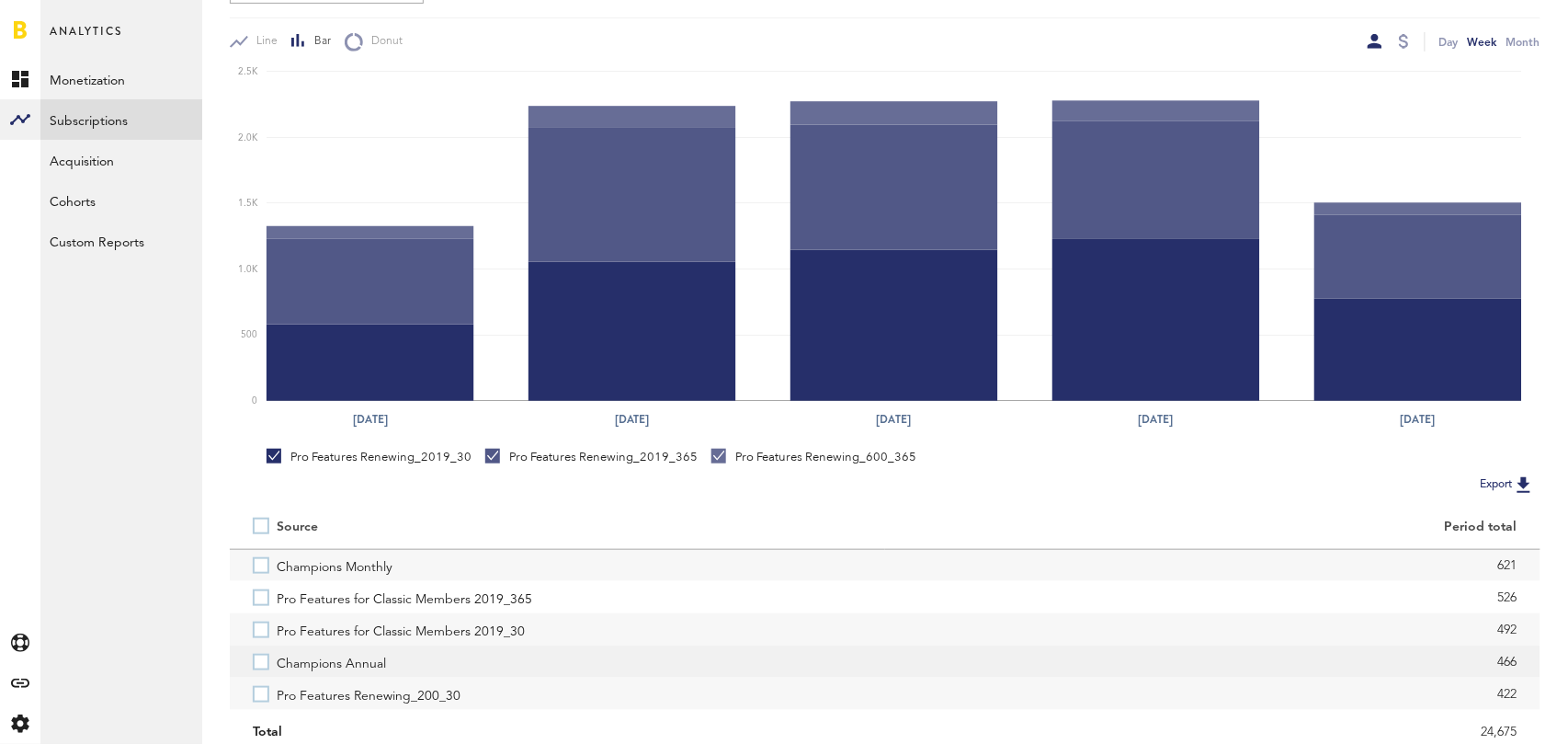
click at [257, 657] on label "Champions Annual" at bounding box center [558, 662] width 610 height 32
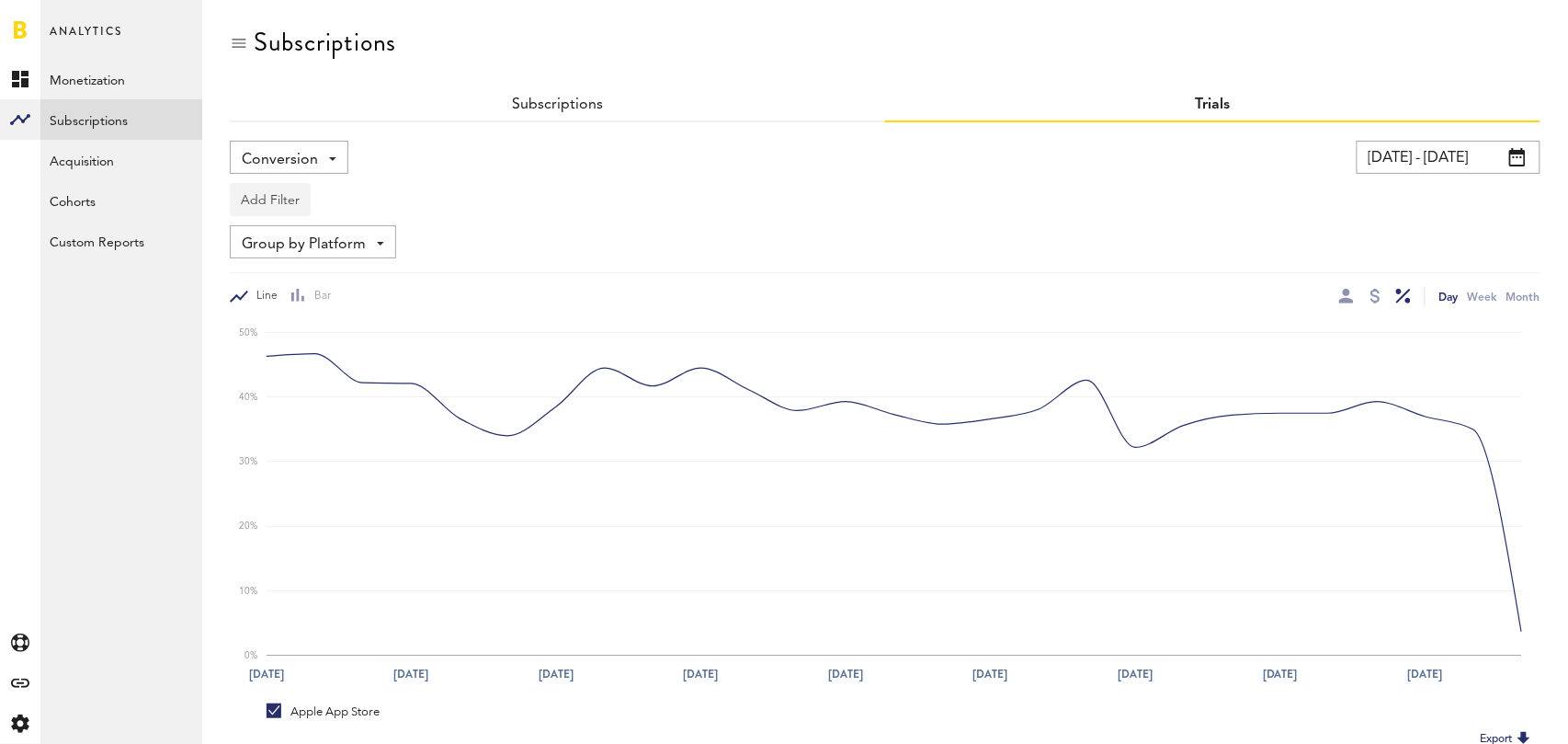
click at [280, 196] on button "Add Filter" at bounding box center [269, 199] width 80 height 33
click at [290, 275] on li "Apps" at bounding box center [315, 280] width 149 height 33
click at [360, 207] on div "Apps - All Active Inactive CoachNow: Sports Coaching App CoachNow: Sports Coach…" at bounding box center [304, 200] width 147 height 33
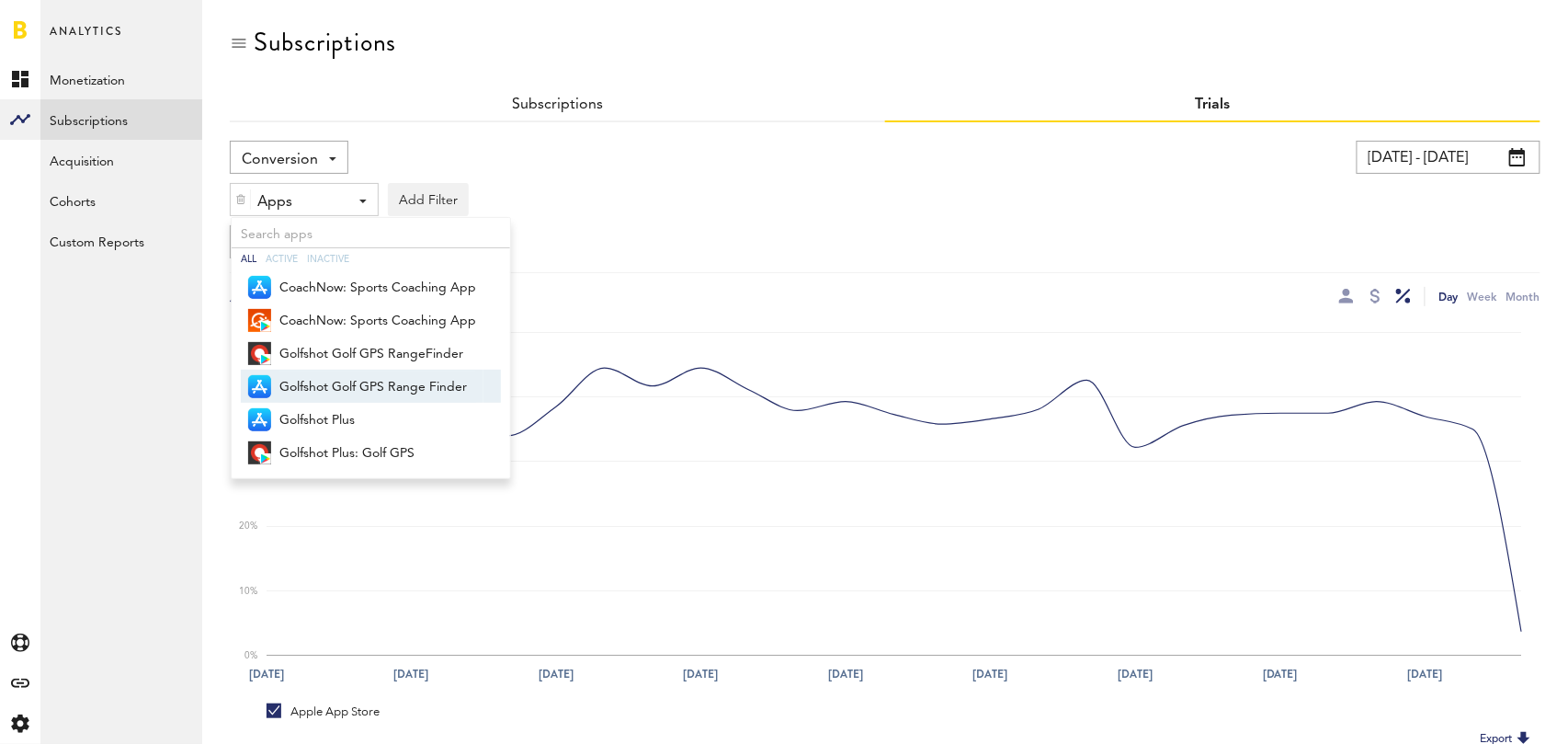
click at [391, 382] on span "Golfshot Golf GPS Range Finder" at bounding box center [377, 386] width 197 height 31
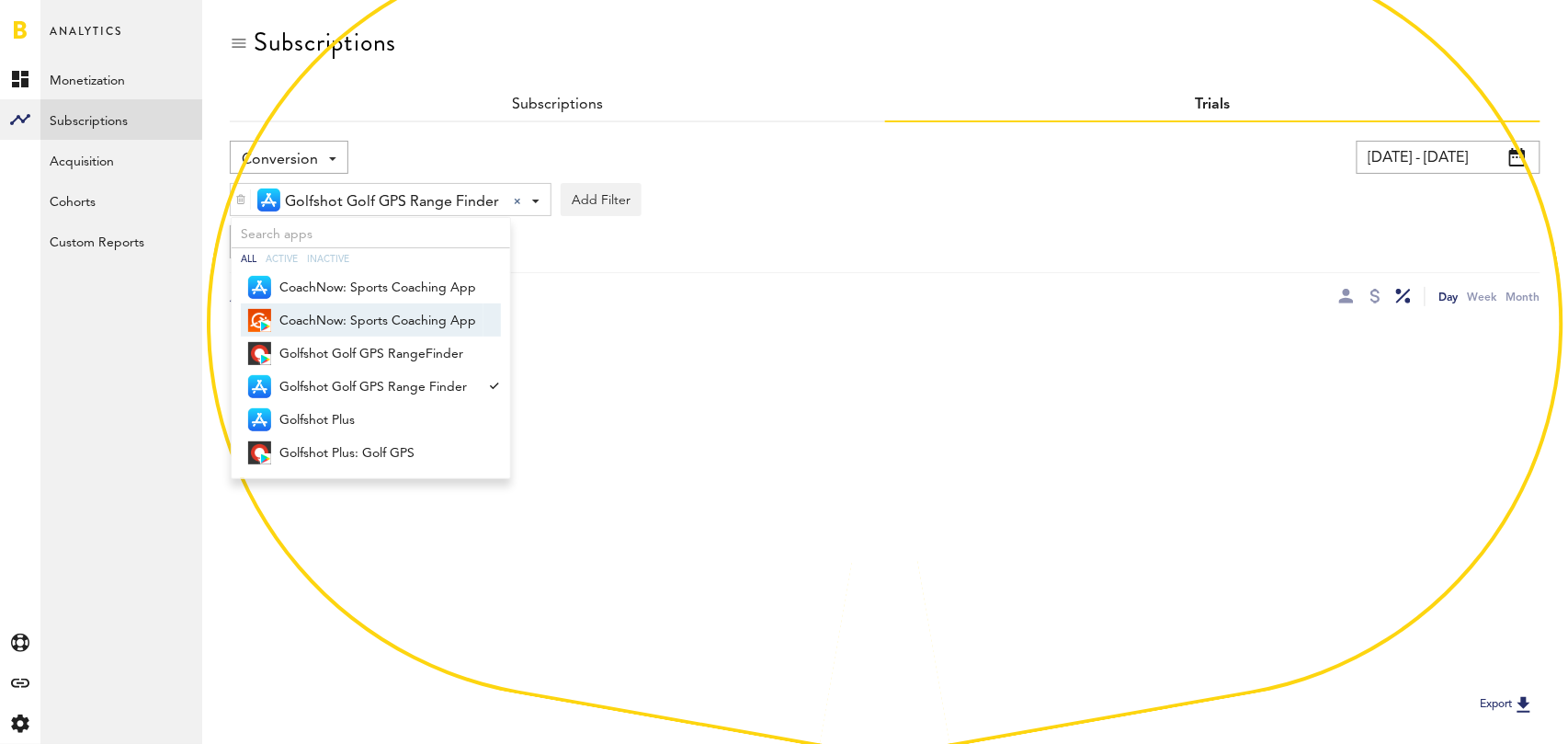
click at [899, 199] on div "Golfshot Golf GPS Range Finder Golfshot Golf GPS Range Finder All Active Inacti…" at bounding box center [885, 195] width 1311 height 43
